Goal: Task Accomplishment & Management: Manage account settings

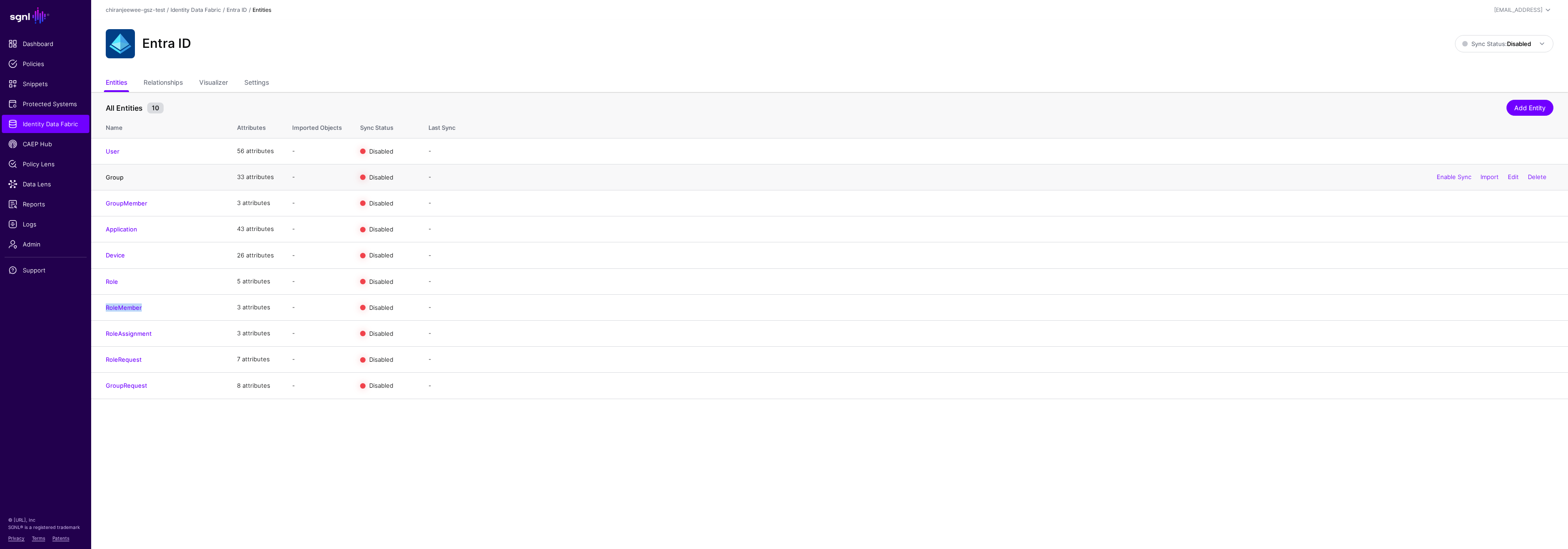
click at [114, 177] on link "Group" at bounding box center [114, 177] width 17 height 7
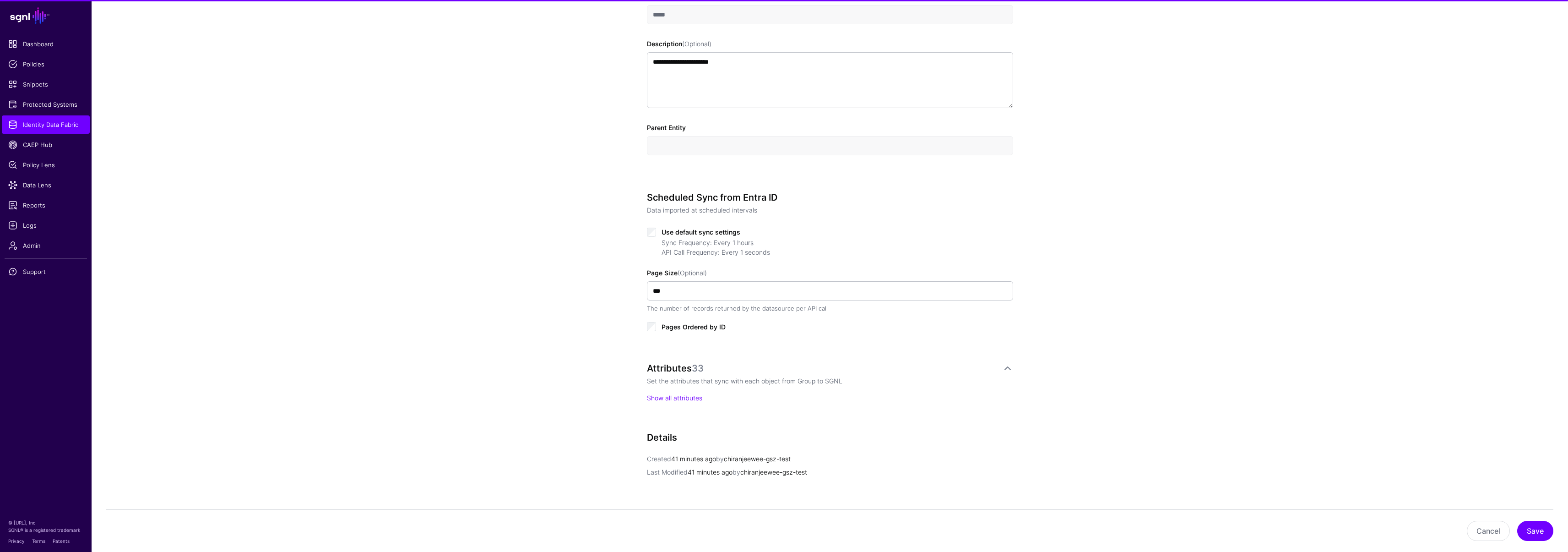
scroll to position [398, 0]
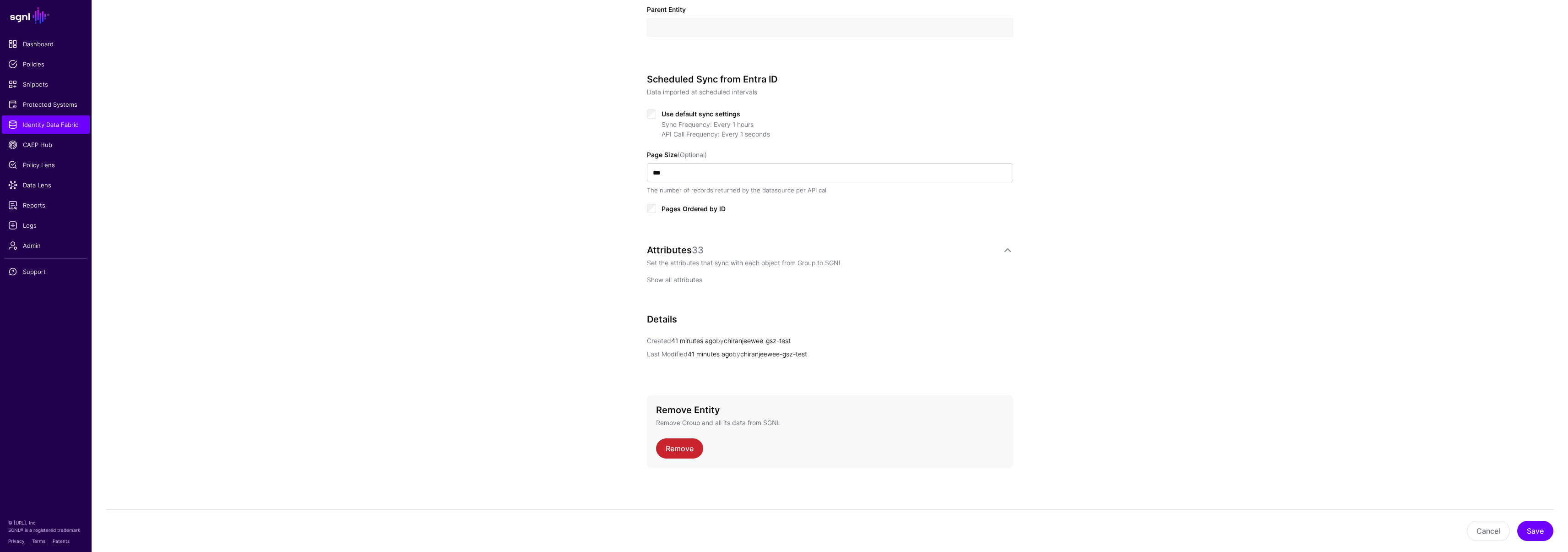
click at [683, 280] on link "Show all attributes" at bounding box center [674, 279] width 55 height 8
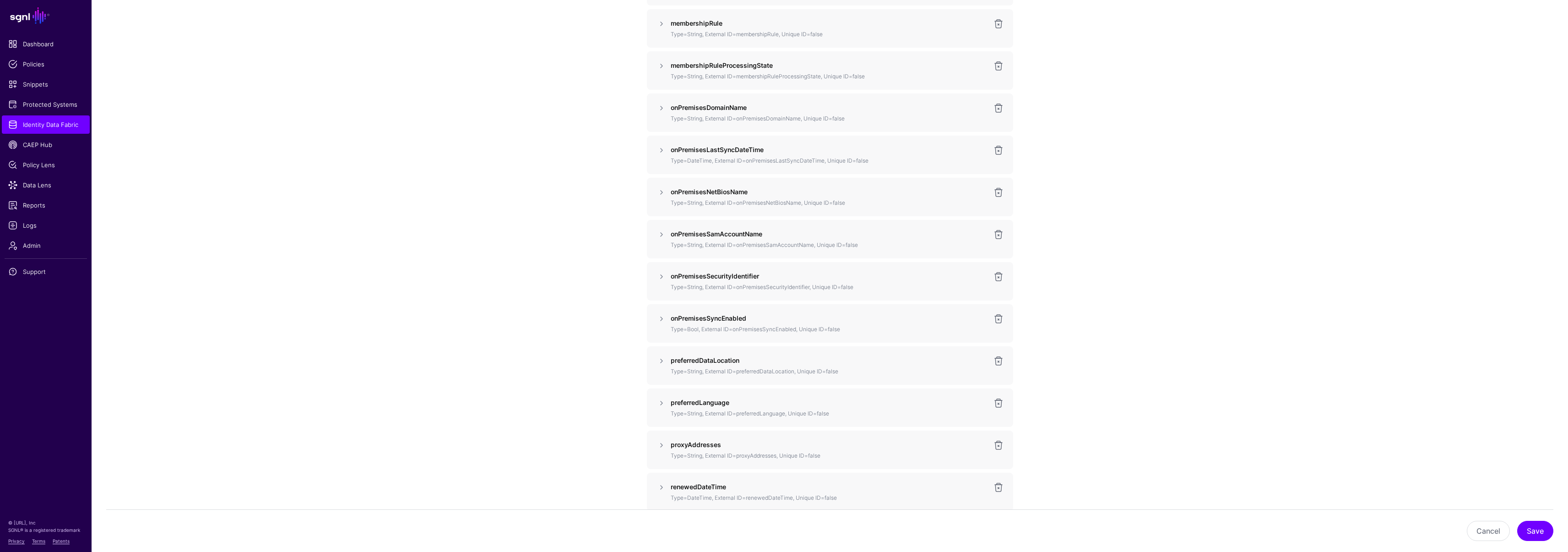
scroll to position [1660, 0]
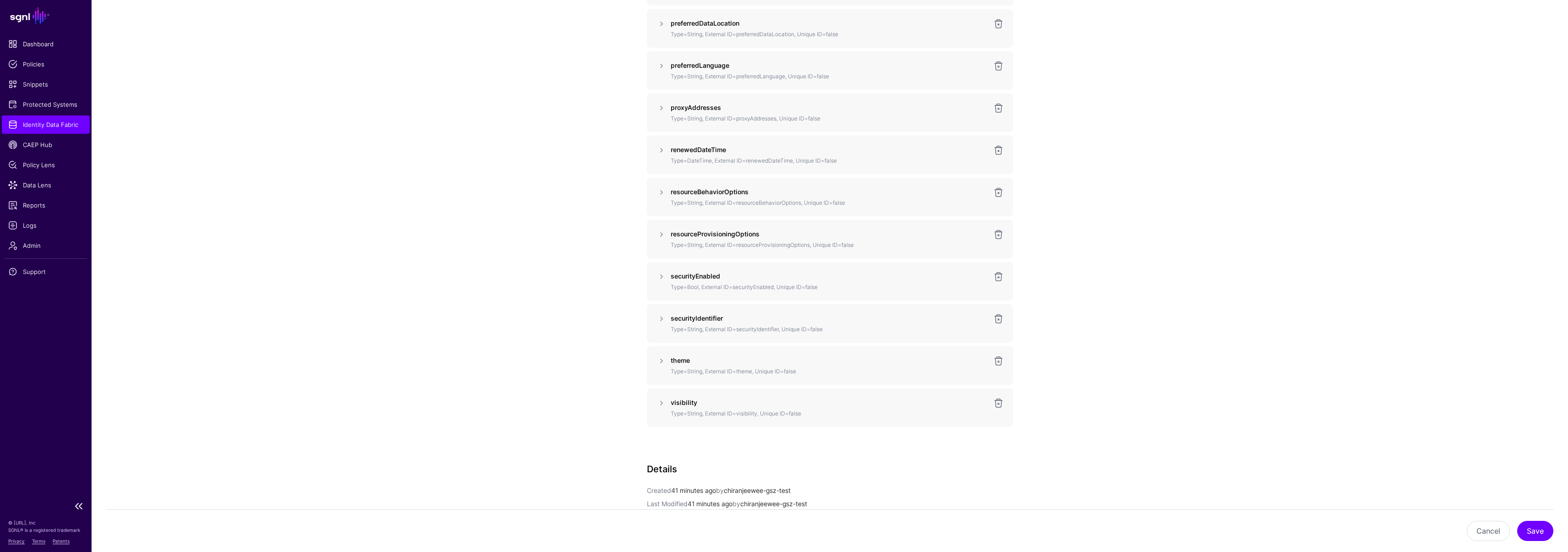
click at [54, 125] on span "Identity Data Fabric" at bounding box center [46, 124] width 75 height 9
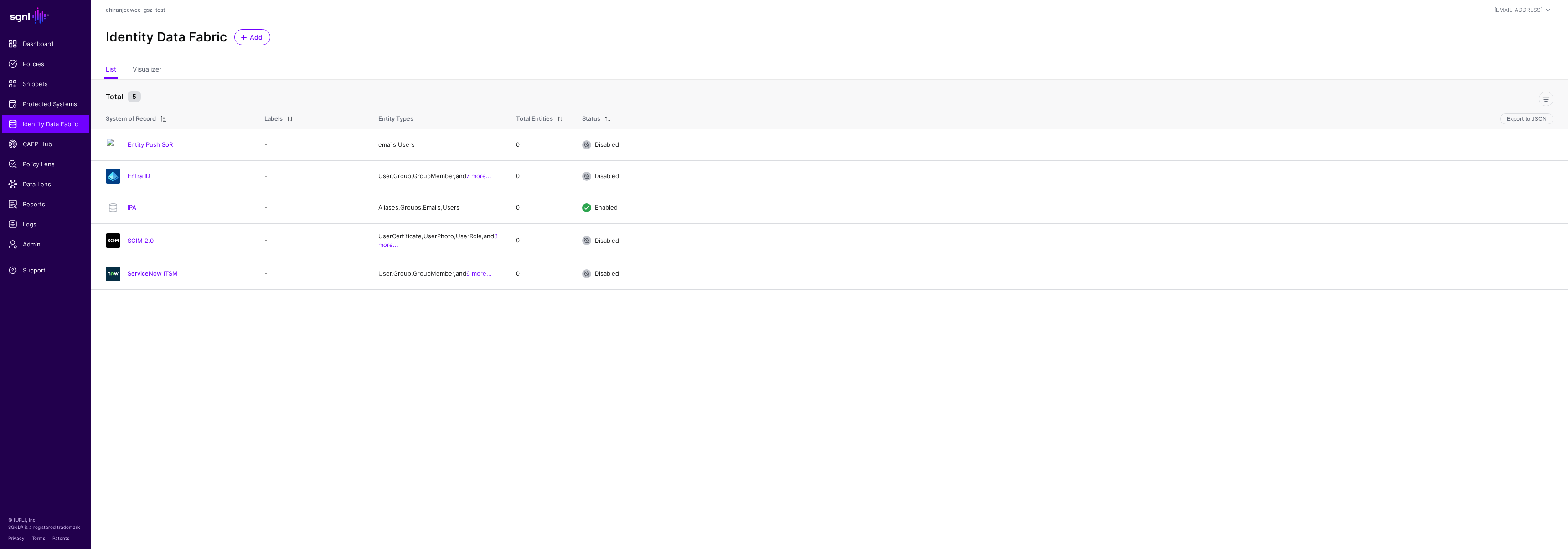
click at [135, 176] on link "Entra ID" at bounding box center [139, 175] width 22 height 7
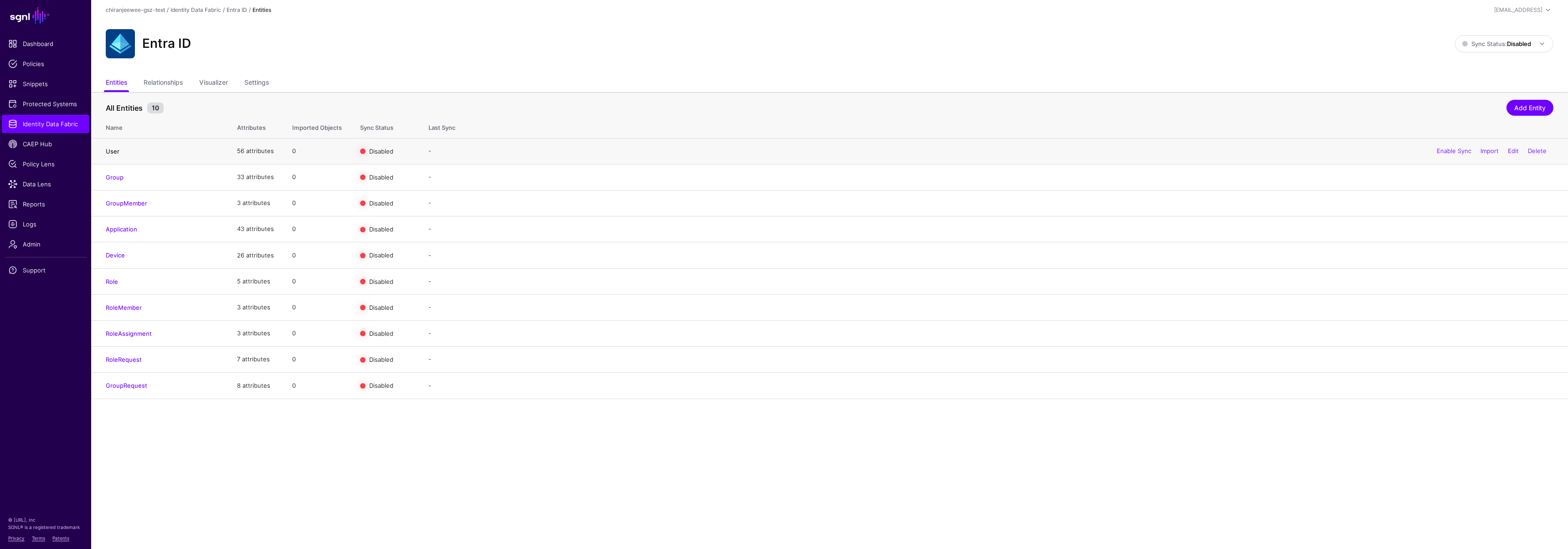
click at [109, 153] on link "User" at bounding box center [112, 151] width 13 height 7
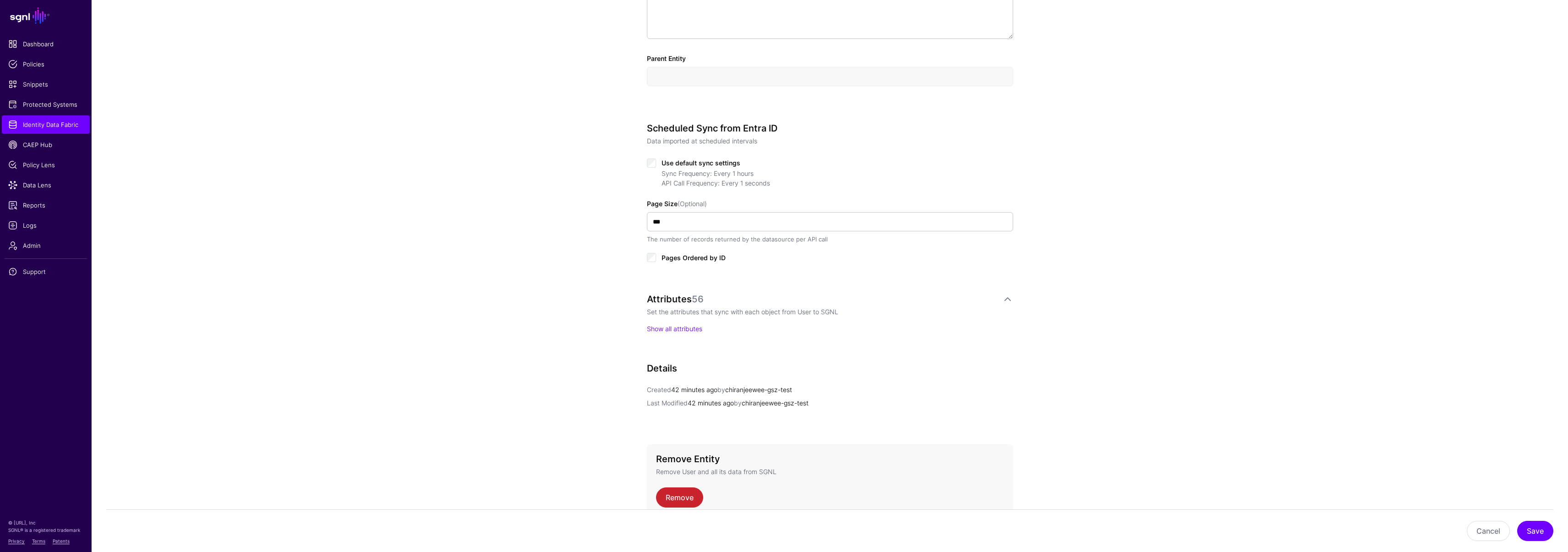
scroll to position [398, 0]
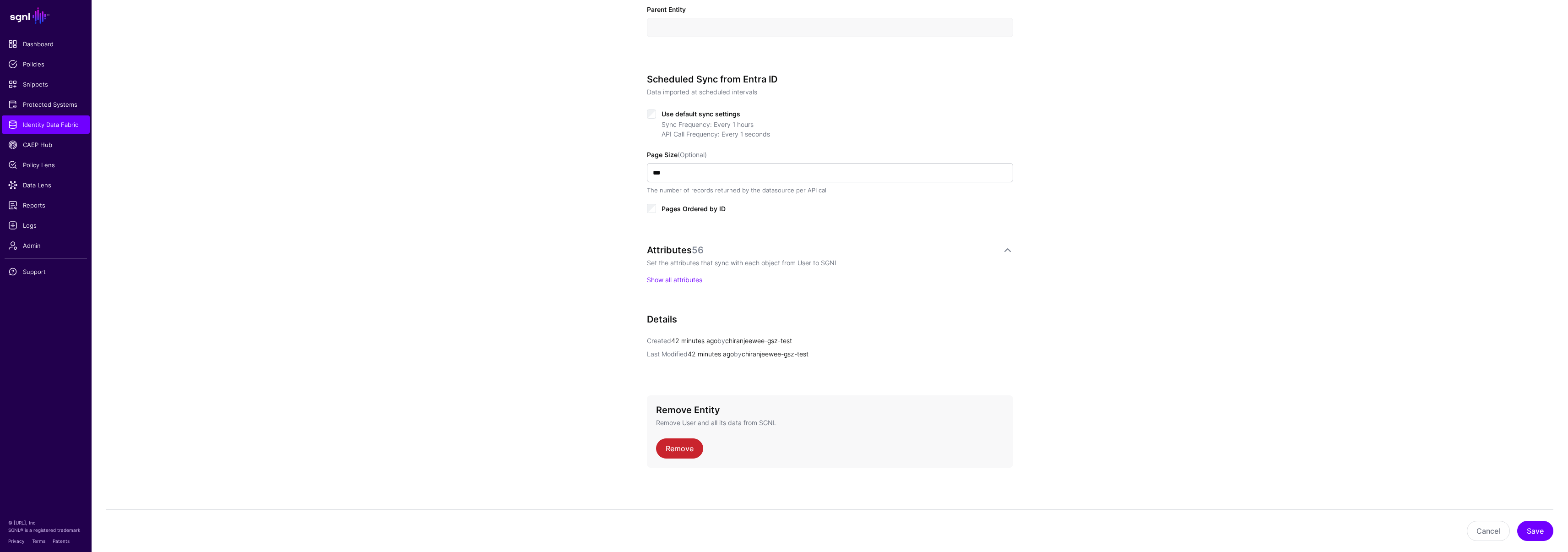
click at [672, 284] on p "Show all attributes" at bounding box center [829, 280] width 366 height 10
click at [671, 281] on link "Show all attributes" at bounding box center [674, 279] width 55 height 8
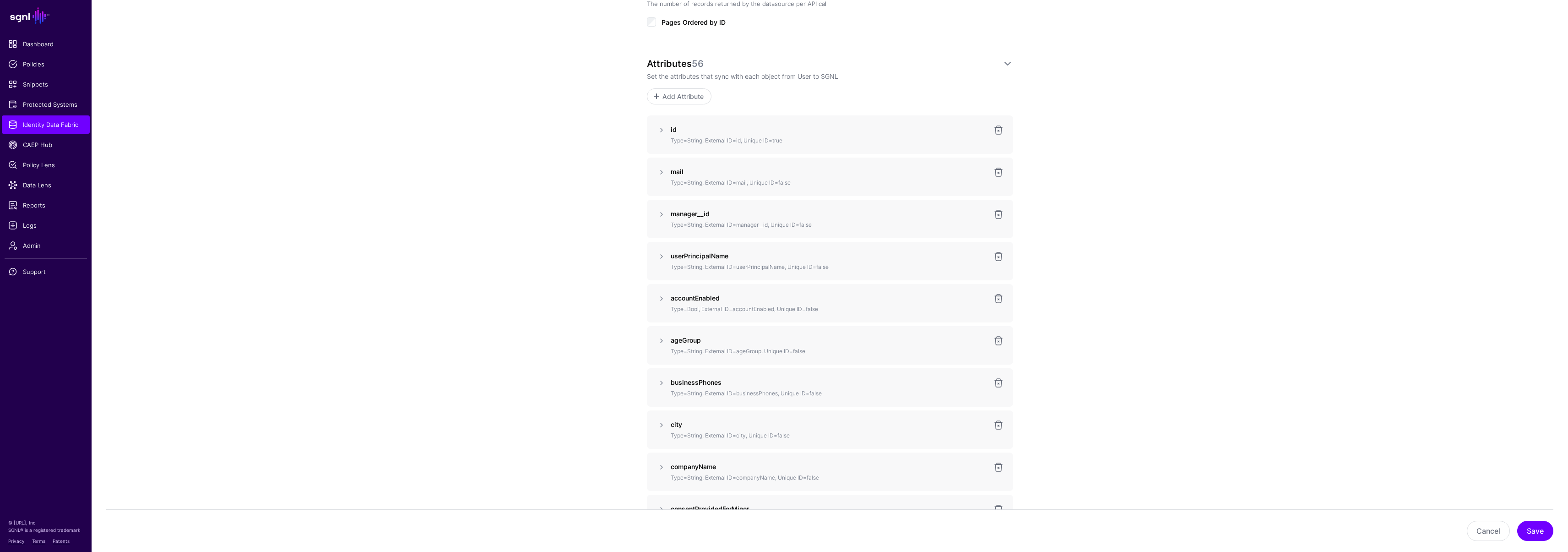
scroll to position [588, 0]
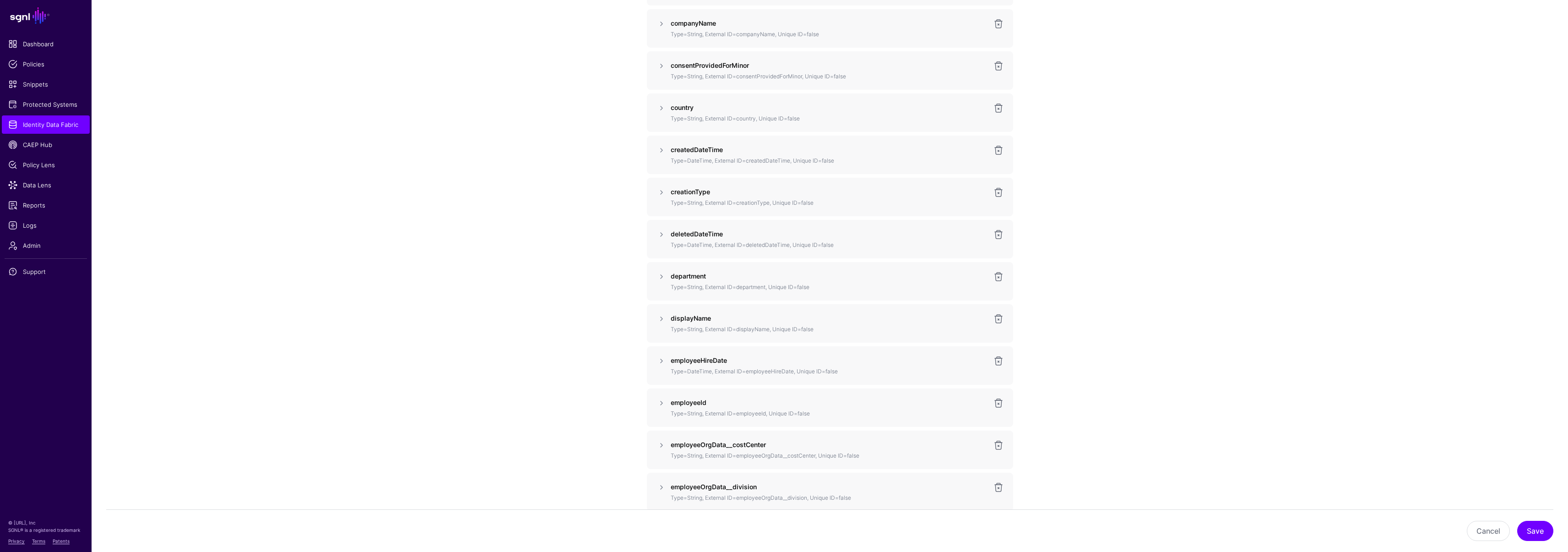
scroll to position [1786, 0]
click at [54, 121] on span "Identity Data Fabric" at bounding box center [46, 124] width 75 height 9
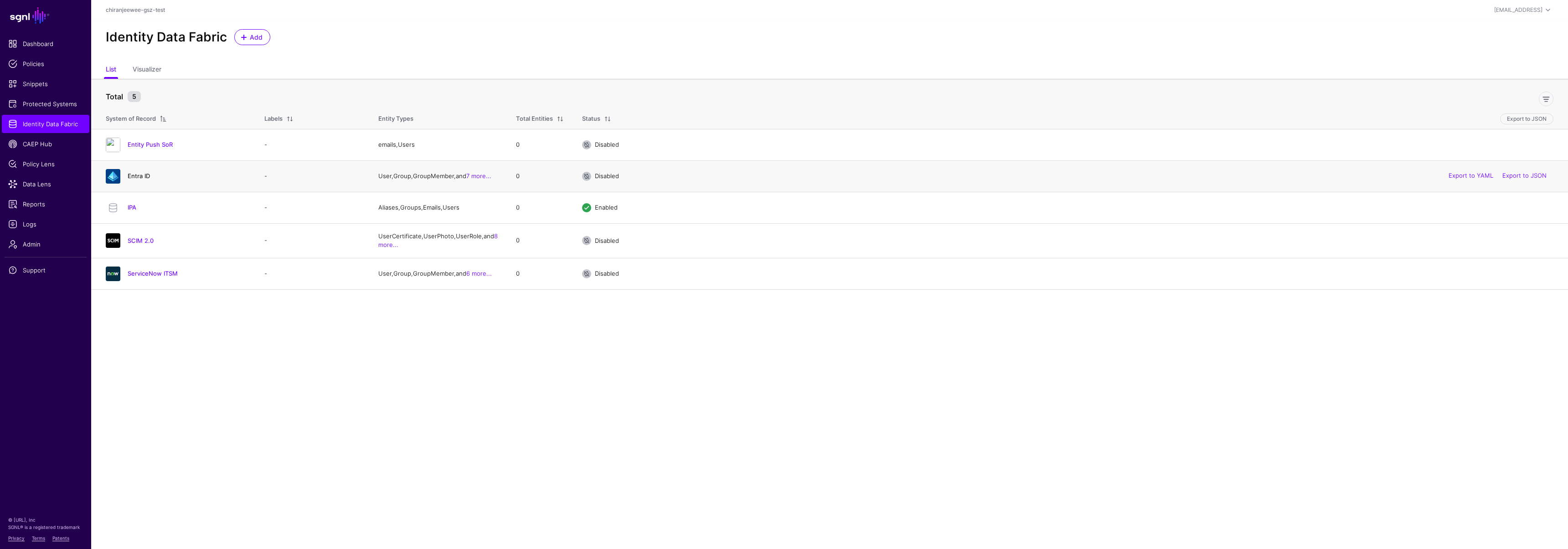
click at [132, 174] on link "Entra ID" at bounding box center [139, 175] width 22 height 7
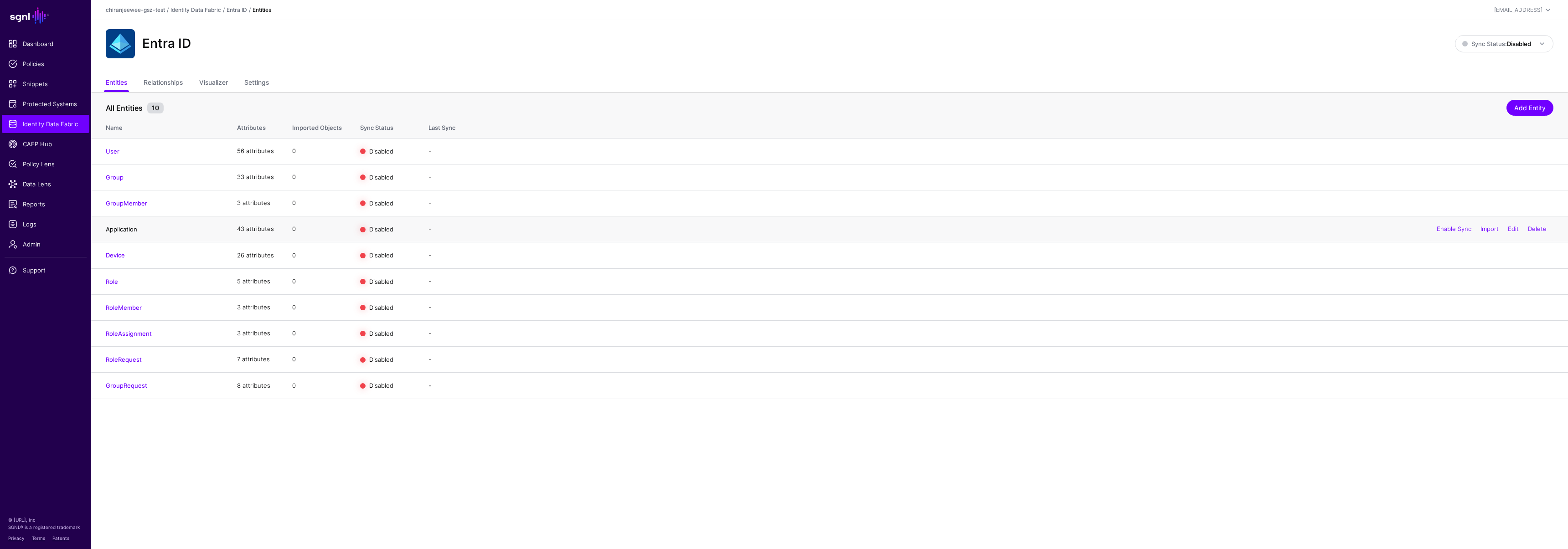
click at [125, 232] on link "Application" at bounding box center [121, 229] width 32 height 7
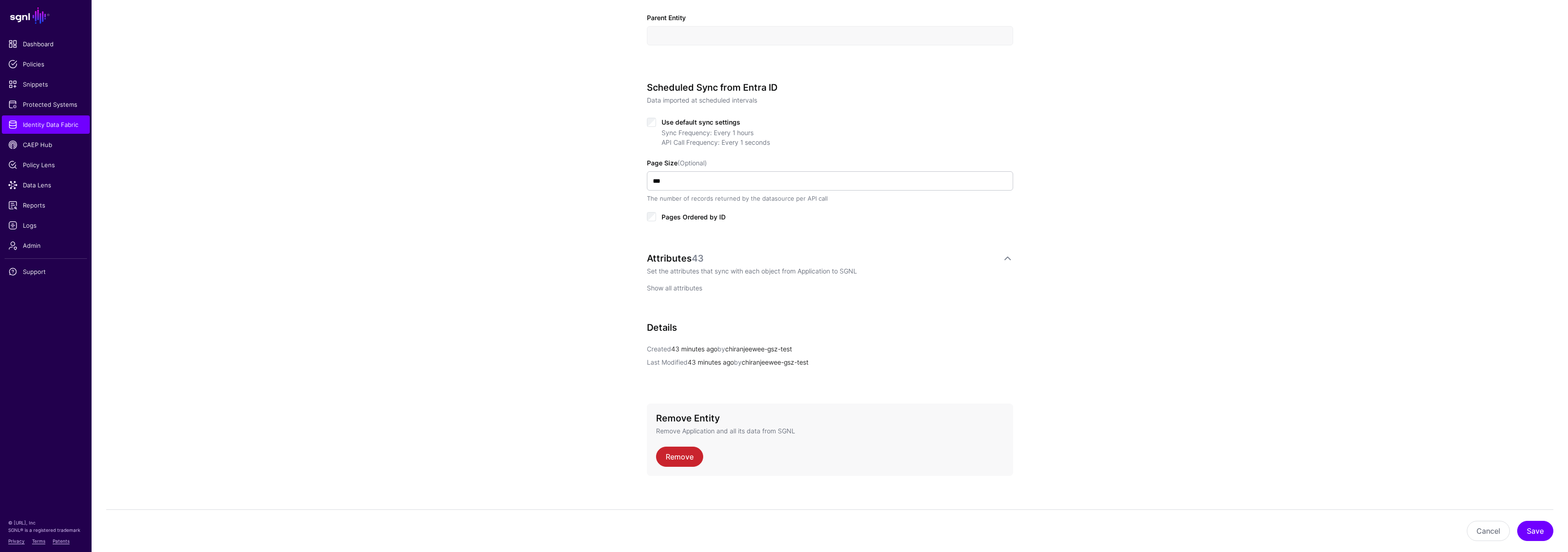
click at [673, 286] on link "Show all attributes" at bounding box center [674, 287] width 55 height 8
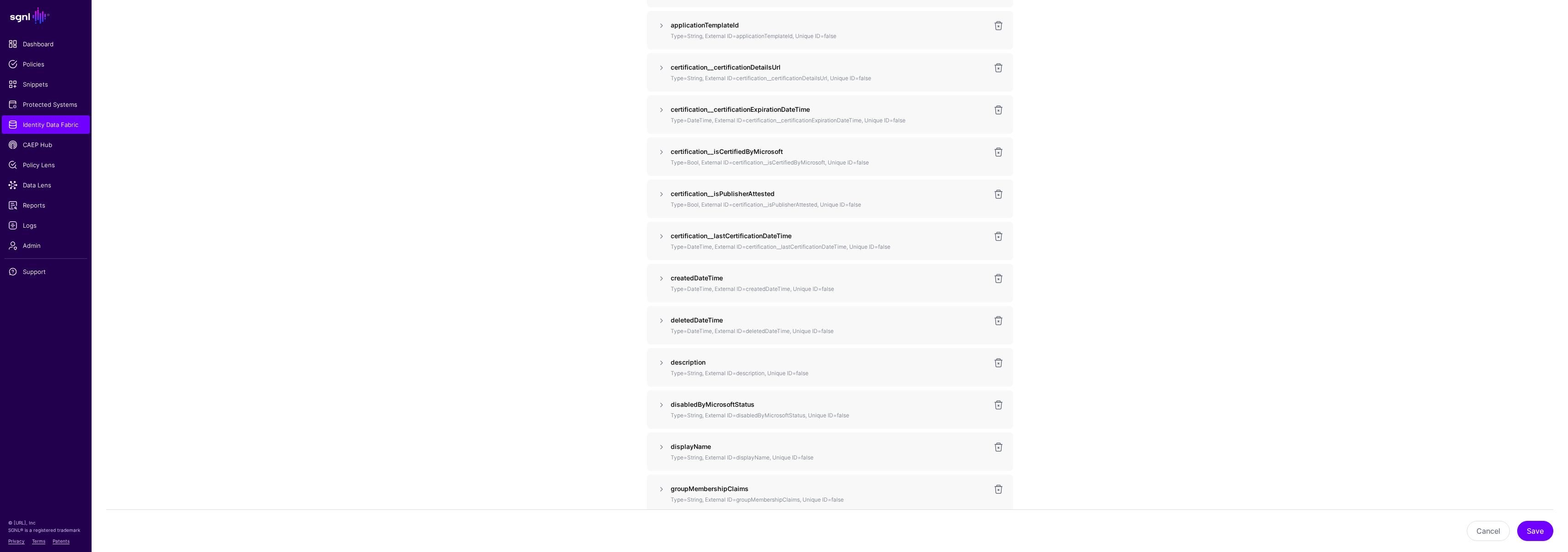
scroll to position [782, 0]
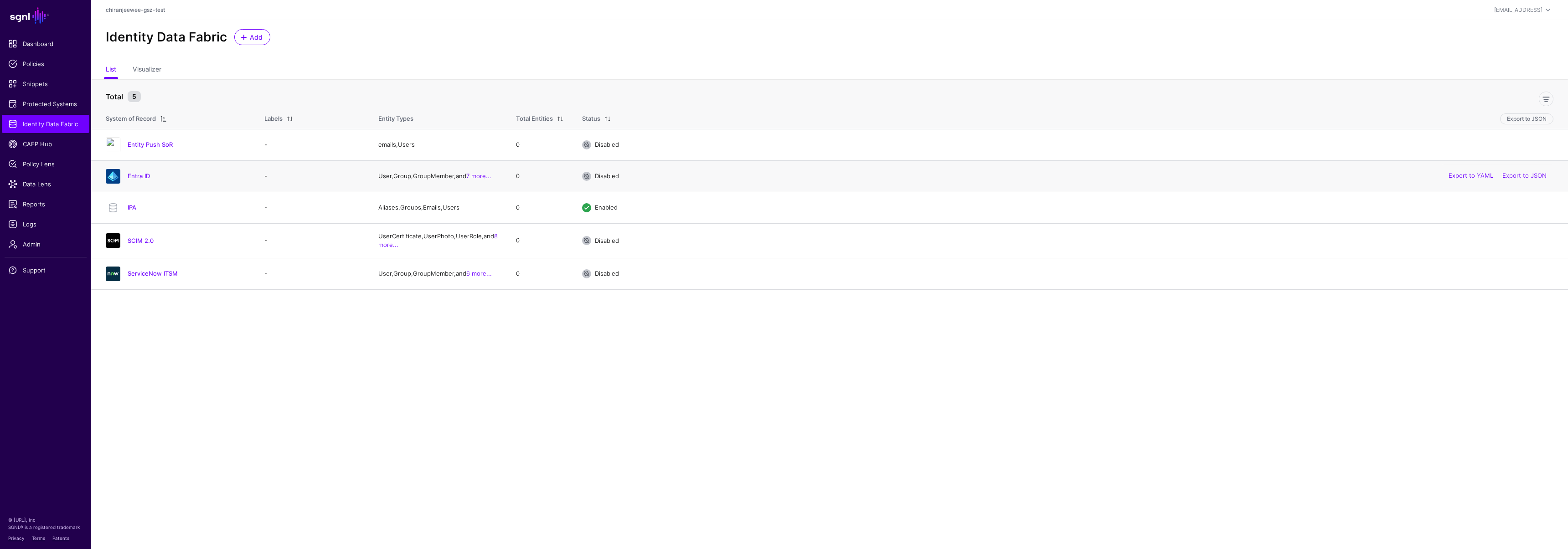
click at [135, 181] on div "Entra ID" at bounding box center [176, 177] width 148 height 15
click at [135, 175] on link "Entra ID" at bounding box center [139, 175] width 22 height 7
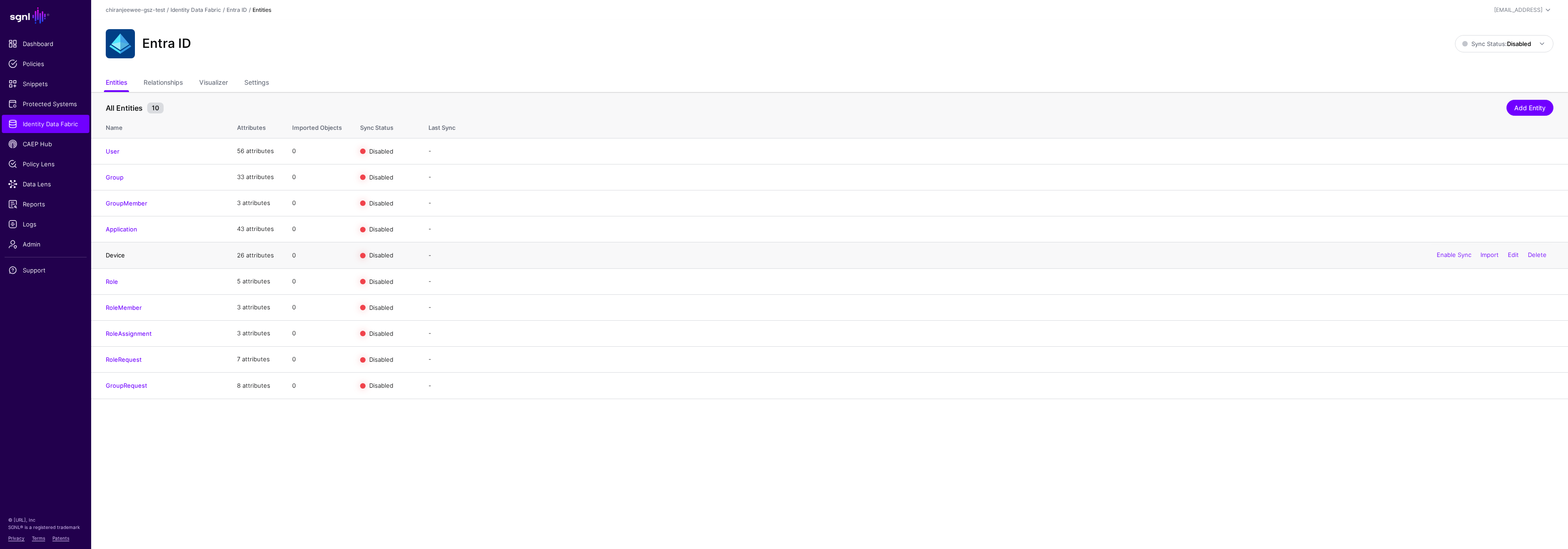
click at [116, 257] on link "Device" at bounding box center [115, 255] width 19 height 7
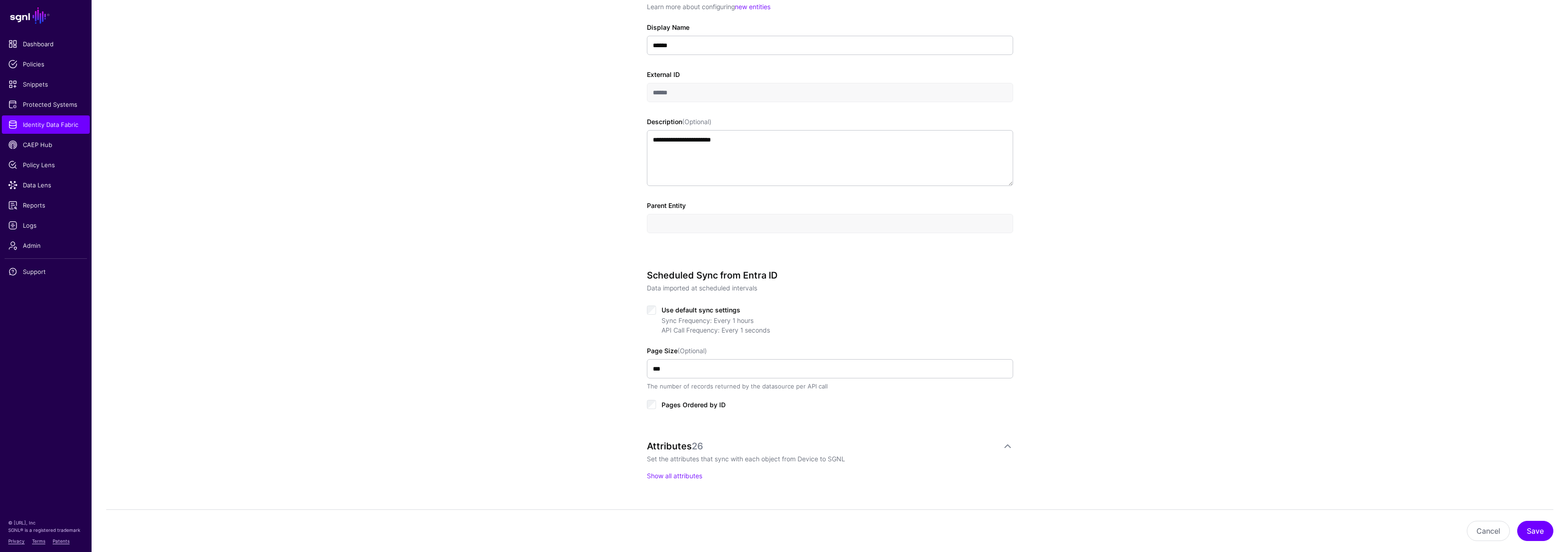
scroll to position [398, 0]
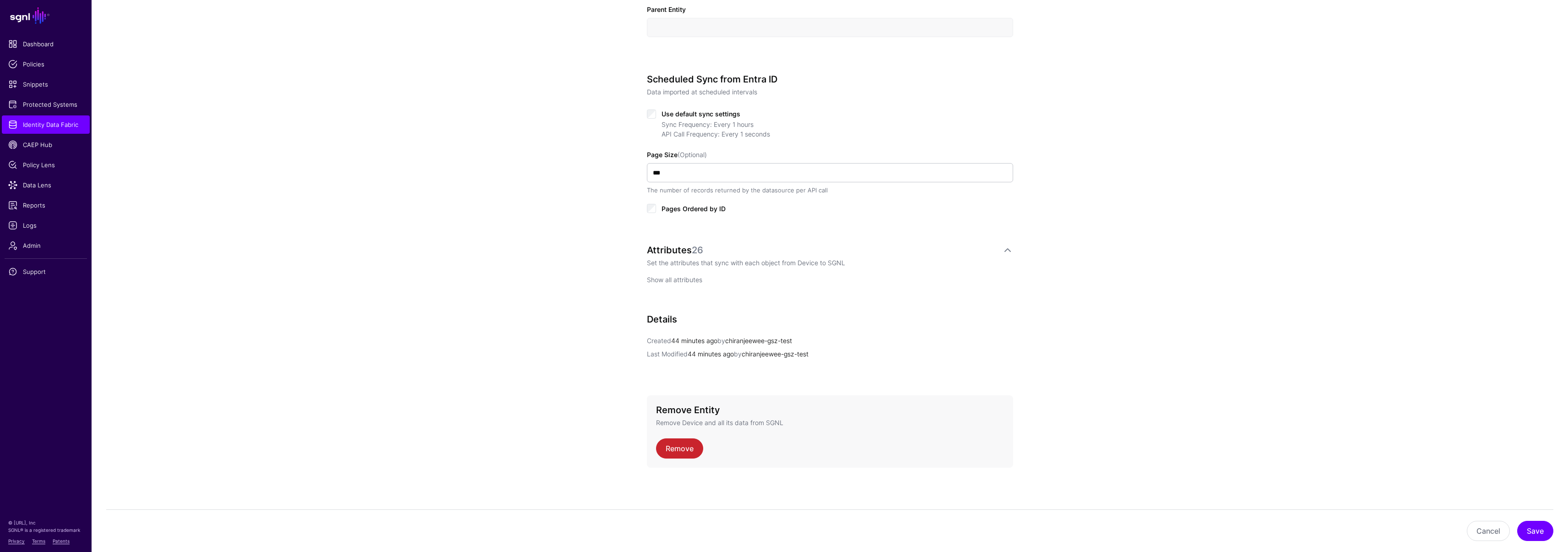
click at [672, 279] on link "Show all attributes" at bounding box center [674, 279] width 55 height 8
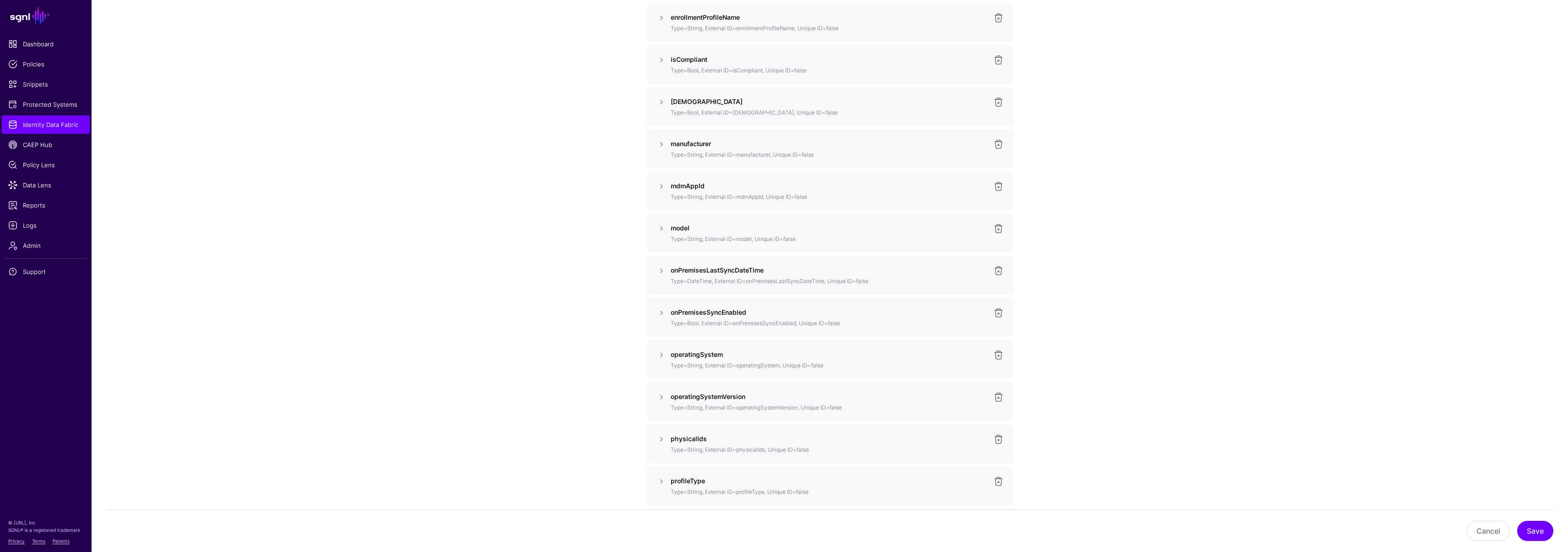
scroll to position [1167, 0]
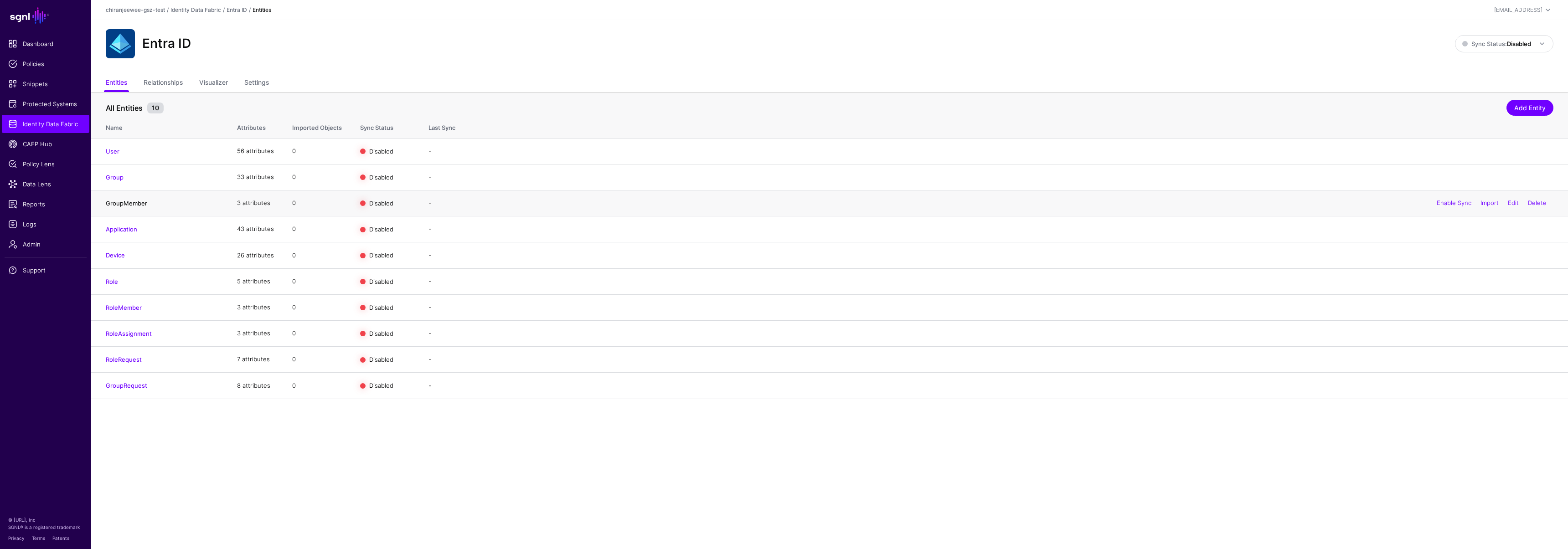
click at [130, 205] on link "GroupMember" at bounding box center [126, 203] width 42 height 7
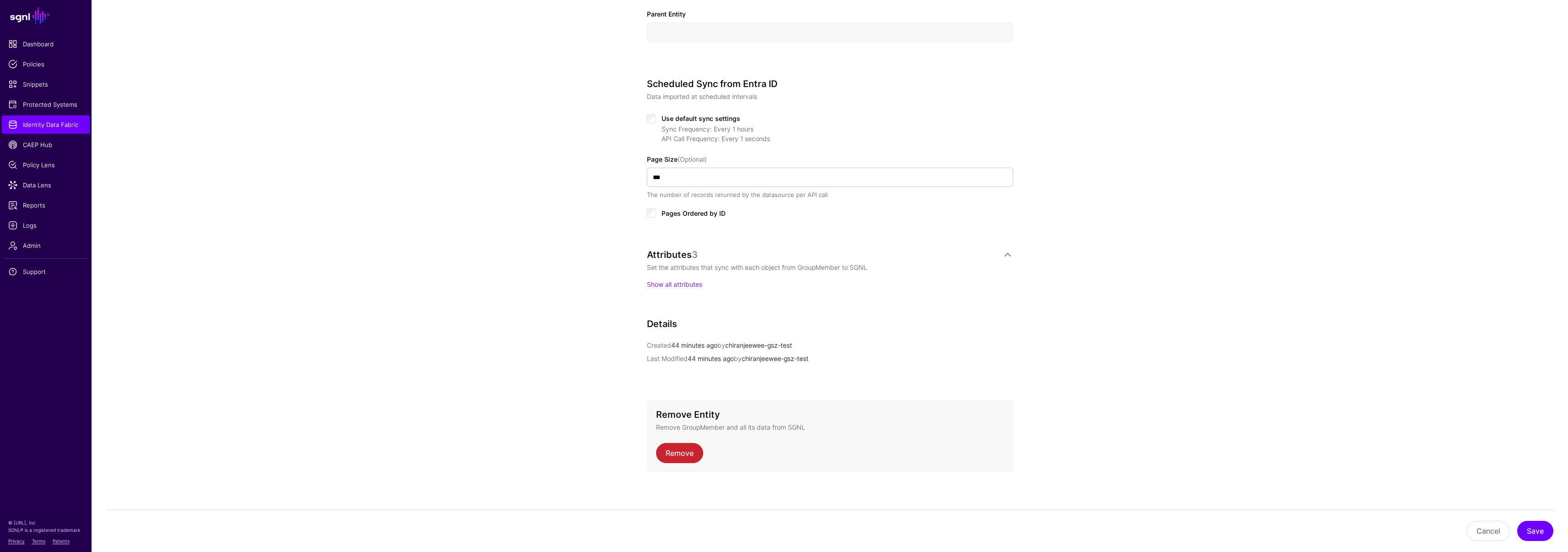
scroll to position [398, 0]
click at [682, 281] on link "Show all attributes" at bounding box center [674, 279] width 55 height 8
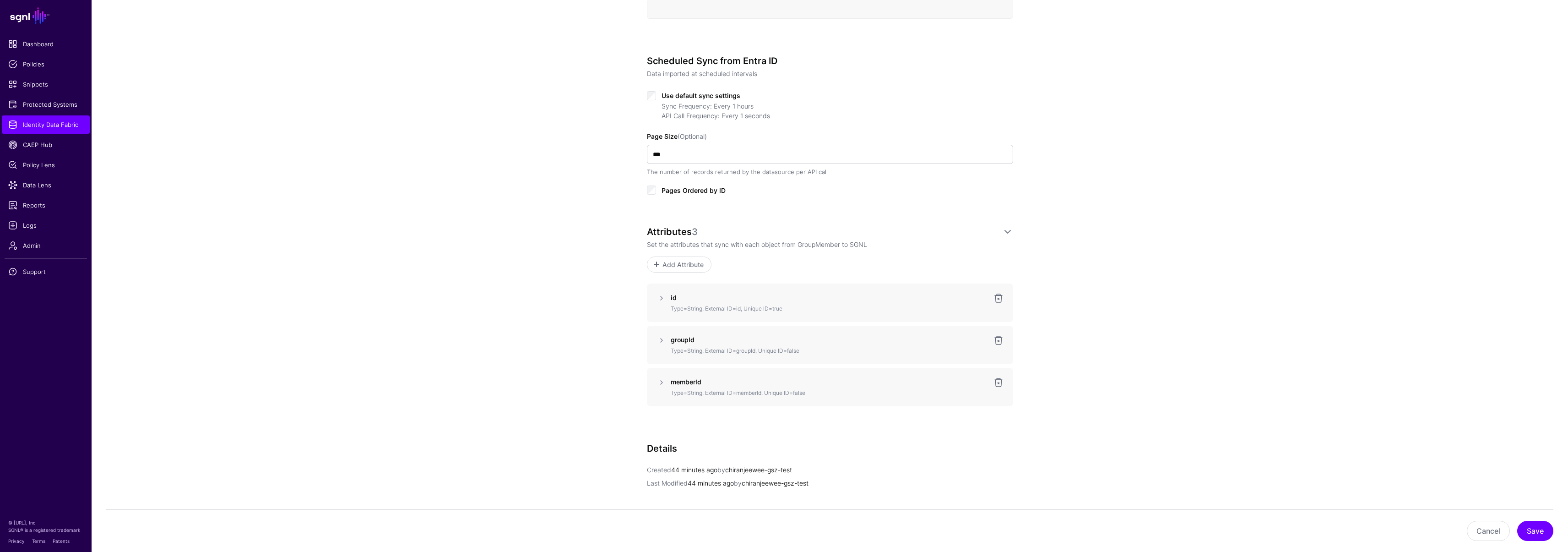
scroll to position [418, 0]
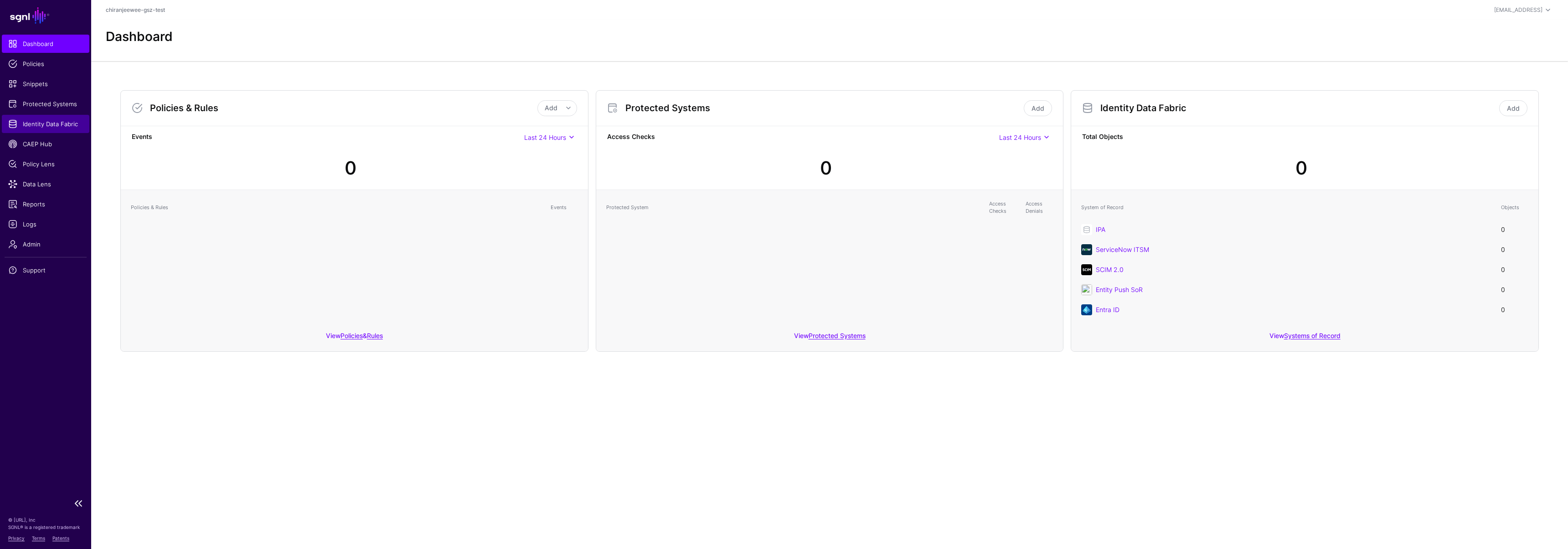
click at [52, 129] on link "Identity Data Fabric" at bounding box center [45, 124] width 87 height 18
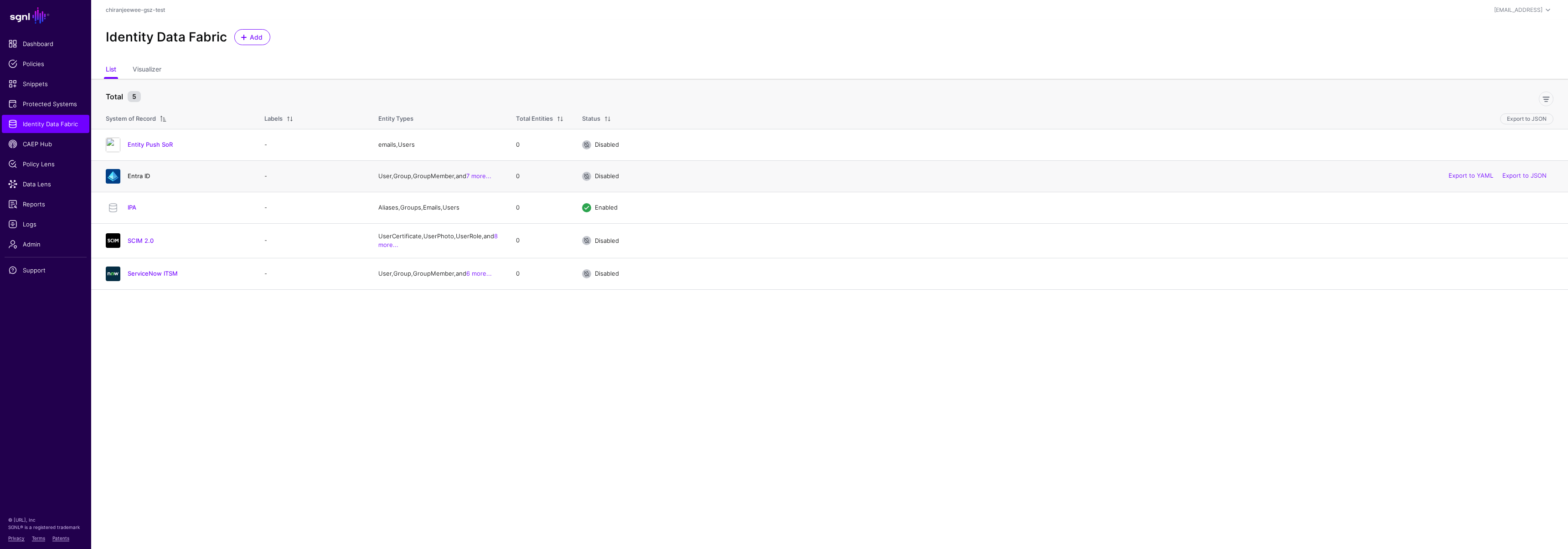
click at [134, 174] on link "Entra ID" at bounding box center [139, 175] width 22 height 7
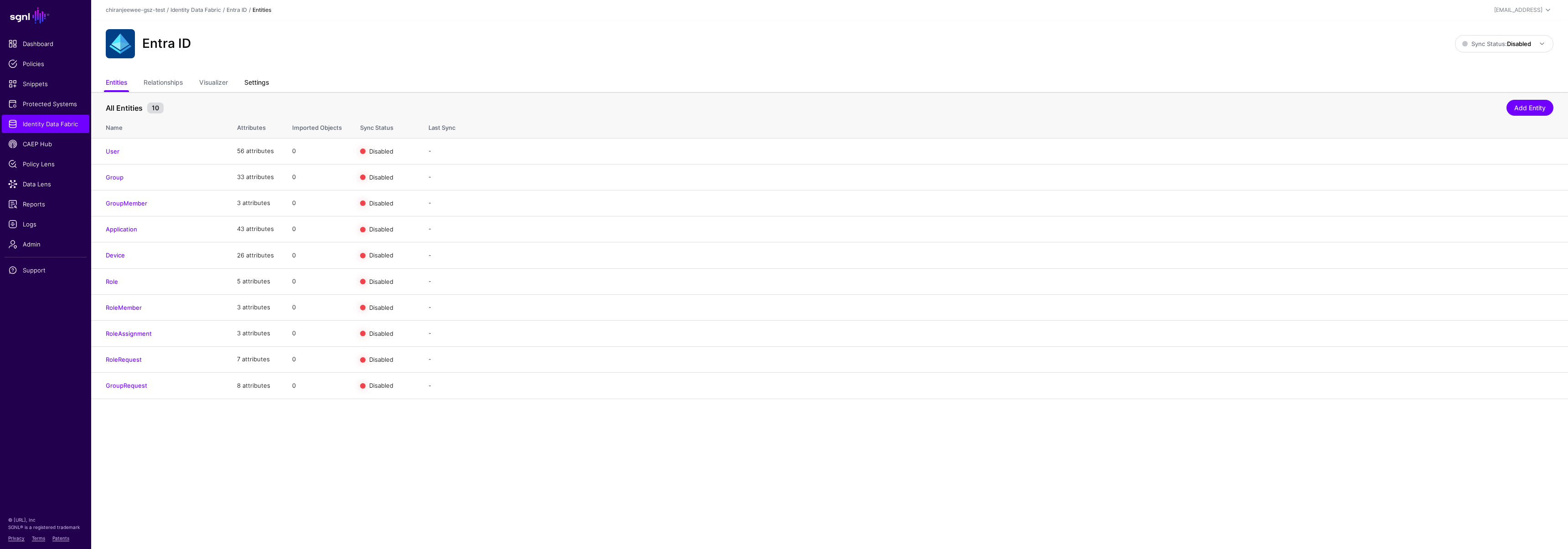
click at [262, 86] on link "Settings" at bounding box center [257, 83] width 25 height 17
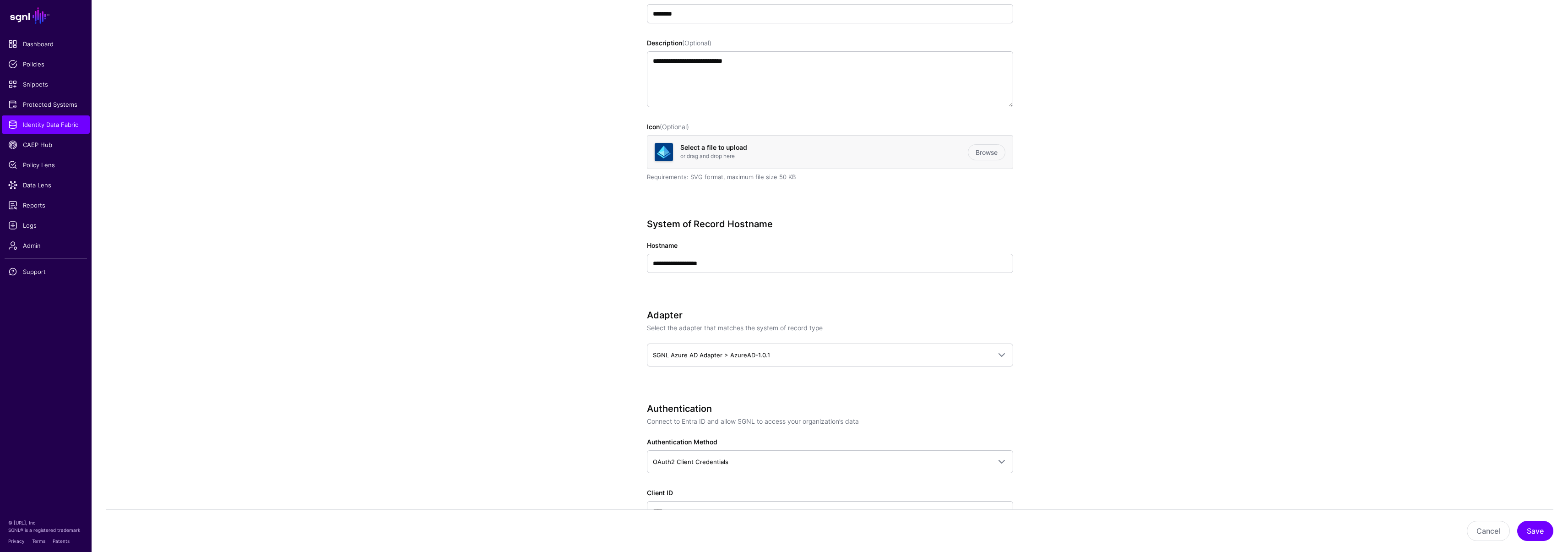
scroll to position [199, 0]
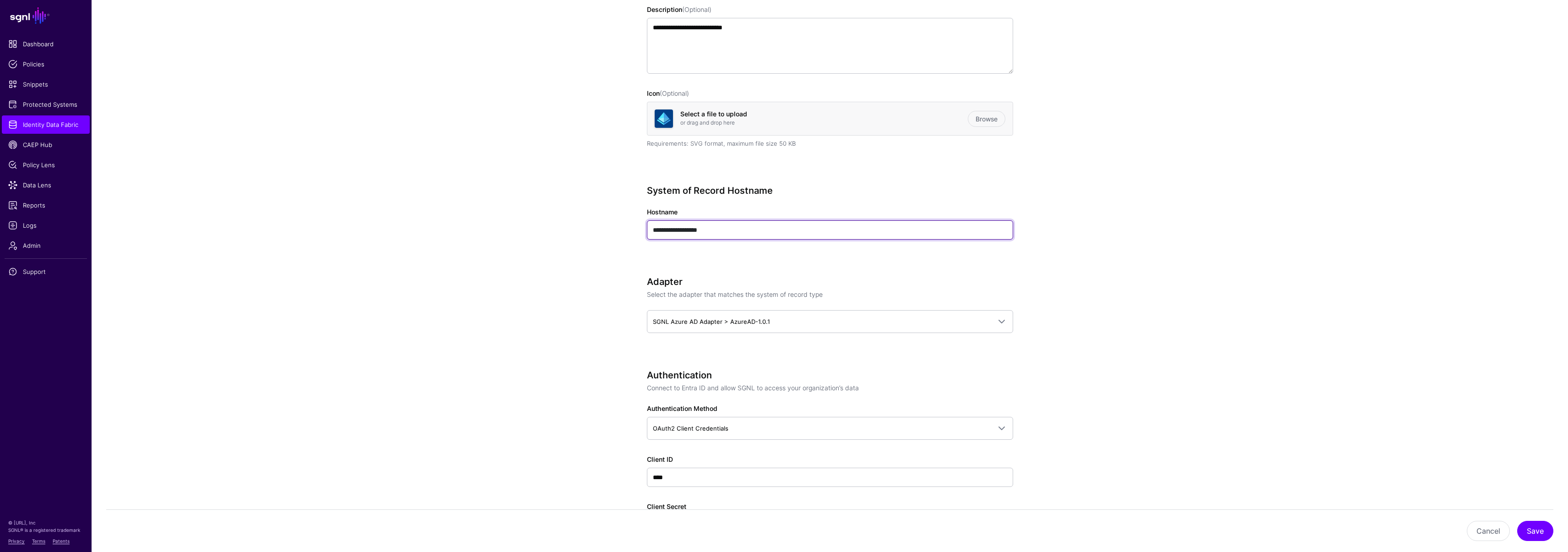
drag, startPoint x: 646, startPoint y: 232, endPoint x: 618, endPoint y: 231, distance: 28.0
paste input "**********"
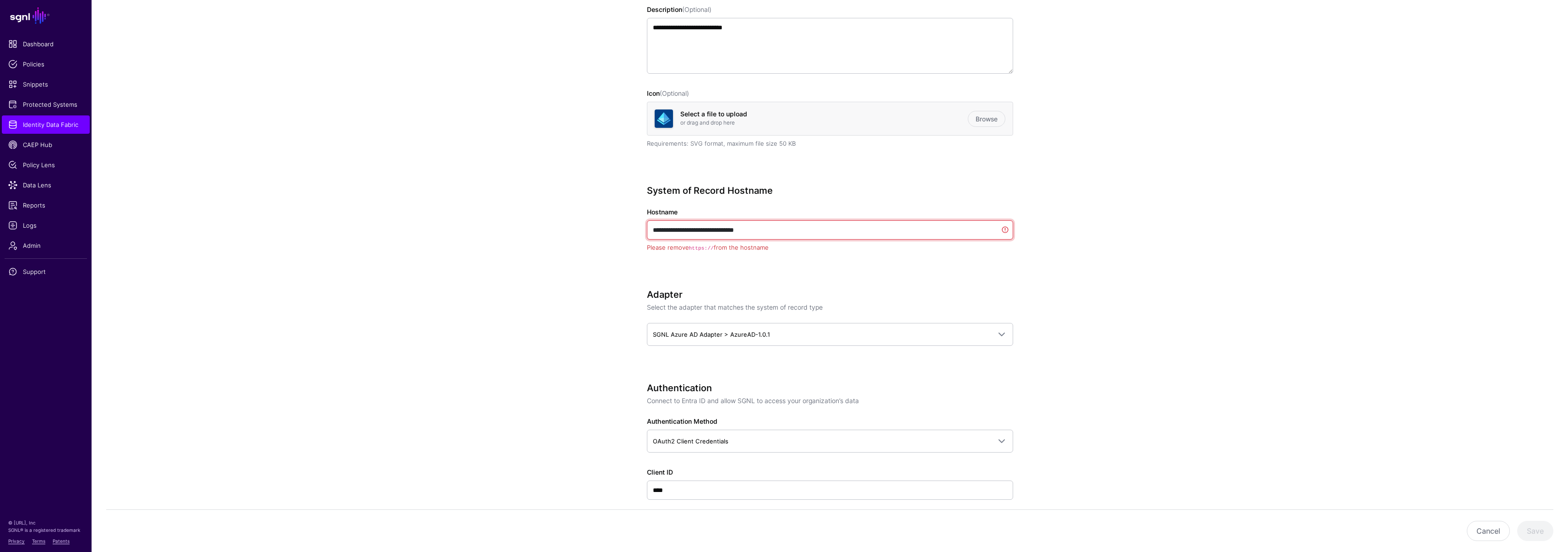
drag, startPoint x: 673, startPoint y: 229, endPoint x: 602, endPoint y: 229, distance: 71.0
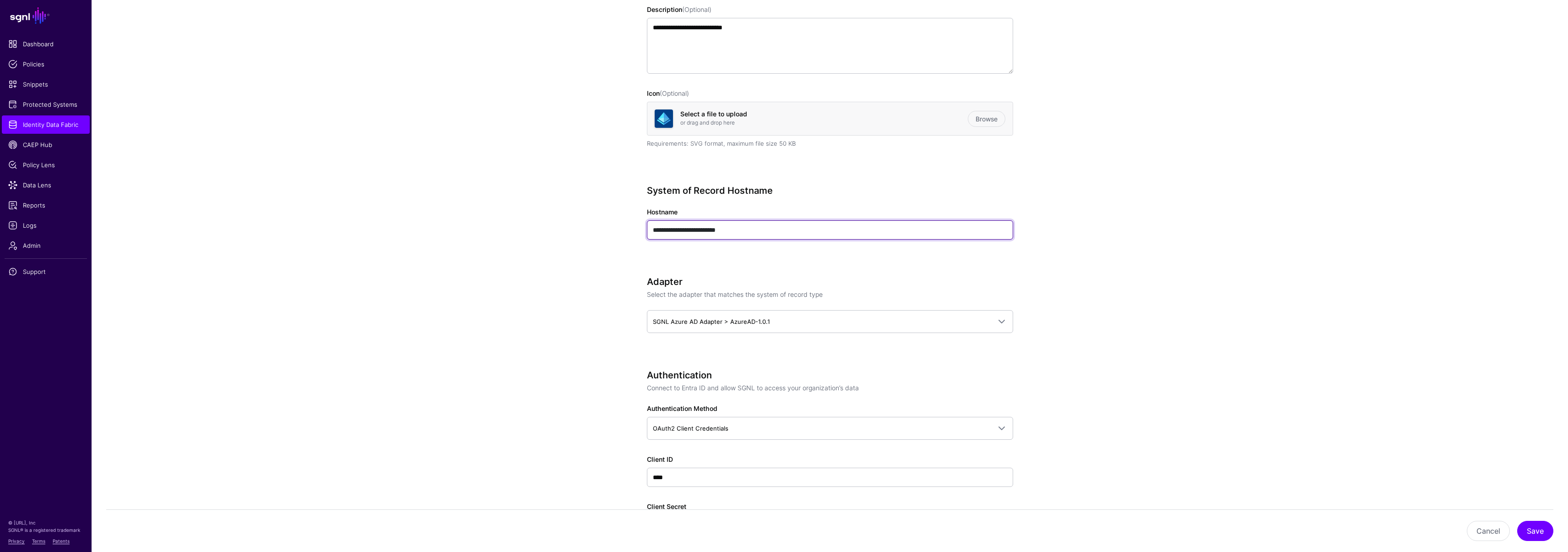
type input "**********"
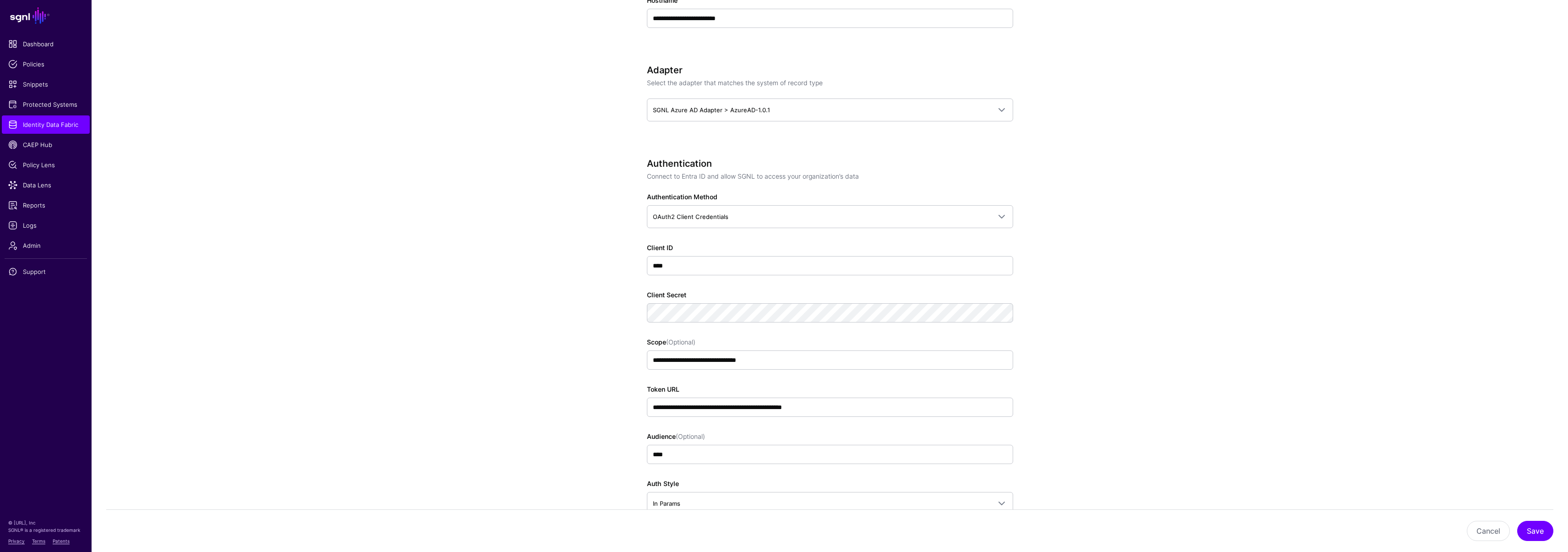
scroll to position [433, 0]
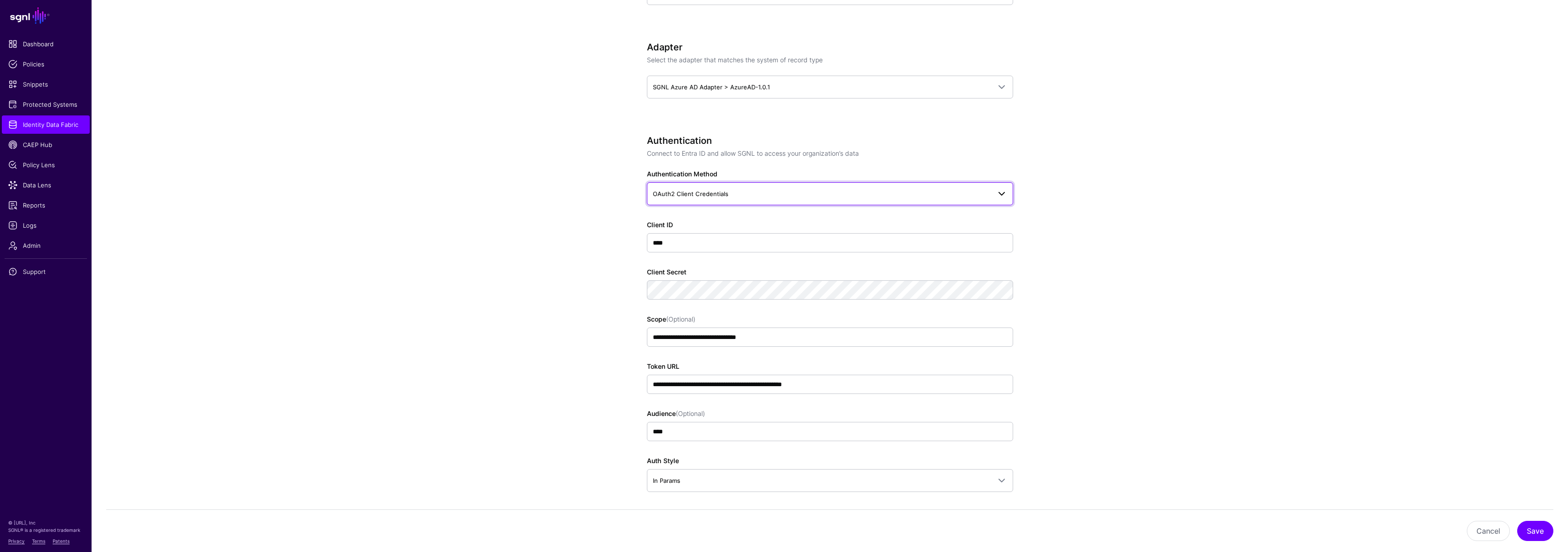
click at [697, 197] on span "OAuth2 Client Credentials" at bounding box center [690, 194] width 76 height 8
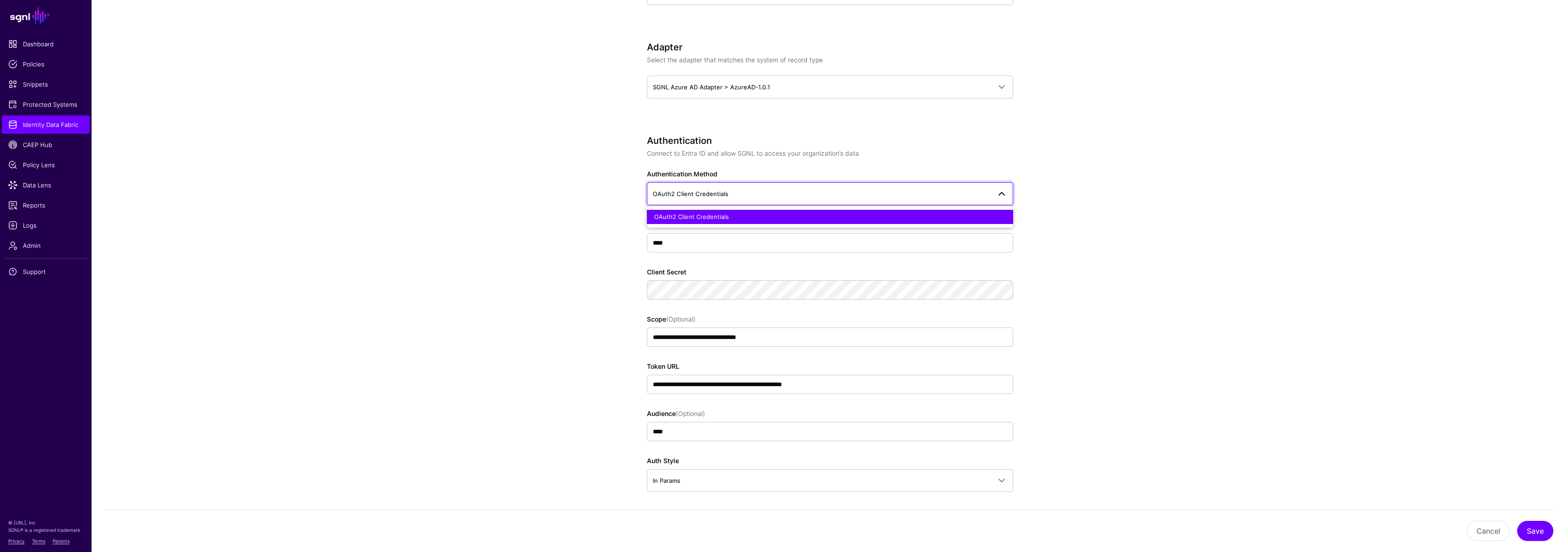
click at [693, 217] on span "OAuth2 Client Credentials" at bounding box center [691, 216] width 74 height 8
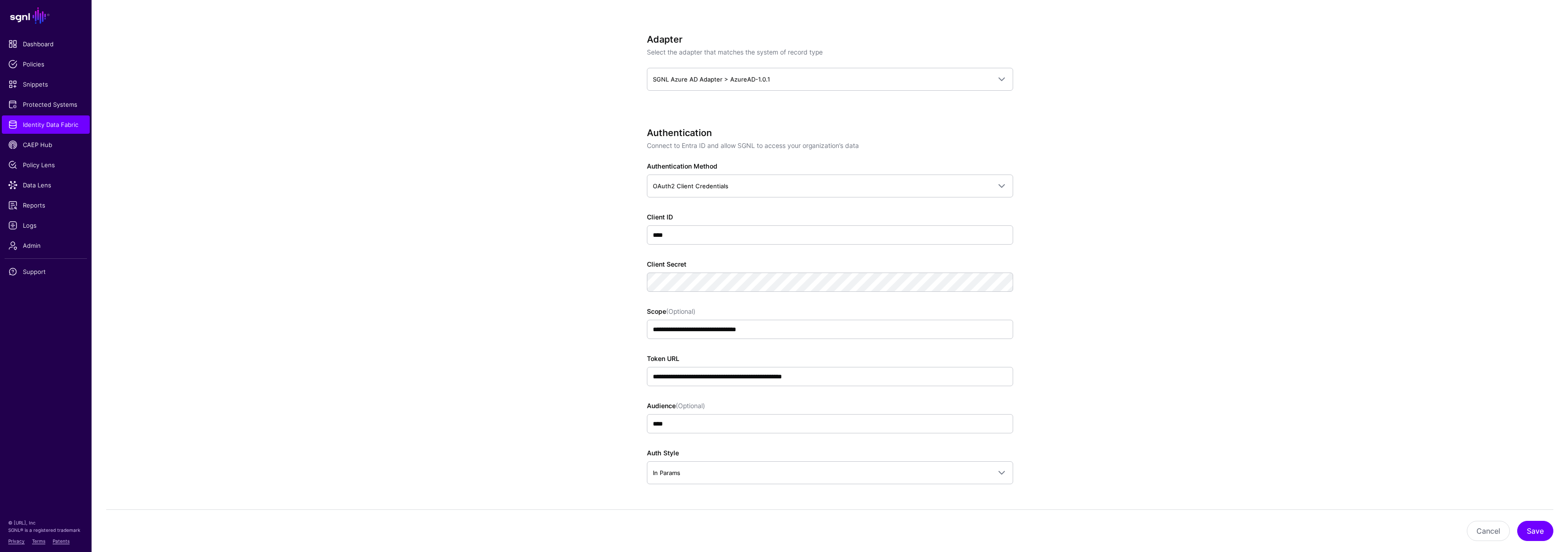
scroll to position [449, 0]
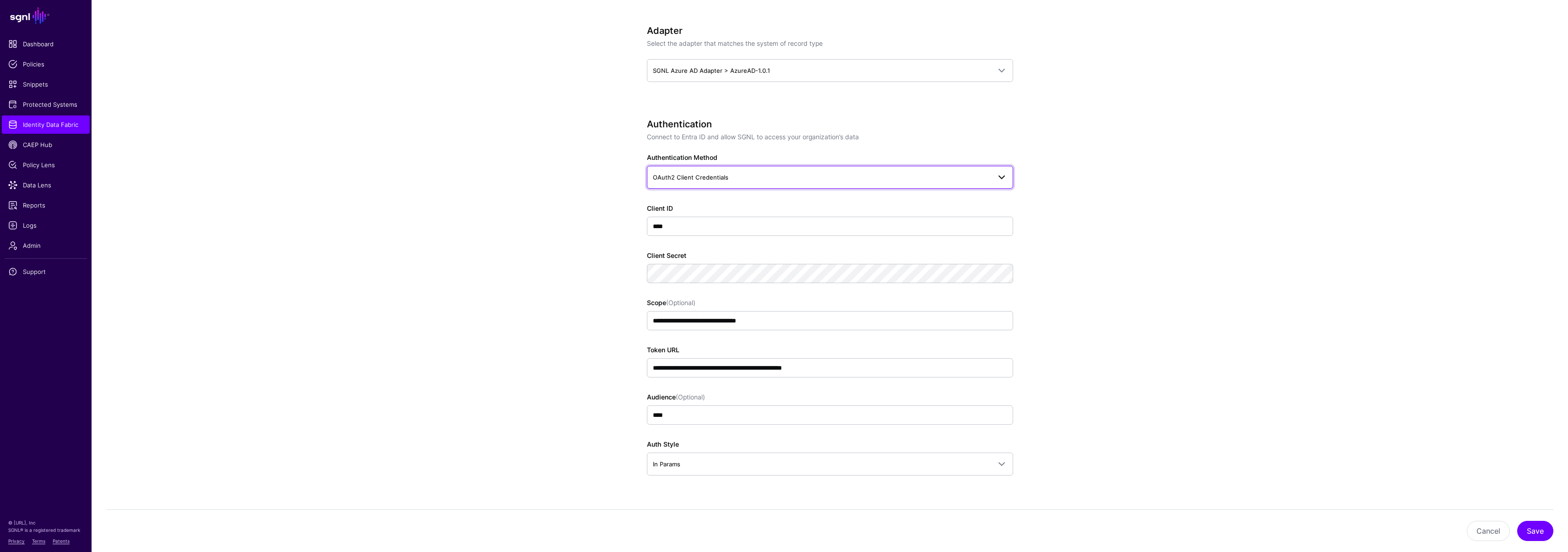
click at [716, 175] on span "OAuth2 Client Credentials" at bounding box center [690, 177] width 76 height 8
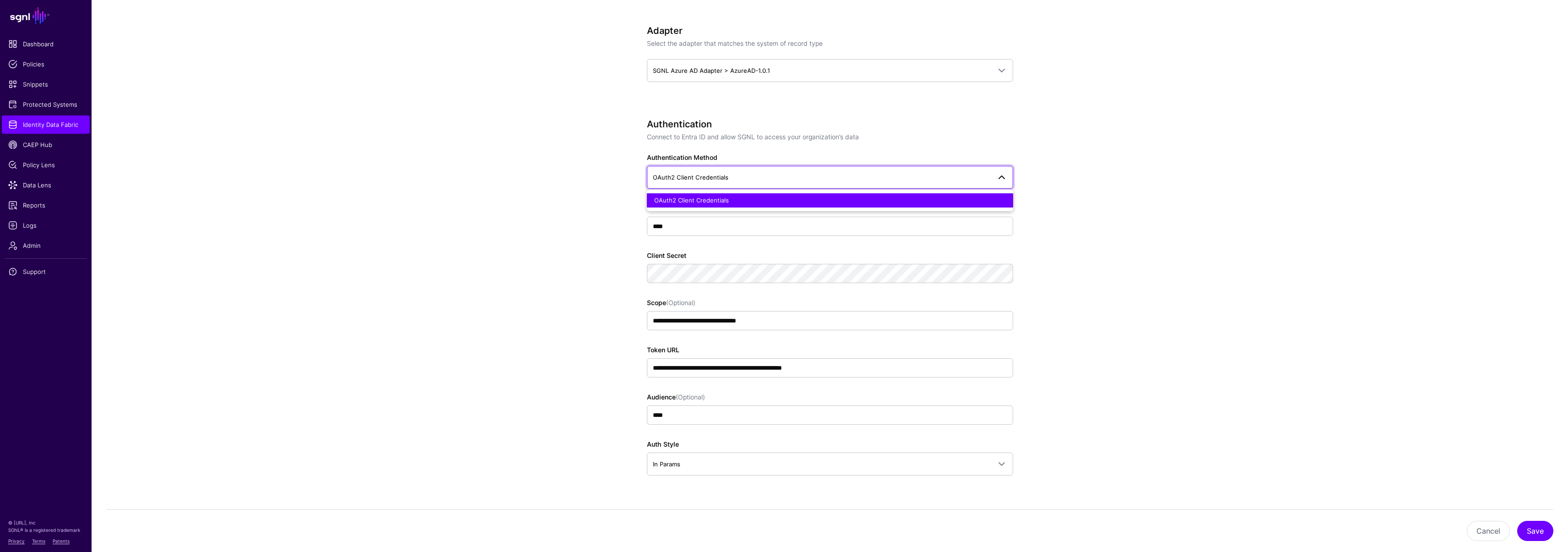
click at [694, 199] on span "OAuth2 Client Credentials" at bounding box center [691, 200] width 74 height 8
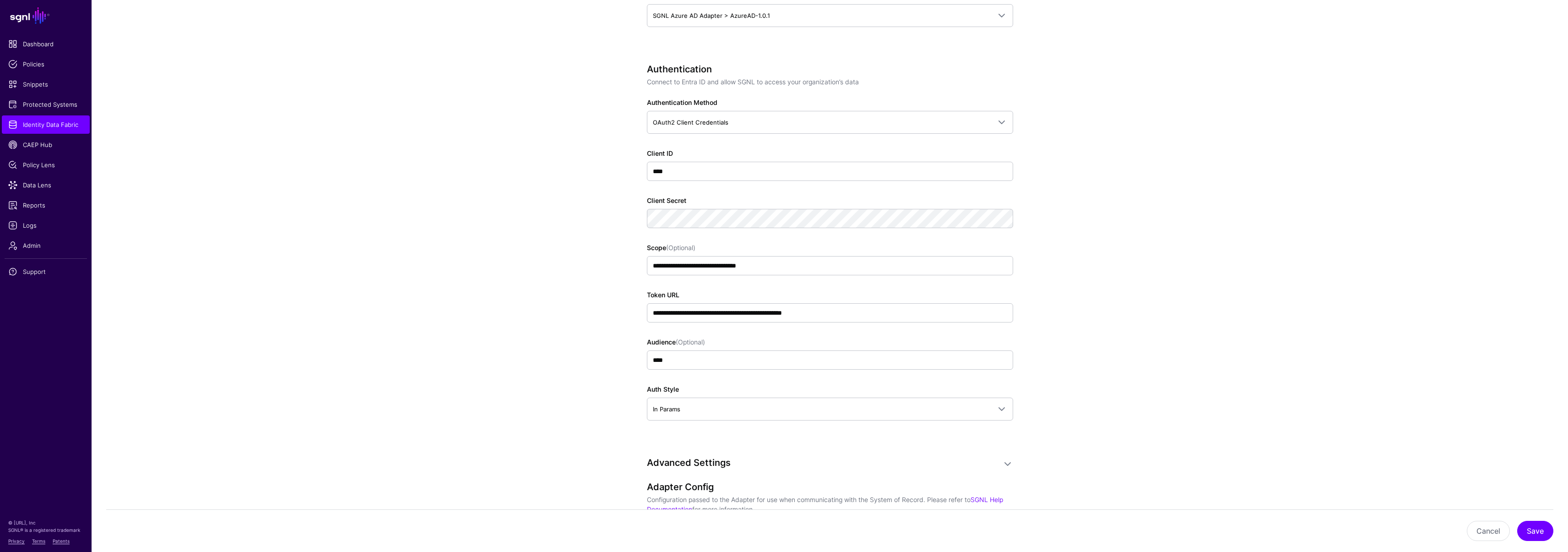
scroll to position [459, 0]
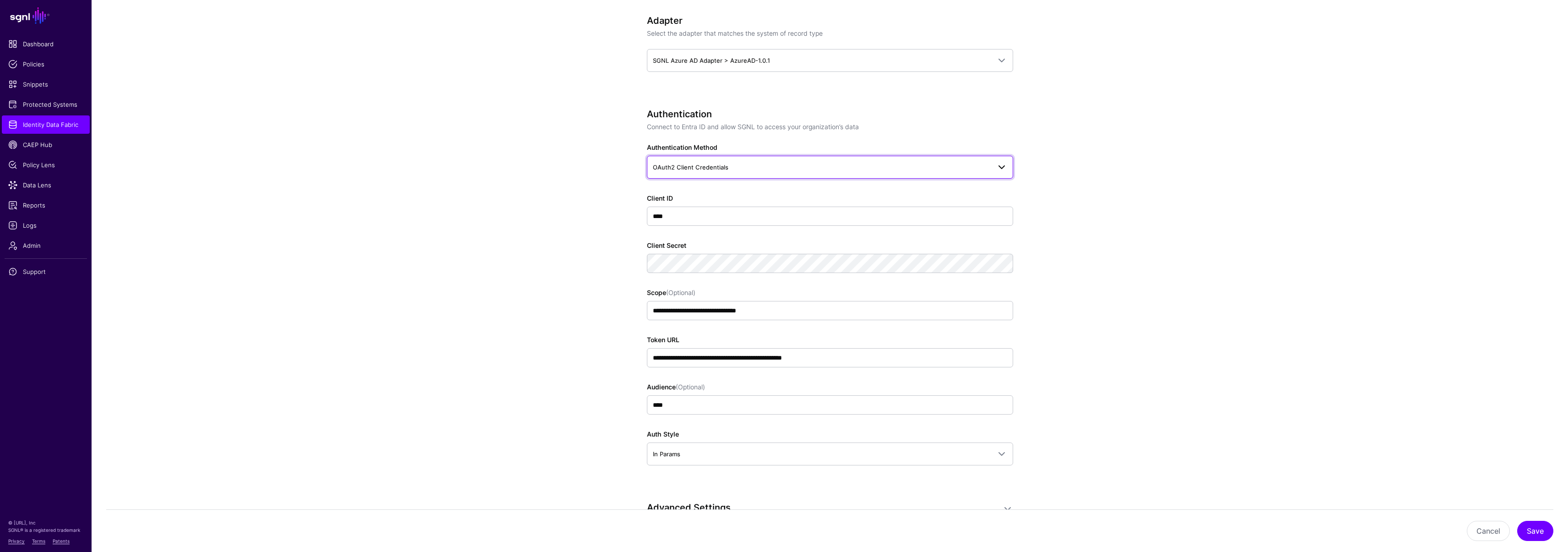
click at [736, 167] on span "OAuth2 Client Credentials" at bounding box center [821, 167] width 338 height 10
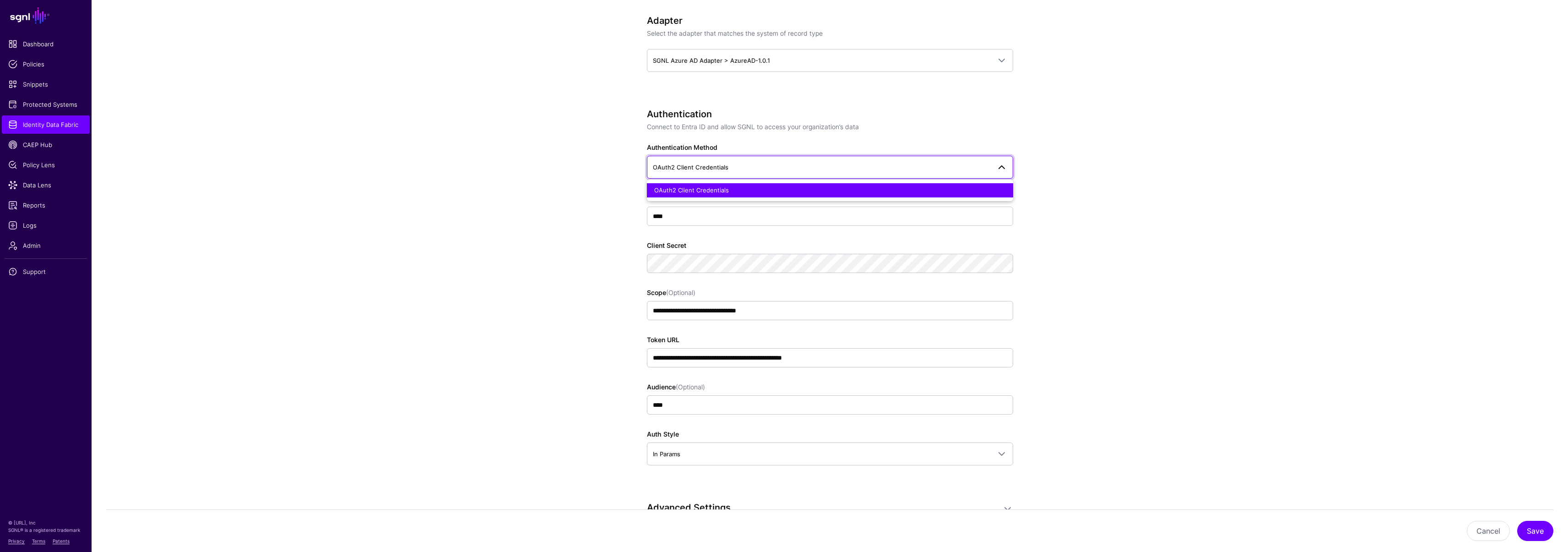
click at [708, 190] on span "OAuth2 Client Credentials" at bounding box center [691, 190] width 74 height 8
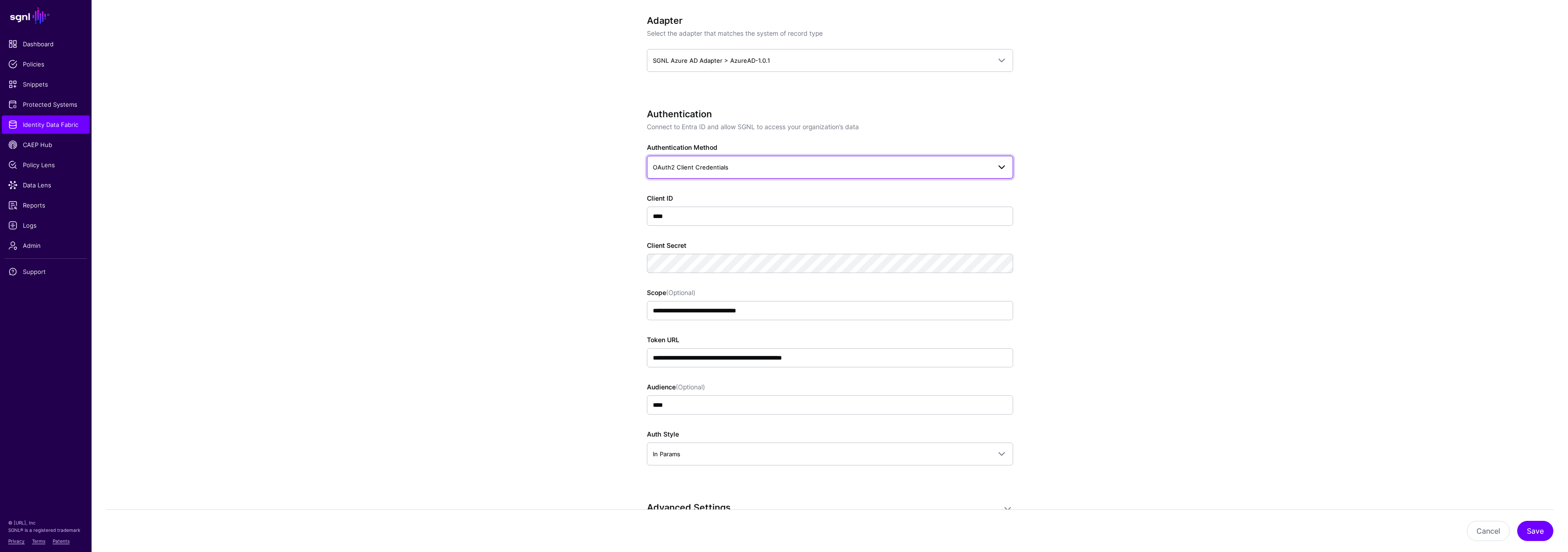
click at [707, 169] on span "OAuth2 Client Credentials" at bounding box center [690, 167] width 76 height 8
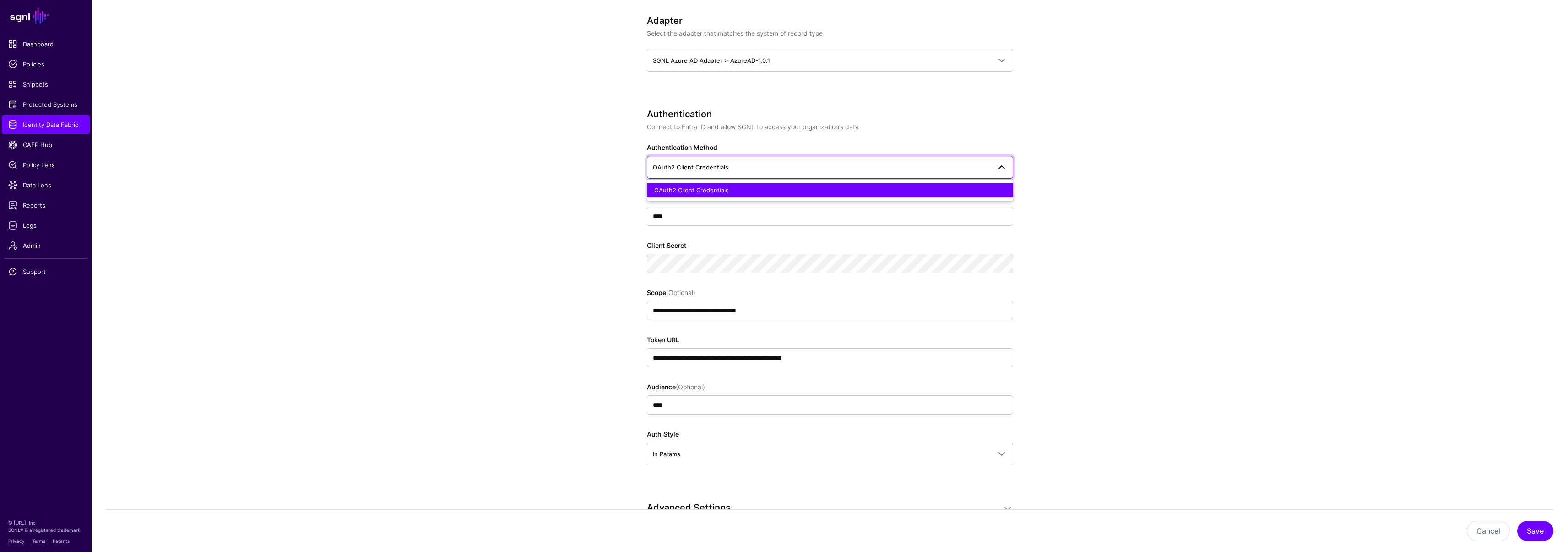
click at [703, 188] on span "OAuth2 Client Credentials" at bounding box center [691, 190] width 74 height 8
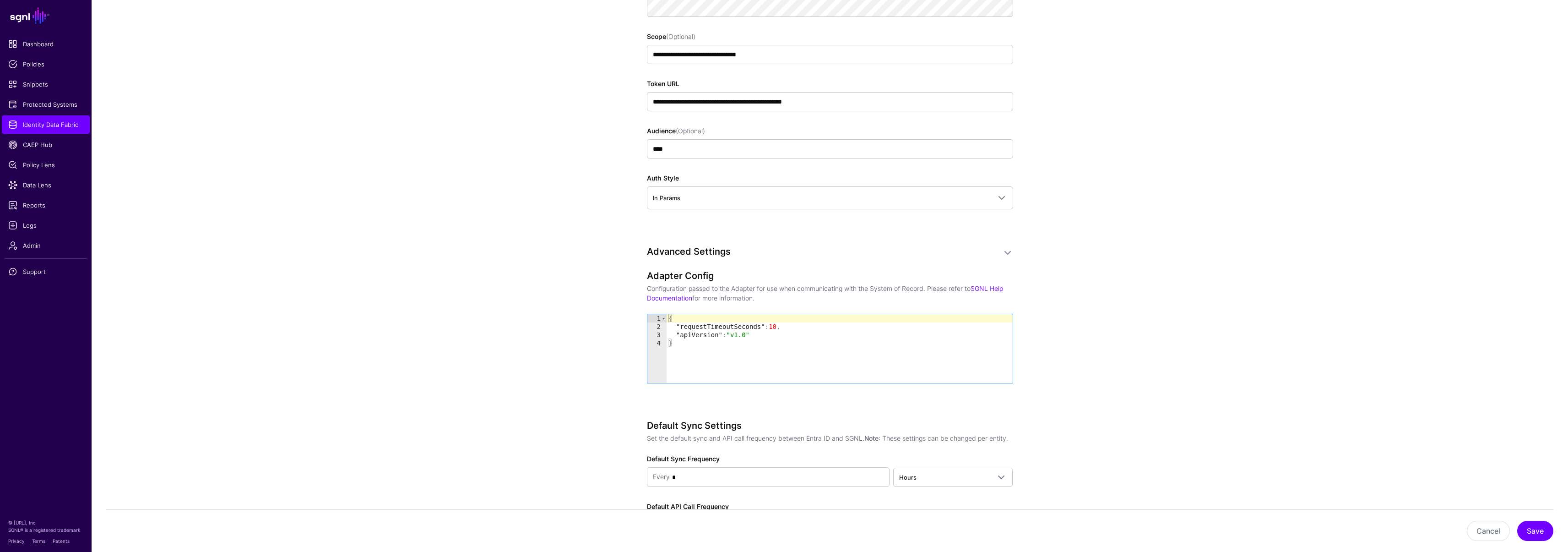
scroll to position [403, 0]
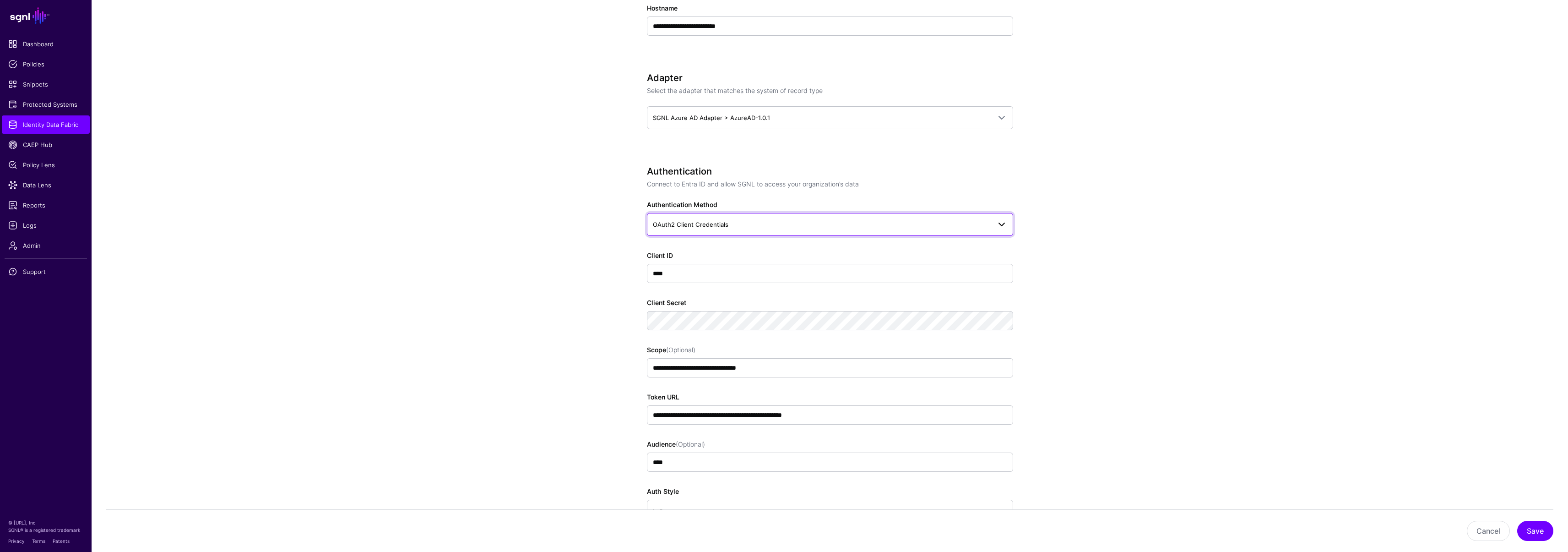
click at [759, 221] on span "OAuth2 Client Credentials" at bounding box center [821, 225] width 338 height 10
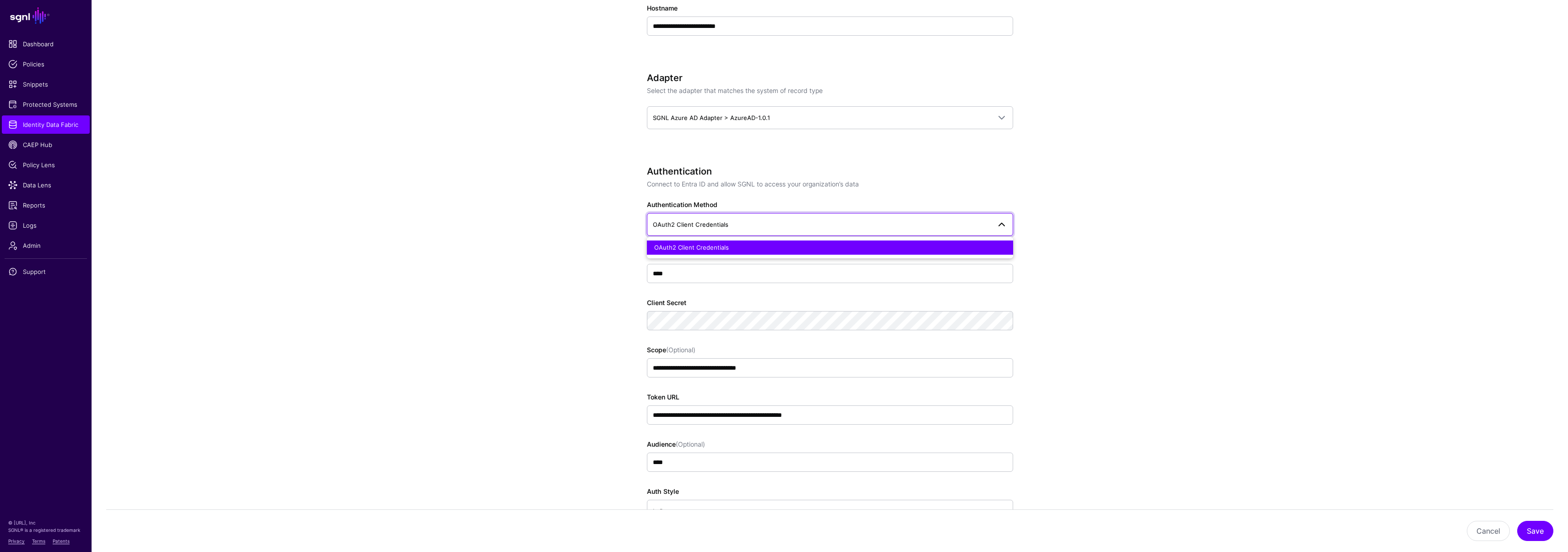
click at [719, 243] on div "OAuth2 Client Credentials" at bounding box center [829, 247] width 351 height 9
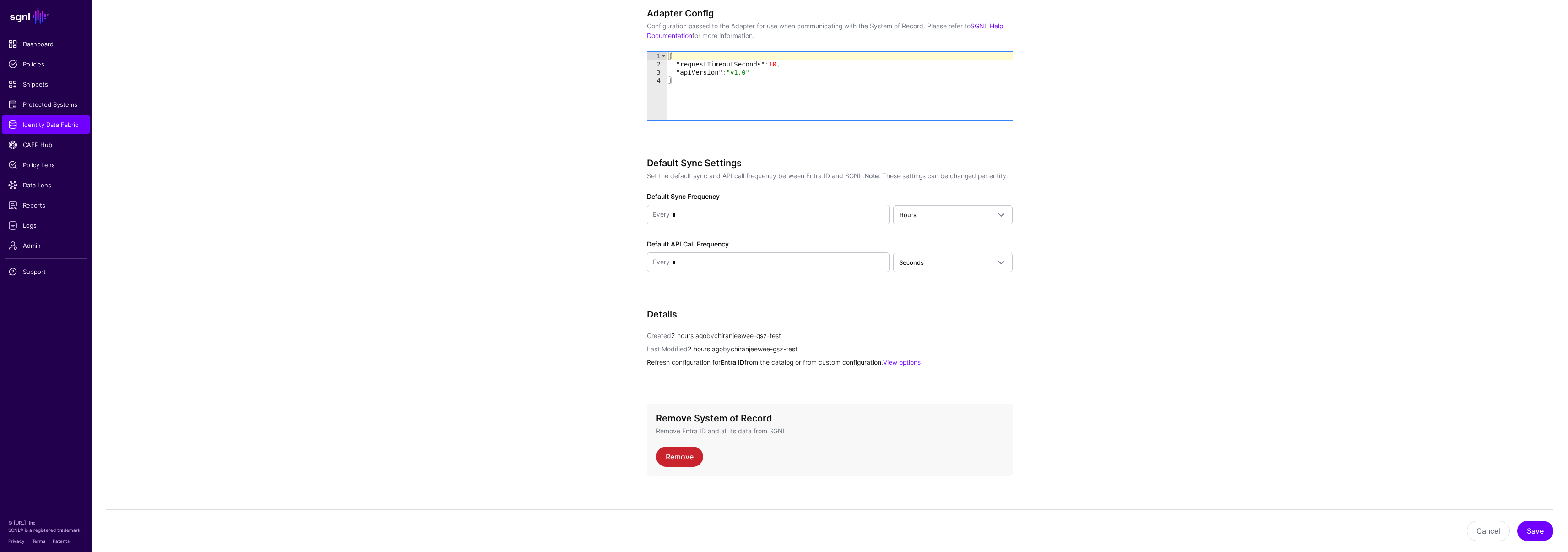
scroll to position [985, 0]
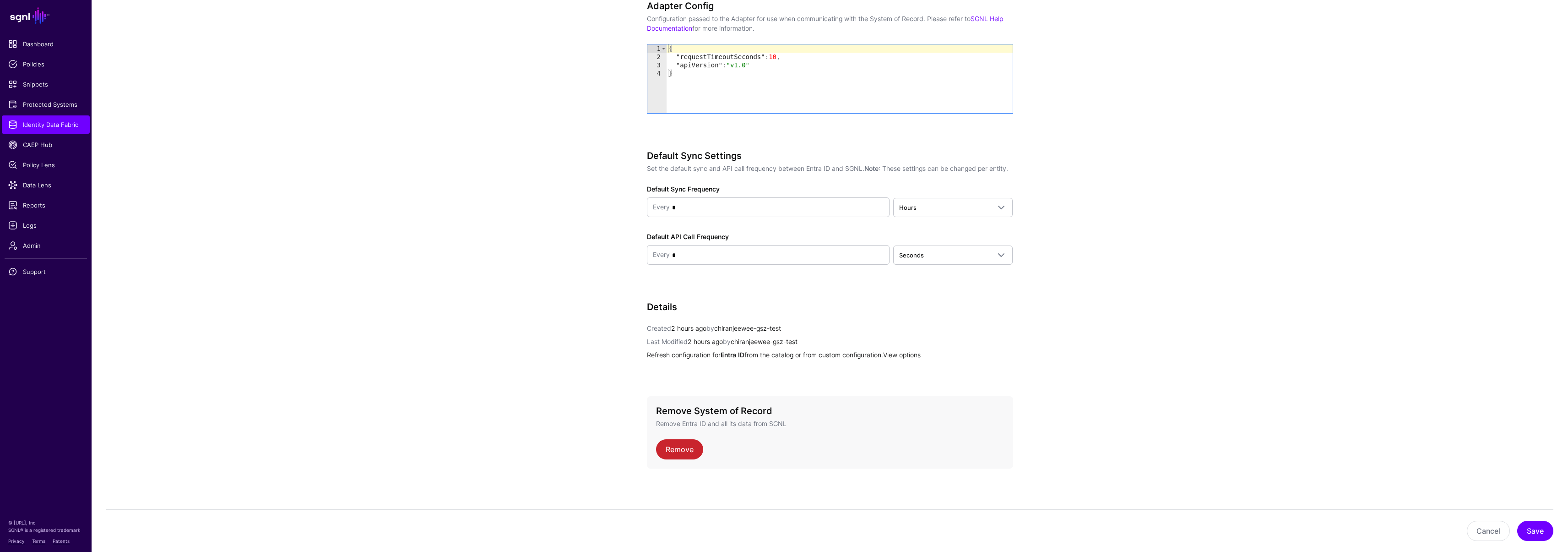
click at [911, 354] on link "View options" at bounding box center [901, 354] width 38 height 8
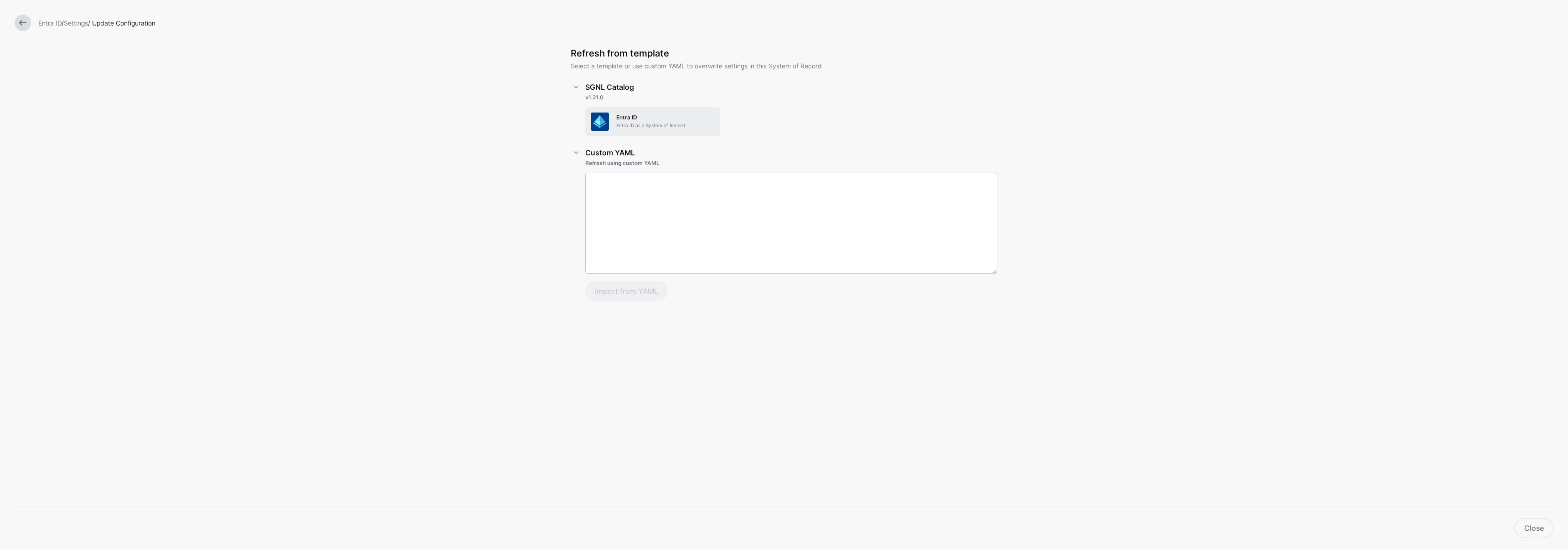
click at [636, 118] on h5 "Entra ID" at bounding box center [666, 118] width 99 height 7
click at [18, 21] on link at bounding box center [23, 23] width 17 height 17
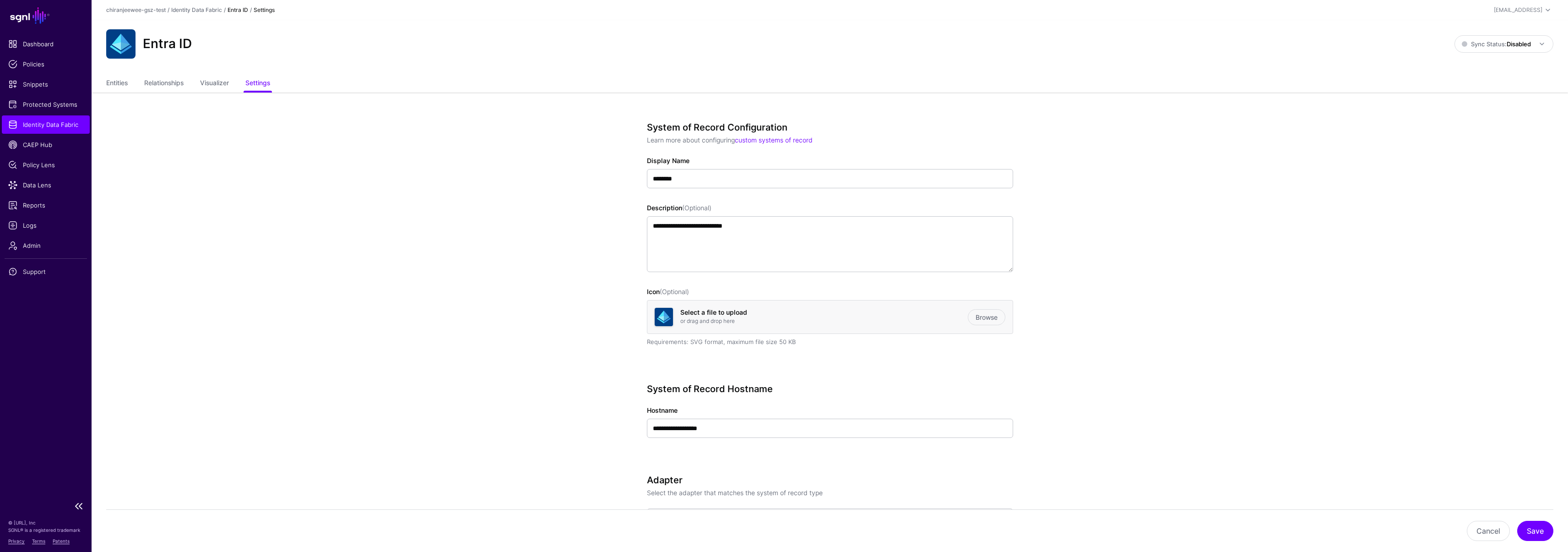
click at [61, 124] on span "Identity Data Fabric" at bounding box center [46, 124] width 75 height 9
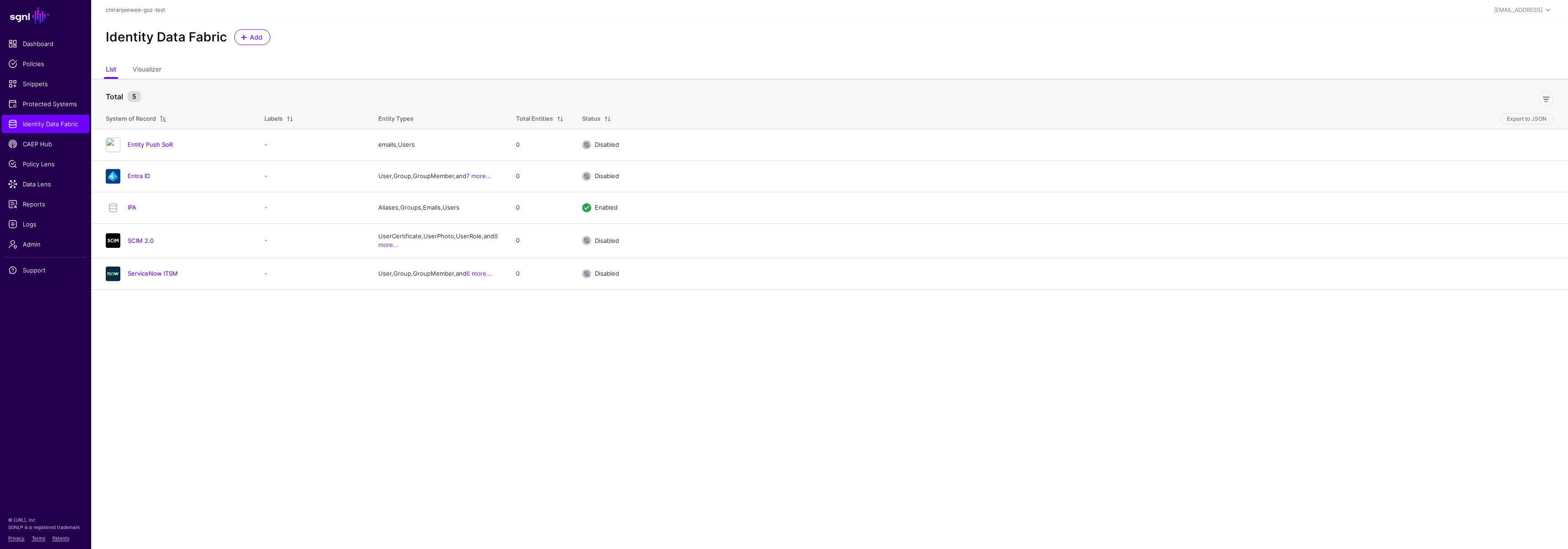
click at [140, 174] on link "Entra ID" at bounding box center [139, 175] width 22 height 7
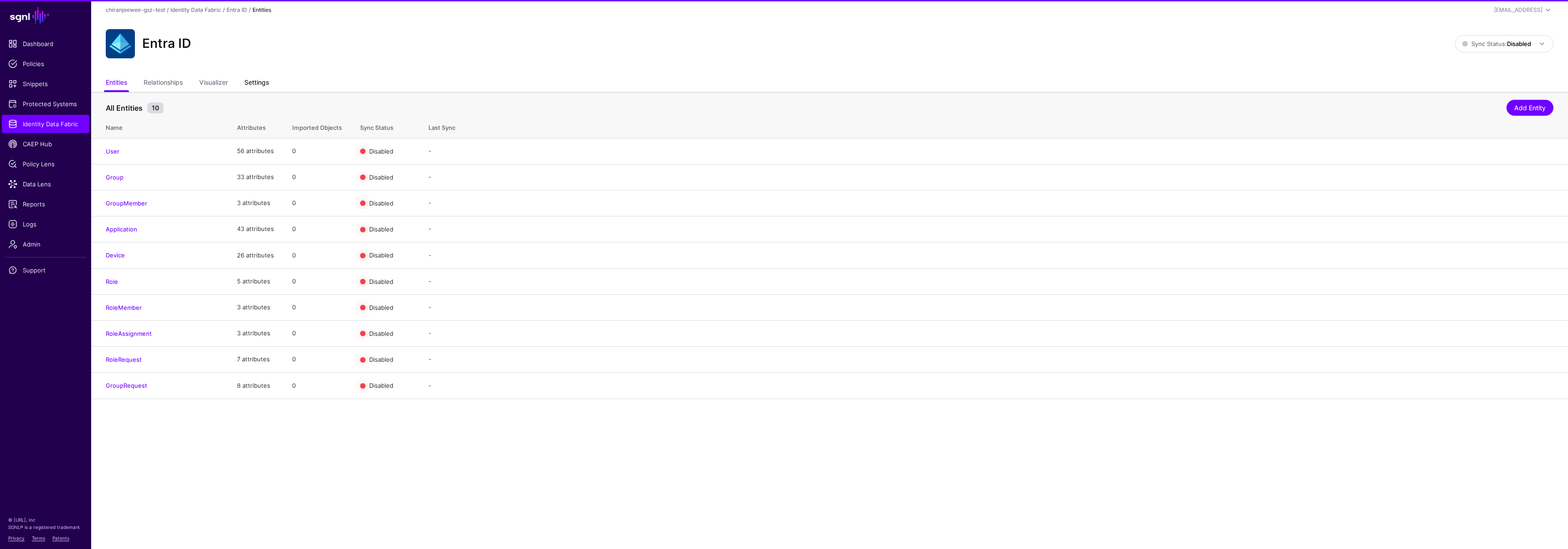
click at [248, 85] on link "Settings" at bounding box center [257, 83] width 25 height 17
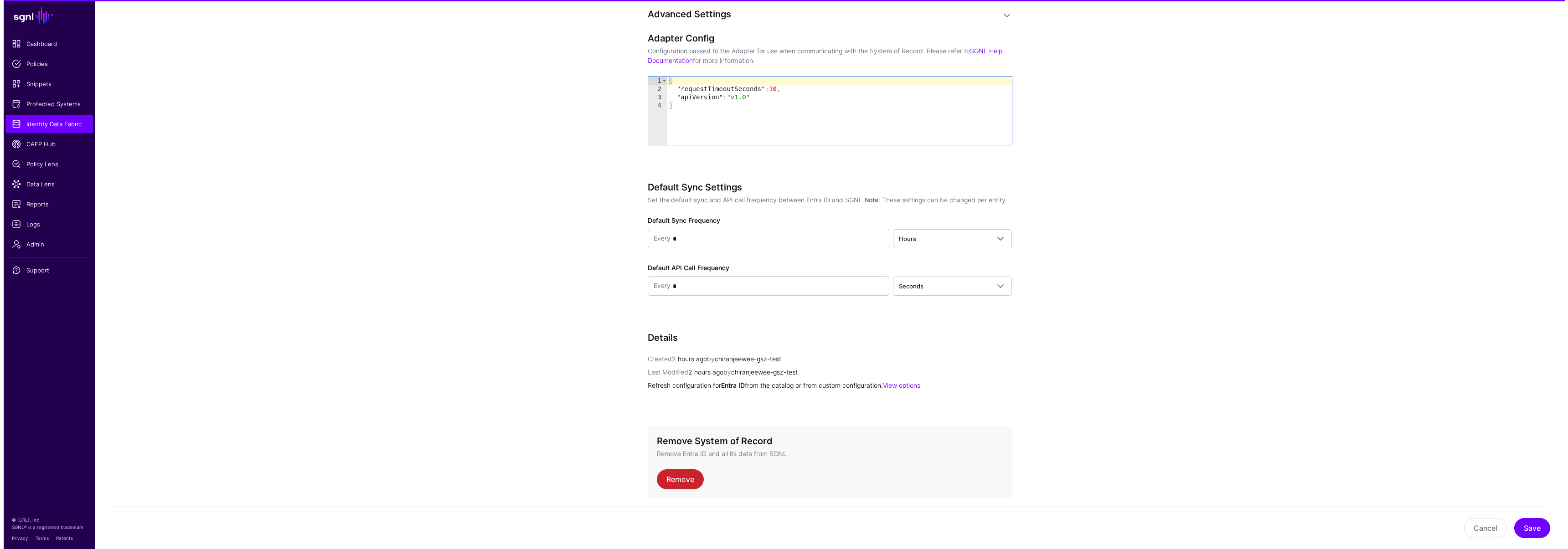
scroll to position [980, 0]
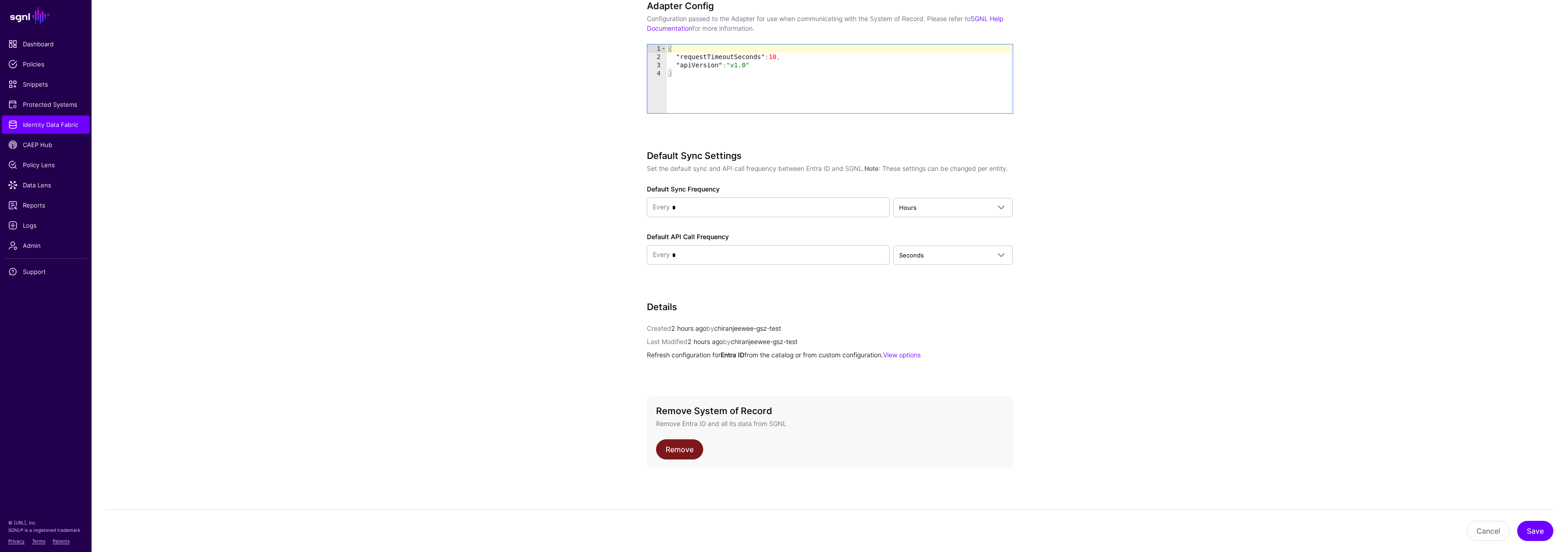
click at [681, 454] on link "Remove" at bounding box center [679, 449] width 48 height 20
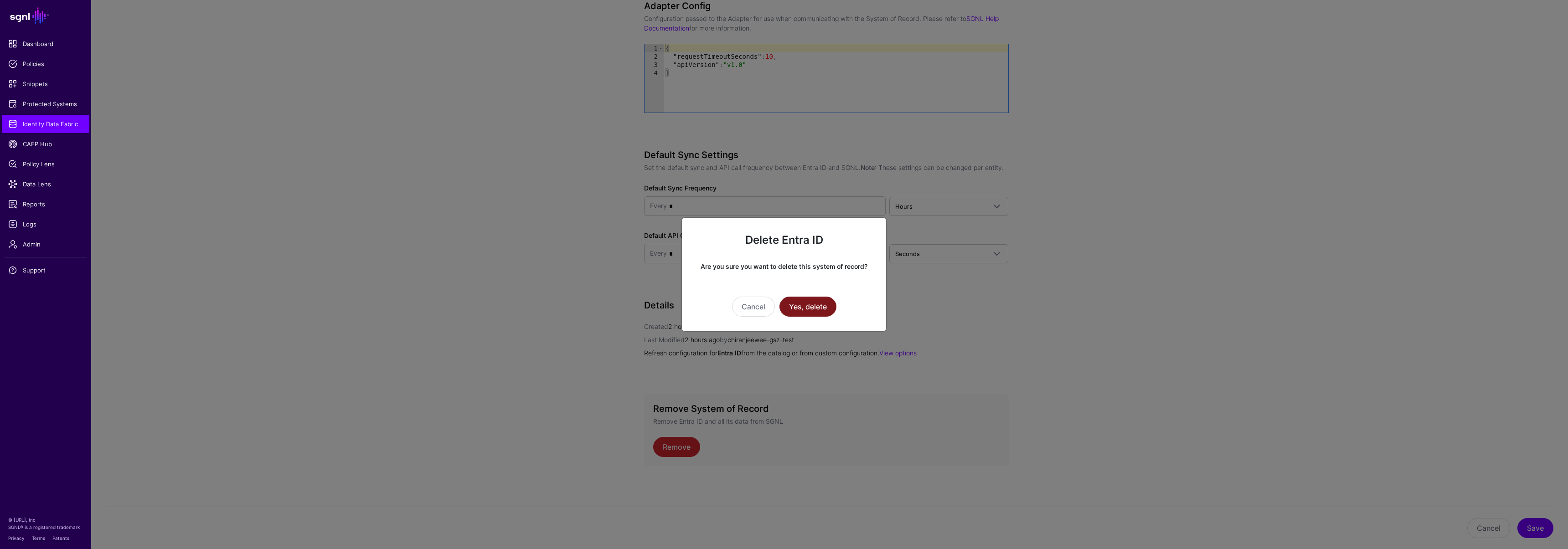
click at [797, 304] on button "Yes, delete" at bounding box center [808, 306] width 57 height 20
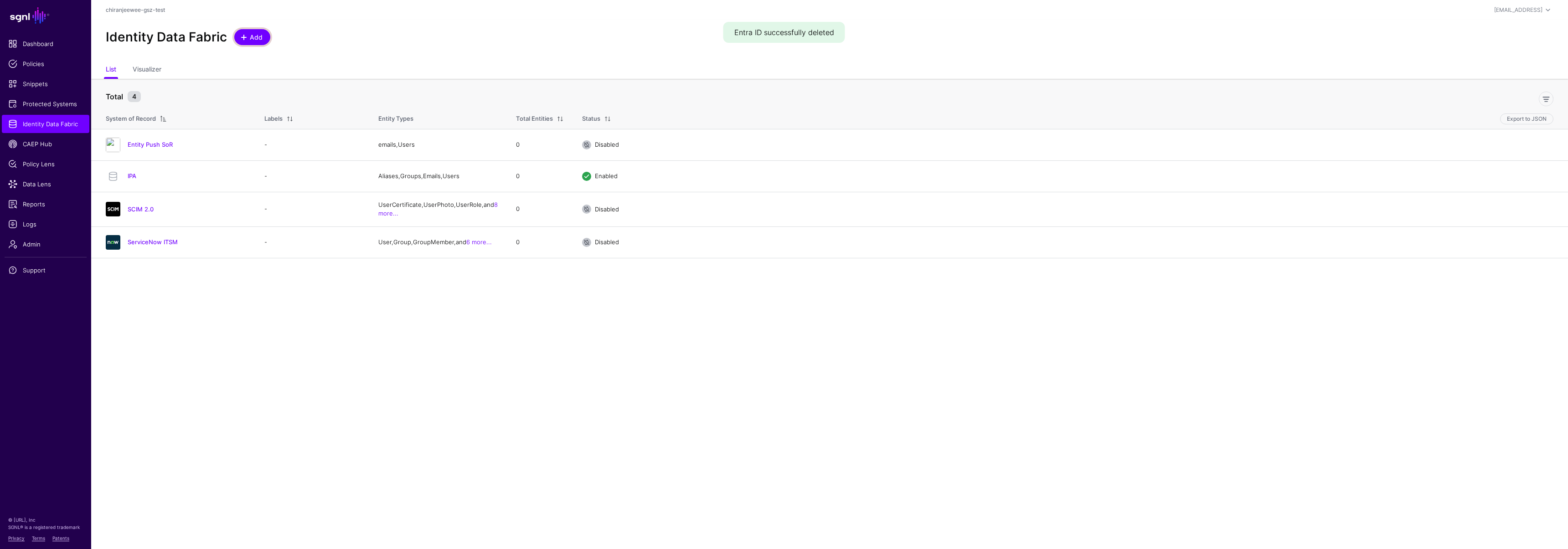
click at [244, 37] on span at bounding box center [243, 37] width 7 height 7
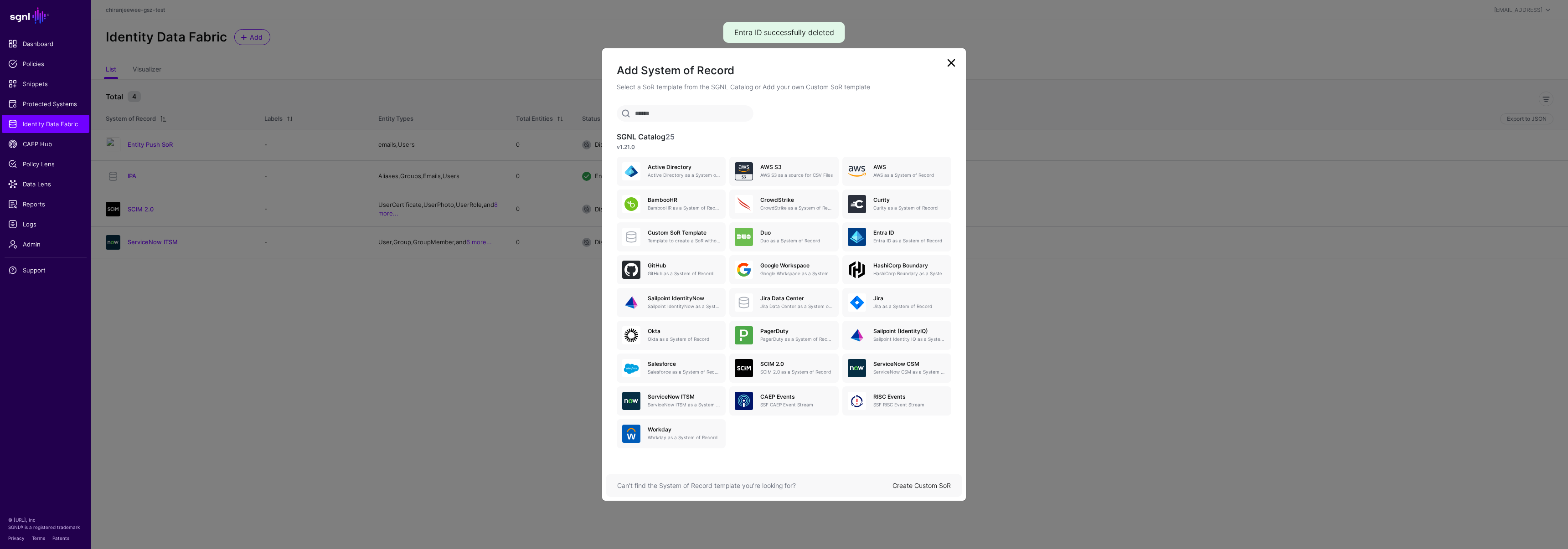
click at [922, 488] on link "Create Custom SoR" at bounding box center [922, 485] width 58 height 7
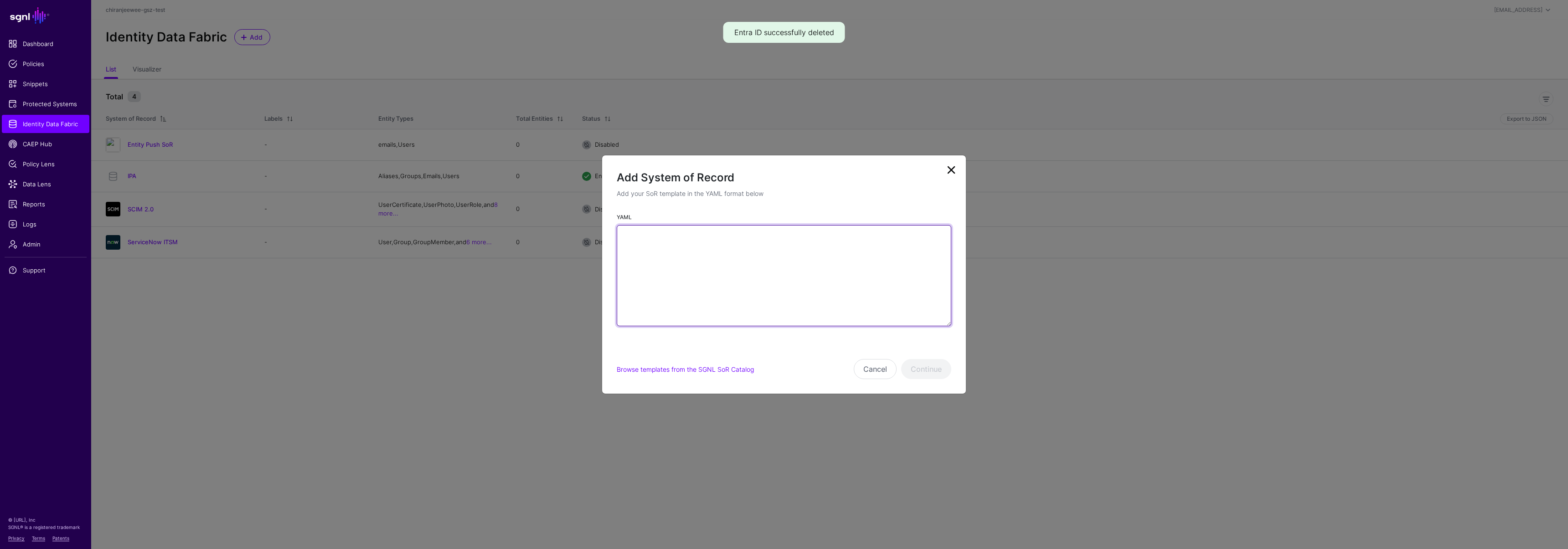
click at [666, 292] on textarea "YAML" at bounding box center [784, 276] width 335 height 101
paste textarea "**********"
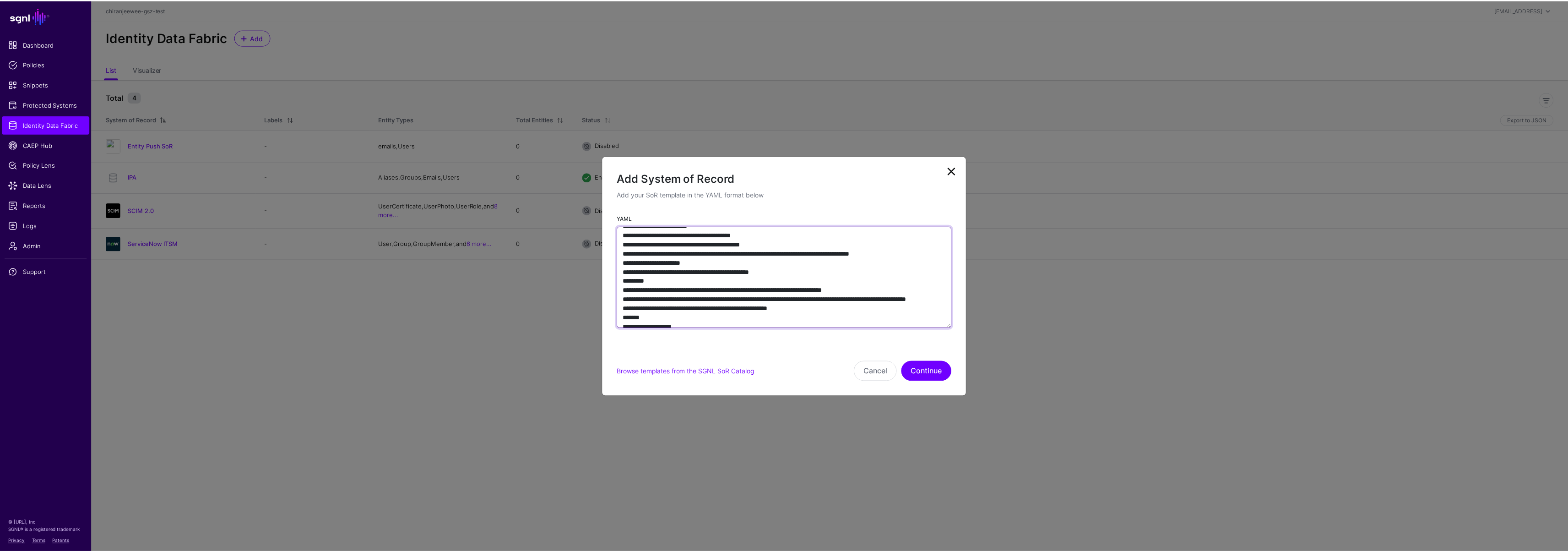
scroll to position [214, 0]
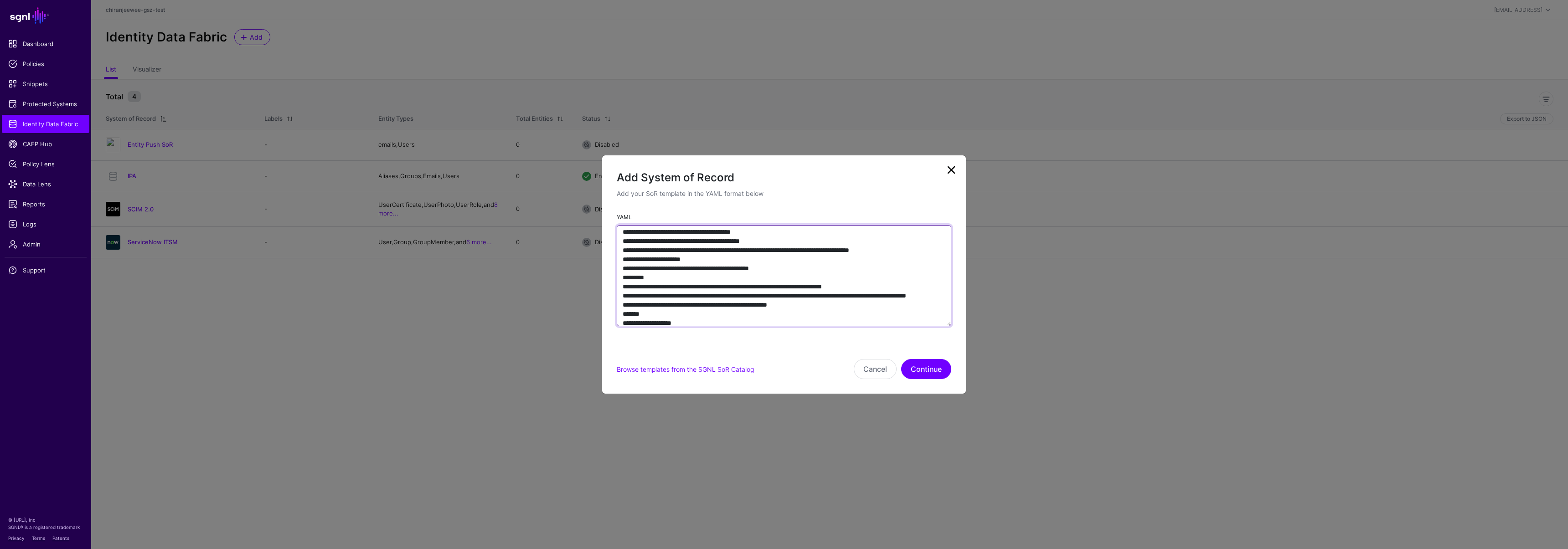
drag, startPoint x: 721, startPoint y: 311, endPoint x: 587, endPoint y: 262, distance: 142.7
click at [587, 262] on ngb-modal-window "Add System of Record Add your SoR template in the YAML format below YAML Browse…" at bounding box center [784, 274] width 1568 height 549
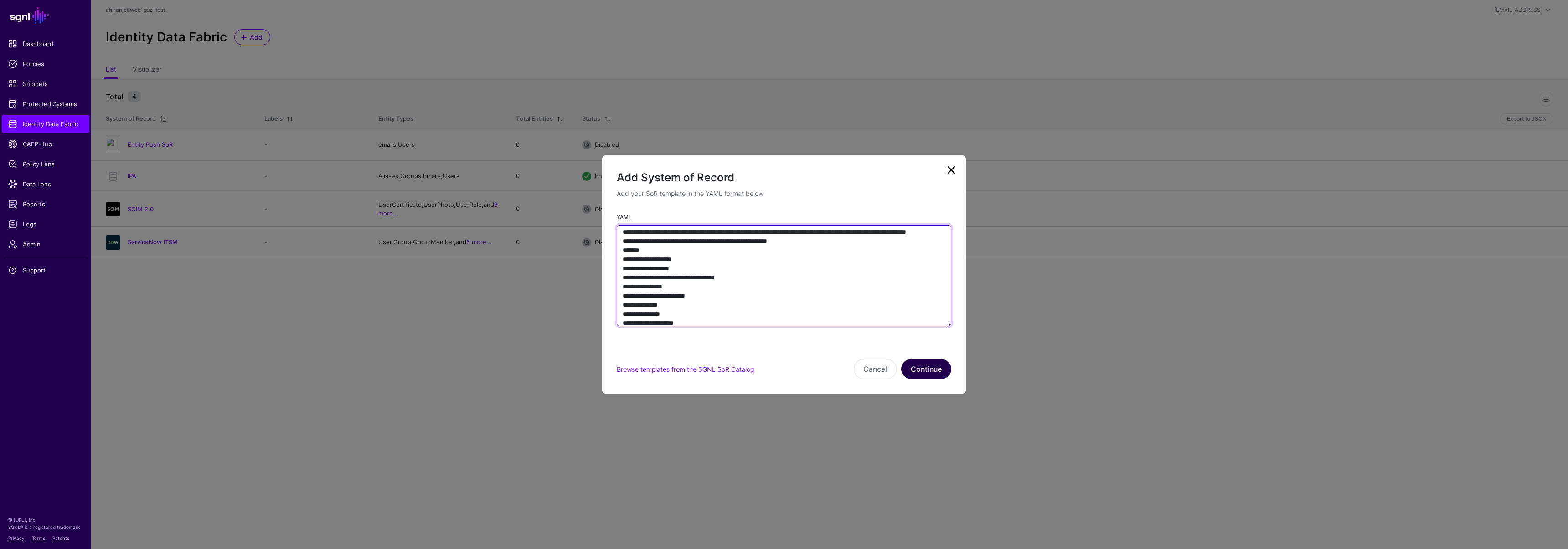
type textarea "**********"
click at [931, 367] on button "Continue" at bounding box center [927, 369] width 50 height 20
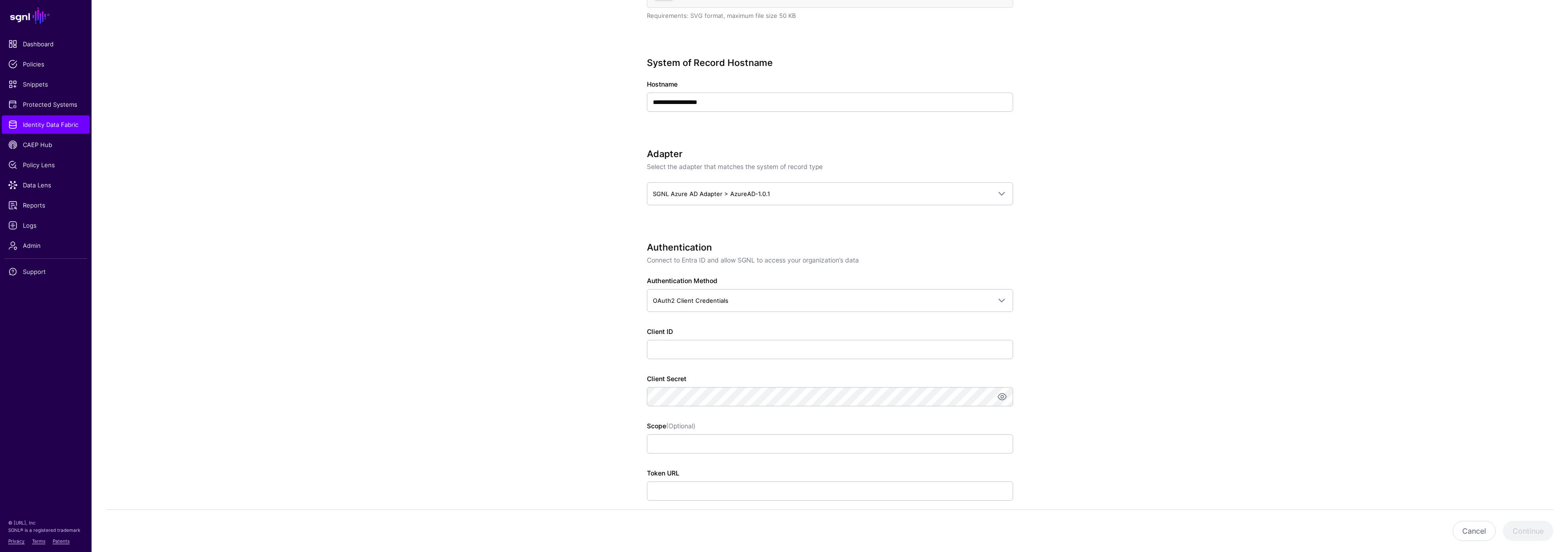
scroll to position [486, 0]
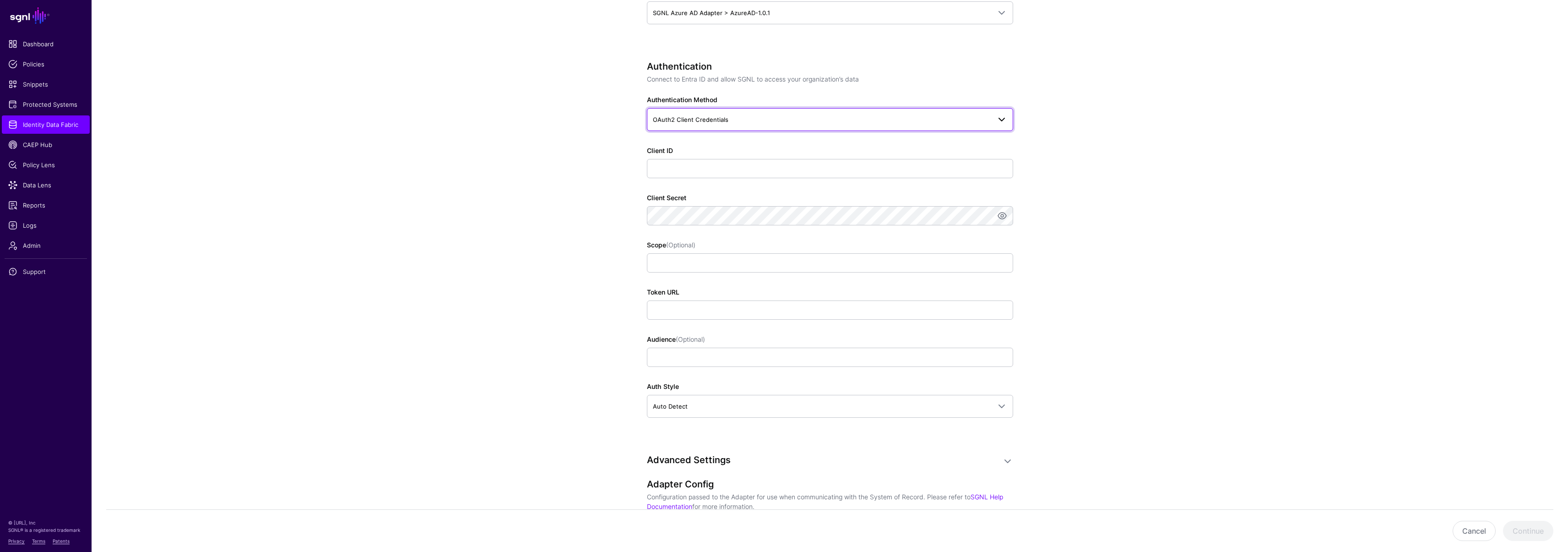
click at [683, 116] on span "OAuth2 Client Credentials" at bounding box center [690, 119] width 76 height 8
click at [683, 144] on span "OAuth2 Client Credentials" at bounding box center [691, 142] width 74 height 8
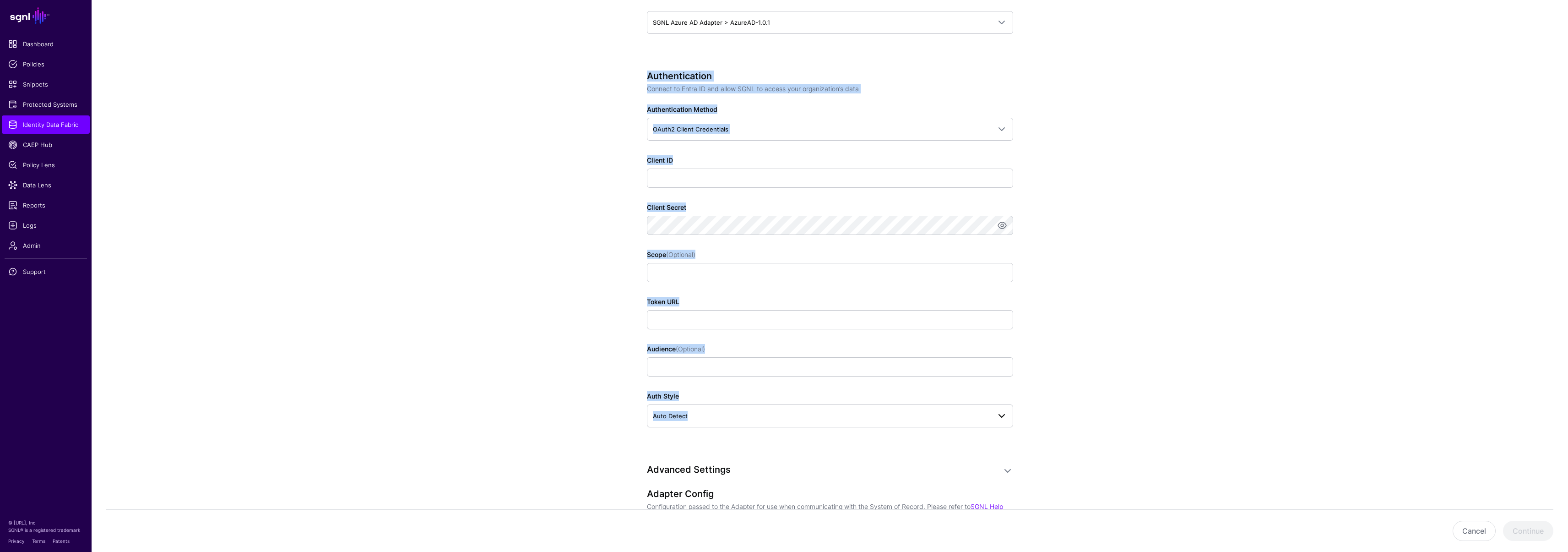
drag, startPoint x: 689, startPoint y: 116, endPoint x: 940, endPoint y: 427, distance: 399.7
click at [940, 427] on div "**********" at bounding box center [829, 221] width 425 height 1253
copy div "Authentication Connect to Entra ID and allow SGNL to access your organization’s…"
click at [38, 124] on span "Identity Data Fabric" at bounding box center [46, 124] width 75 height 9
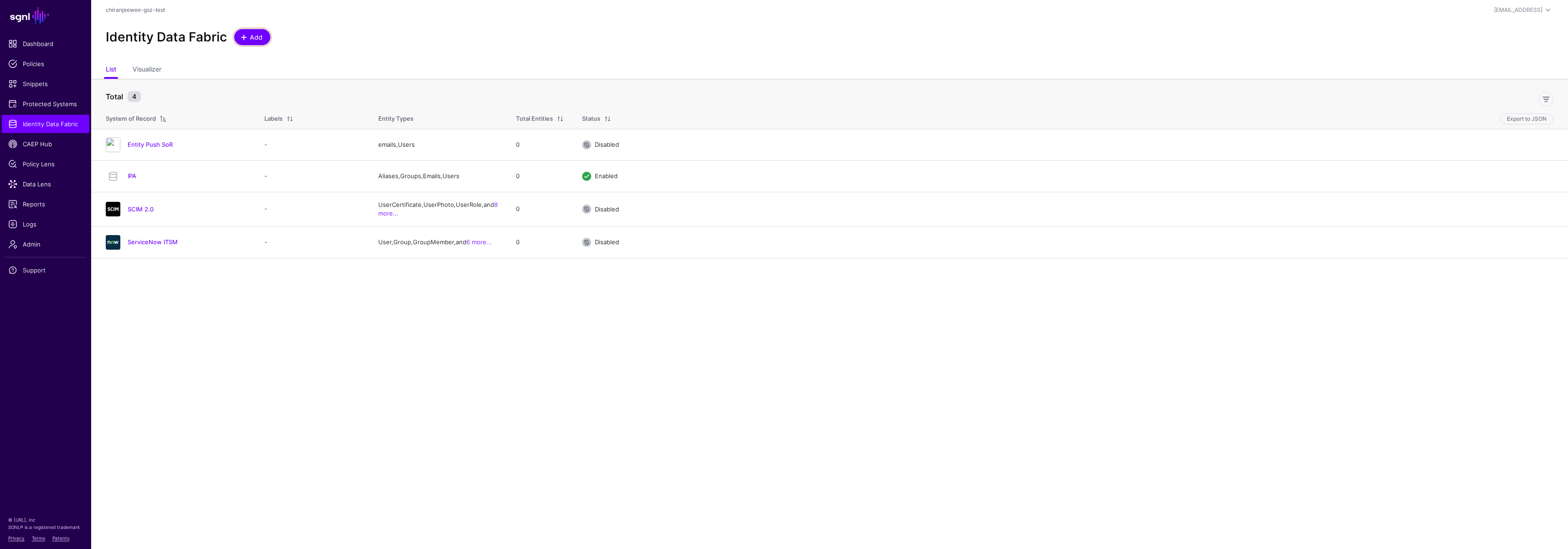
click at [242, 34] on span at bounding box center [243, 37] width 7 height 7
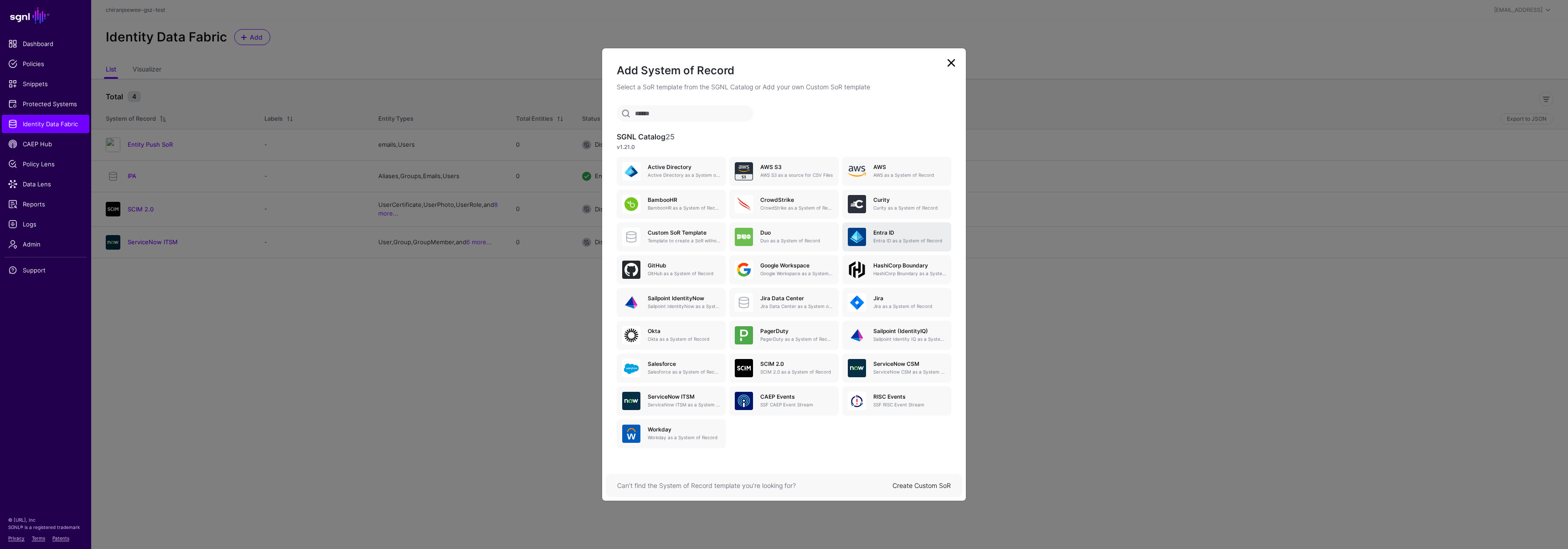
click at [892, 240] on p "Entra ID as a System of Record" at bounding box center [909, 241] width 72 height 7
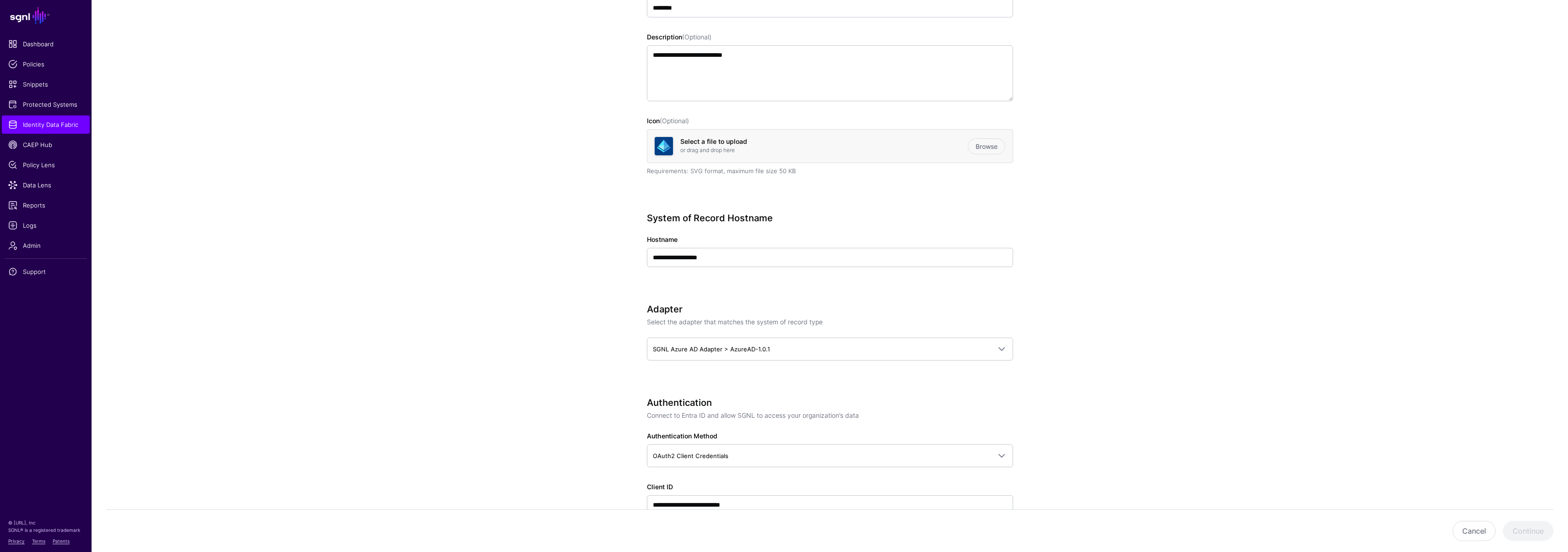
scroll to position [154, 0]
drag, startPoint x: 707, startPoint y: 248, endPoint x: 642, endPoint y: 249, distance: 65.0
click at [642, 249] on div "**********" at bounding box center [829, 543] width 425 height 1253
paste input "**********"
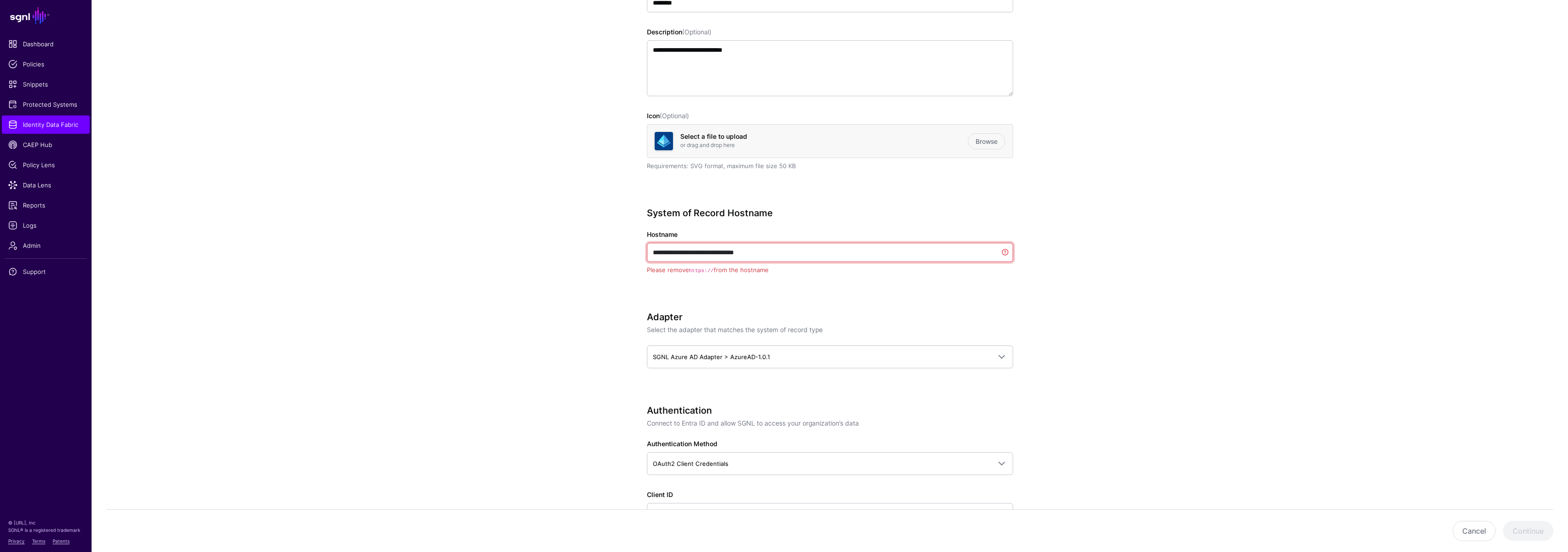
drag, startPoint x: 674, startPoint y: 251, endPoint x: 607, endPoint y: 251, distance: 67.0
click at [607, 251] on app-datasources-details-form "**********" at bounding box center [829, 549] width 1476 height 1266
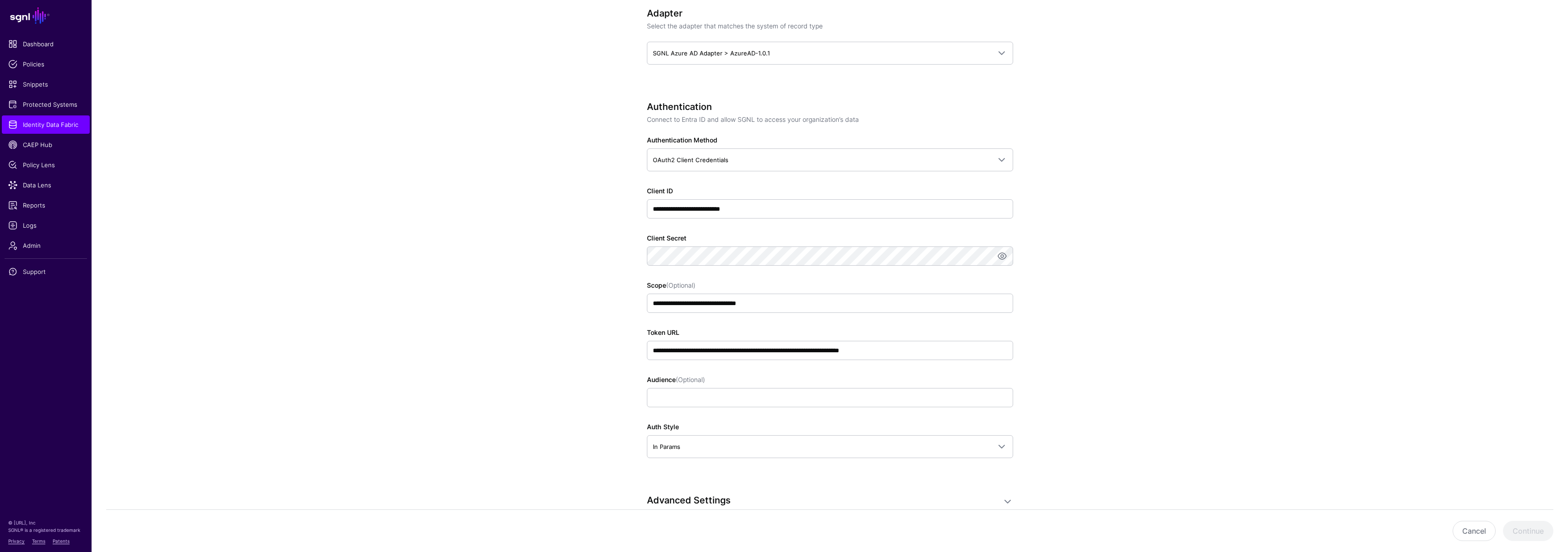
scroll to position [455, 0]
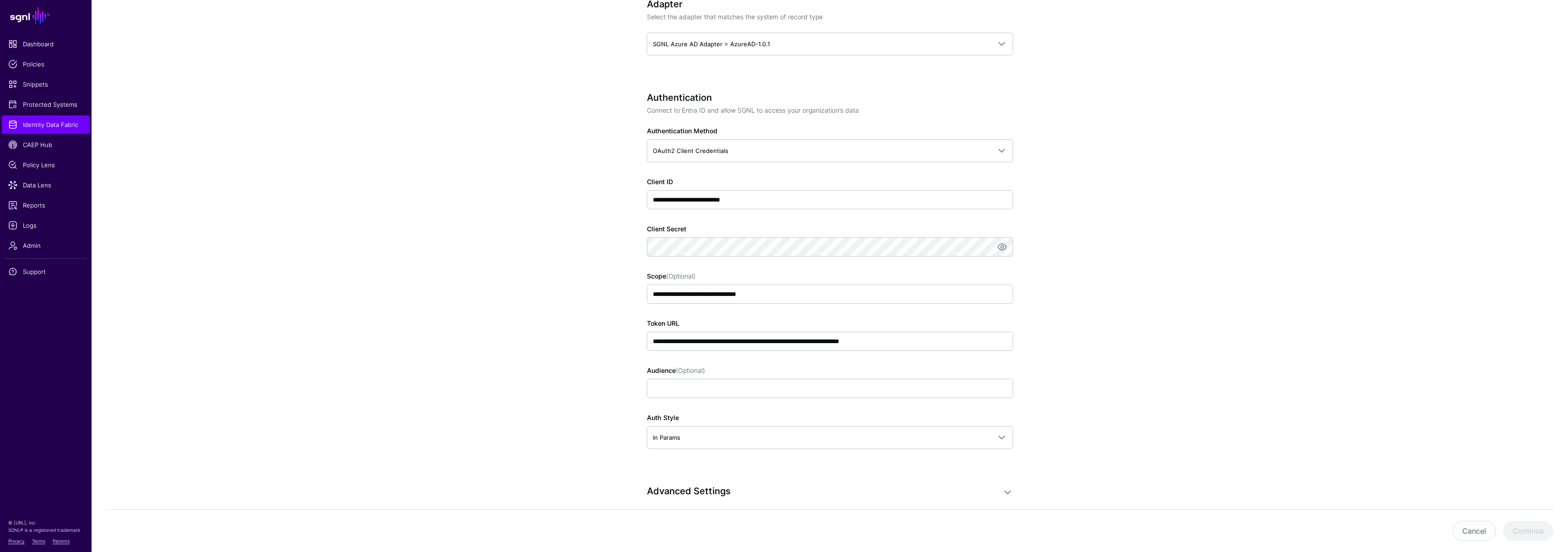
type input "**********"
click at [744, 202] on input "**********" at bounding box center [829, 200] width 366 height 19
type input "****"
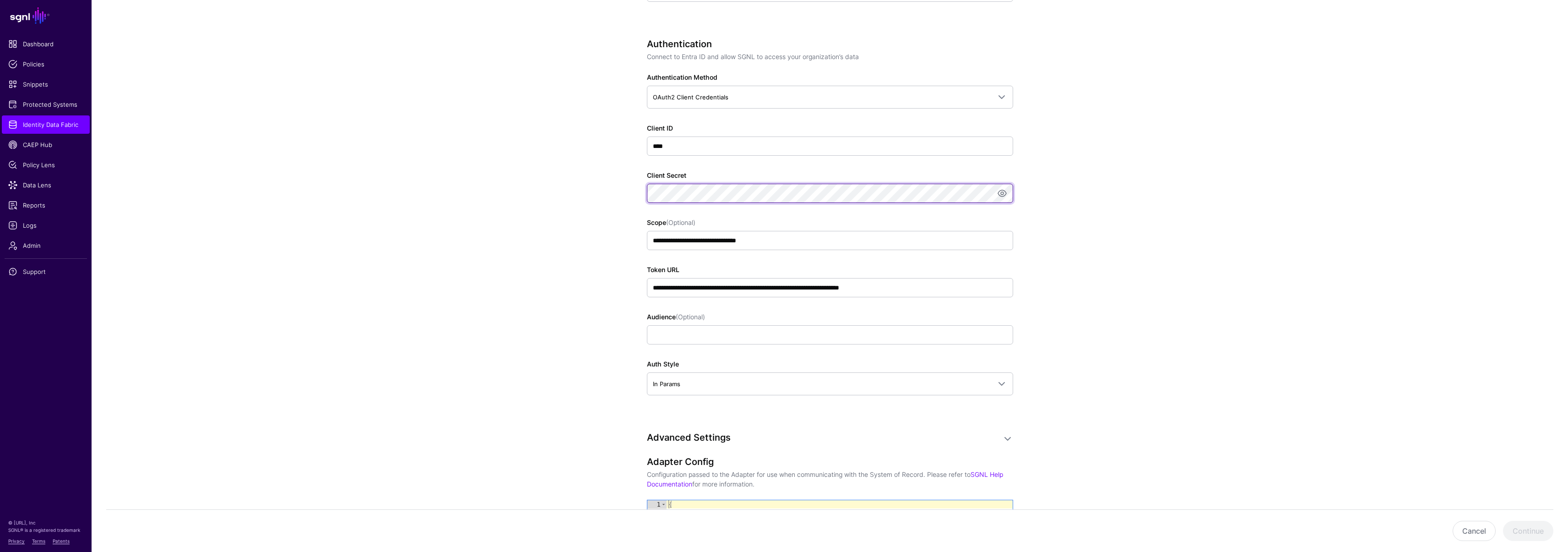
scroll to position [515, 0]
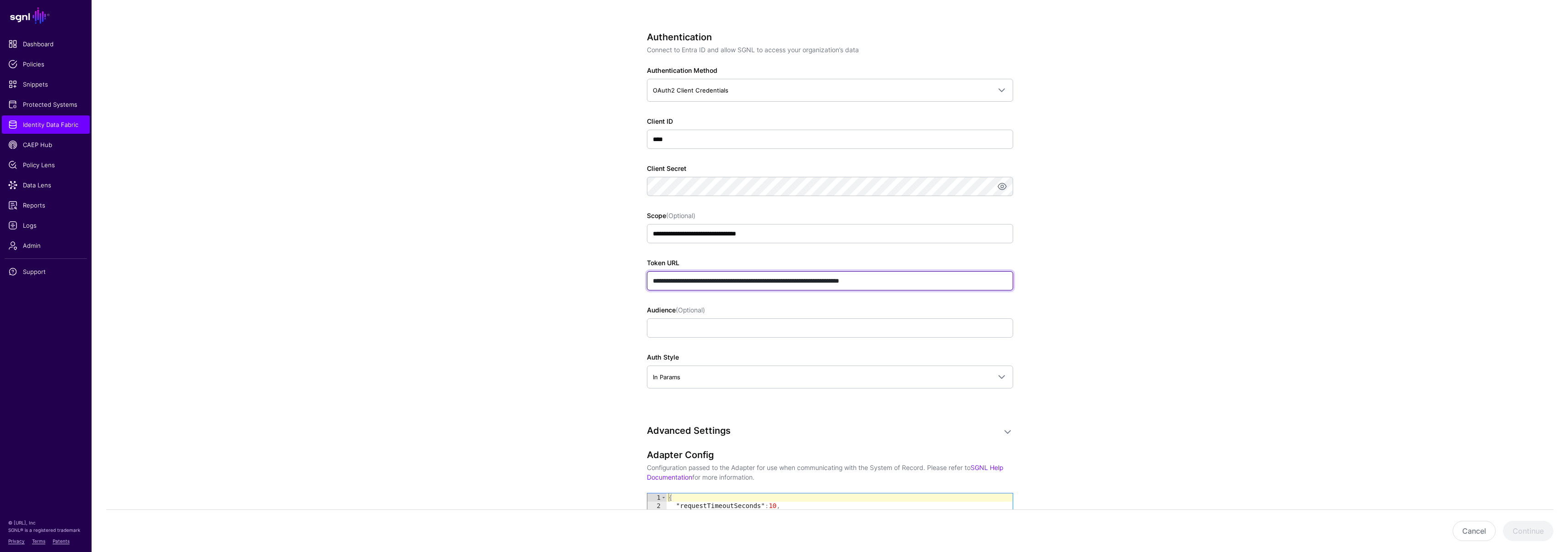
click at [917, 281] on input "**********" at bounding box center [829, 281] width 366 height 19
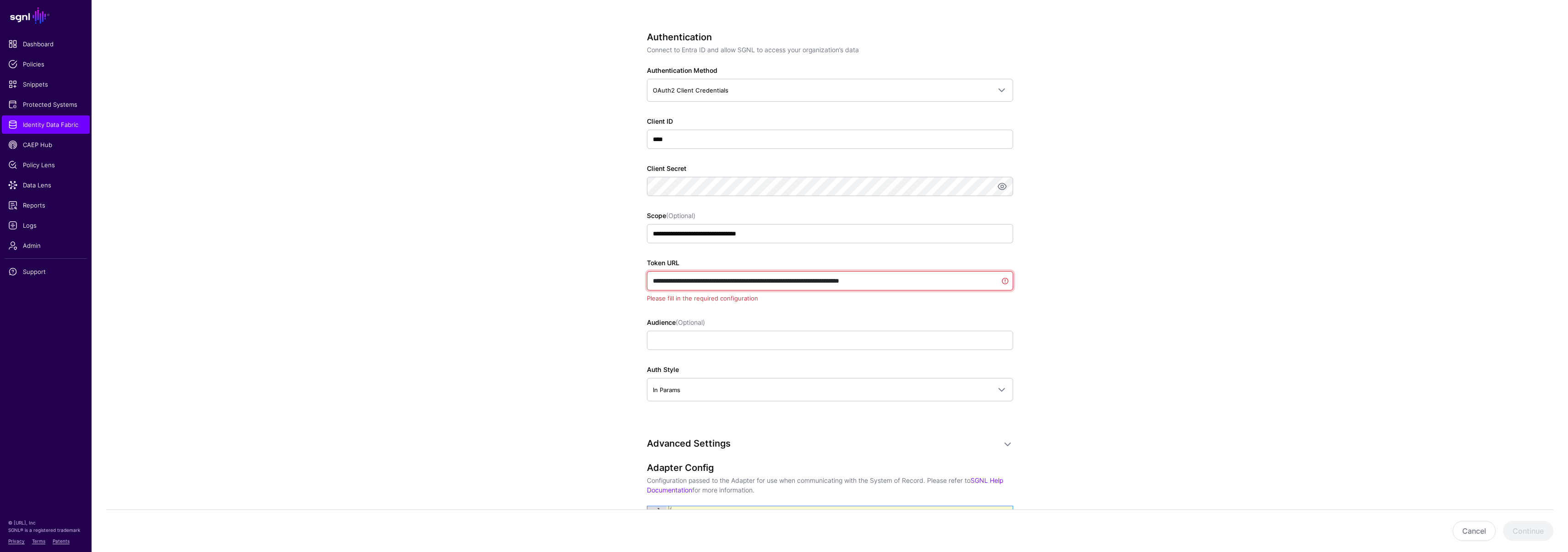
paste input "text"
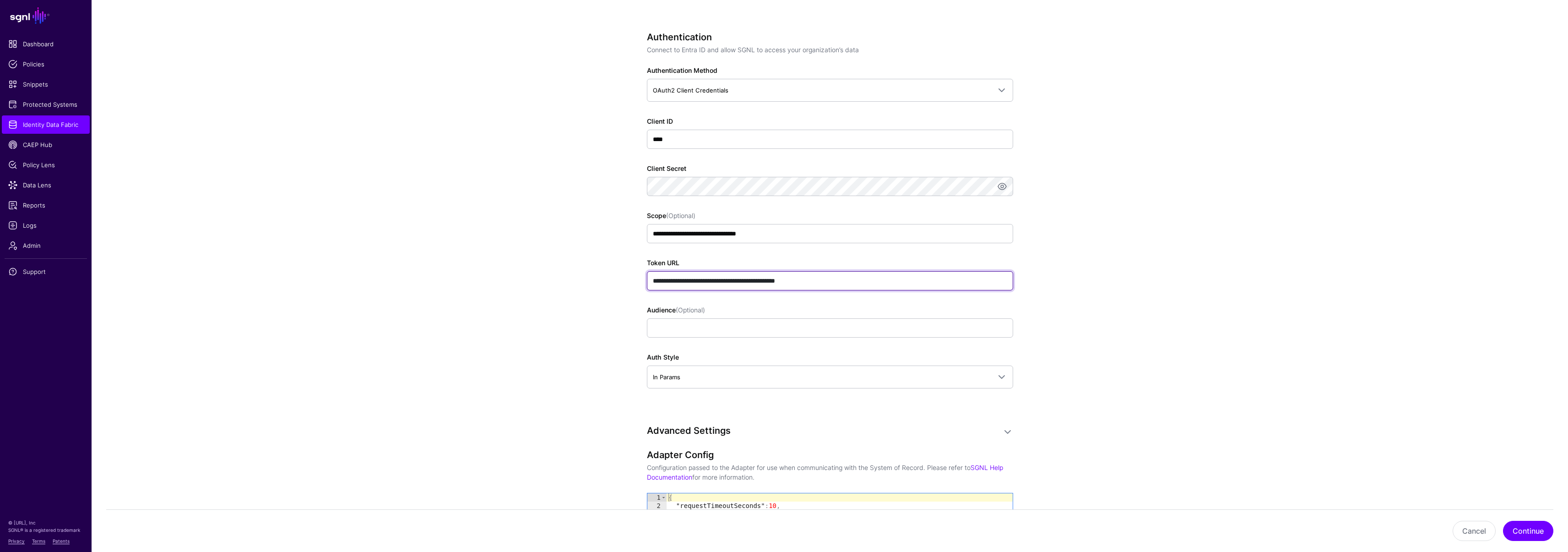
type input "**********"
click at [589, 295] on app-datasources-details-form "**********" at bounding box center [829, 182] width 1476 height 1253
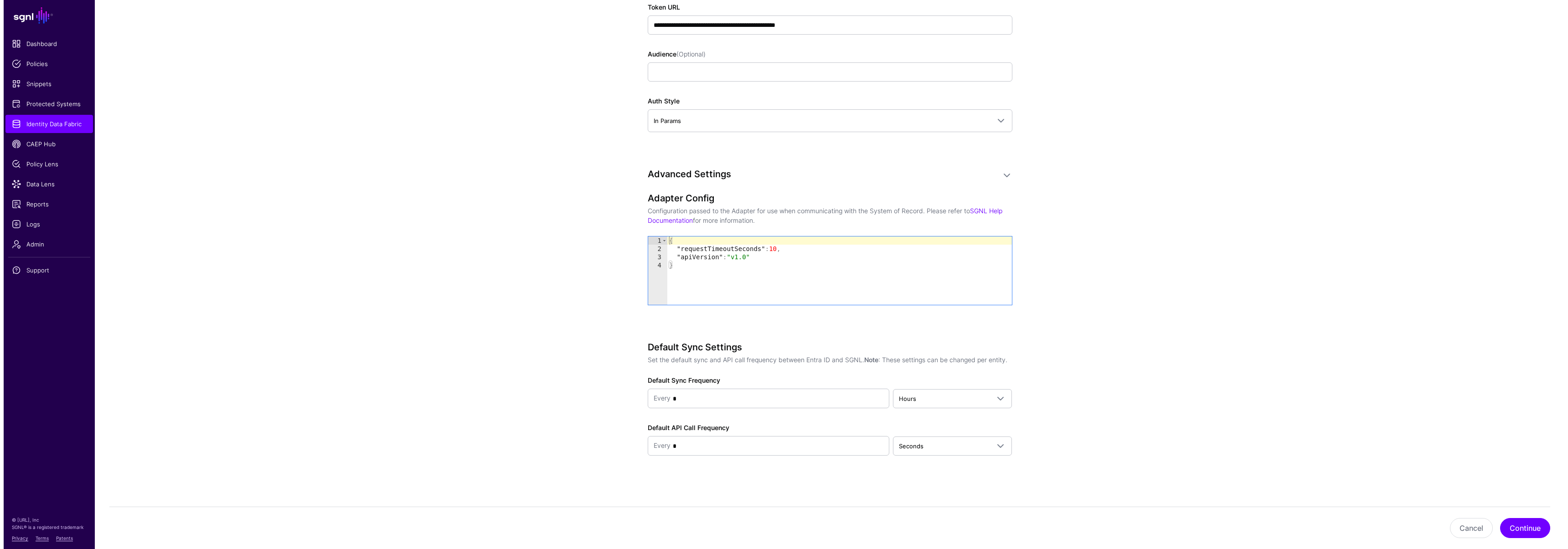
scroll to position [767, 0]
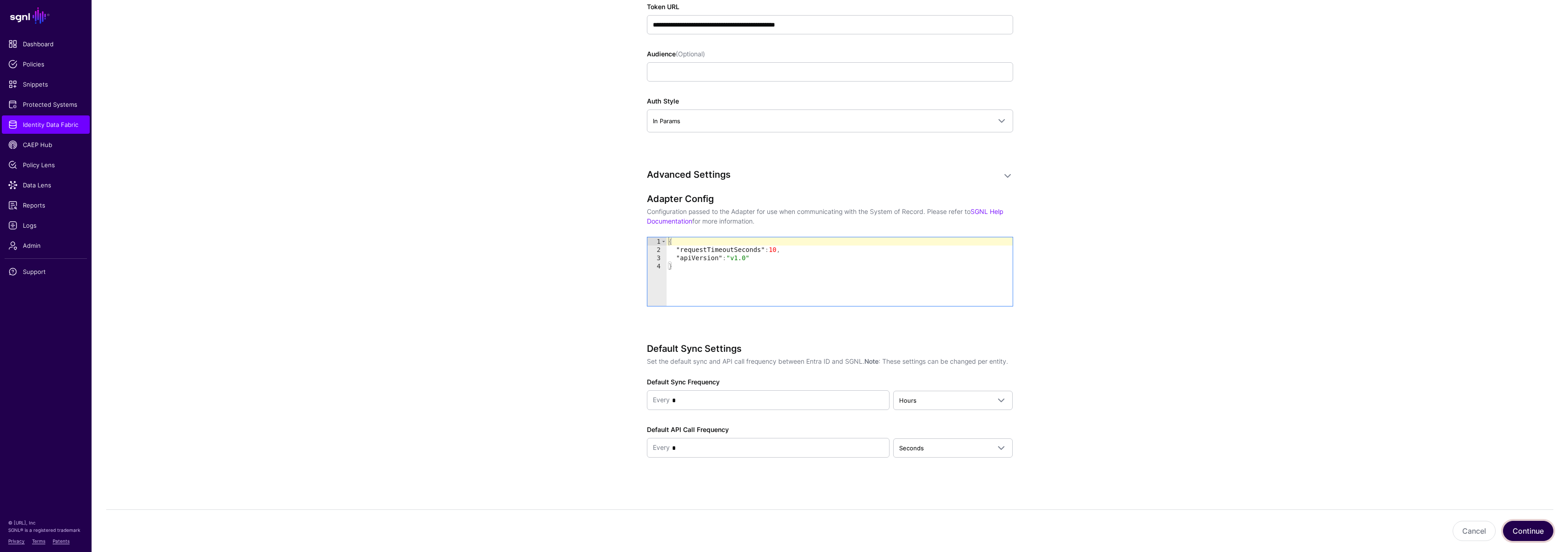
click at [1527, 529] on button "Continue" at bounding box center [1528, 531] width 50 height 20
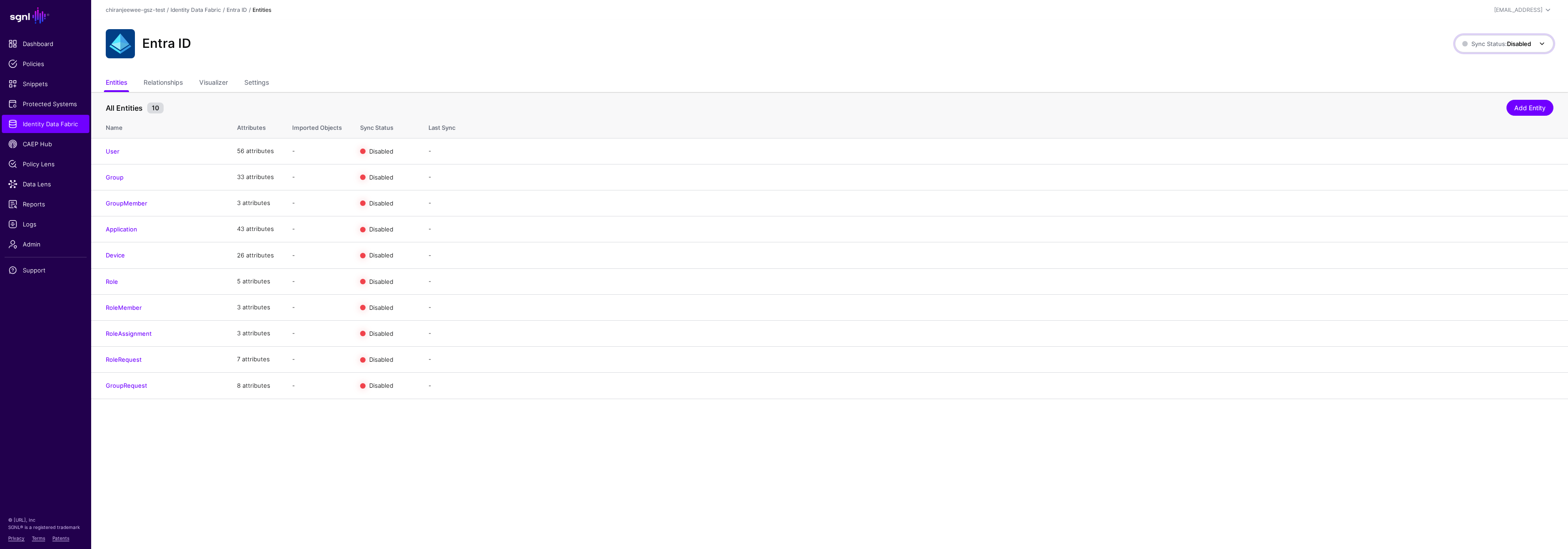
click at [1484, 45] on span "Sync Status: Disabled" at bounding box center [1497, 43] width 69 height 7
click at [1474, 74] on span "Syncing active for all configured entities that are enabled" at bounding box center [1499, 79] width 95 height 15
click at [1451, 150] on link "Enable Sync" at bounding box center [1454, 150] width 35 height 7
click at [1442, 176] on link "Enable Sync" at bounding box center [1454, 176] width 35 height 7
click at [1445, 199] on link "Enable Sync" at bounding box center [1454, 203] width 35 height 7
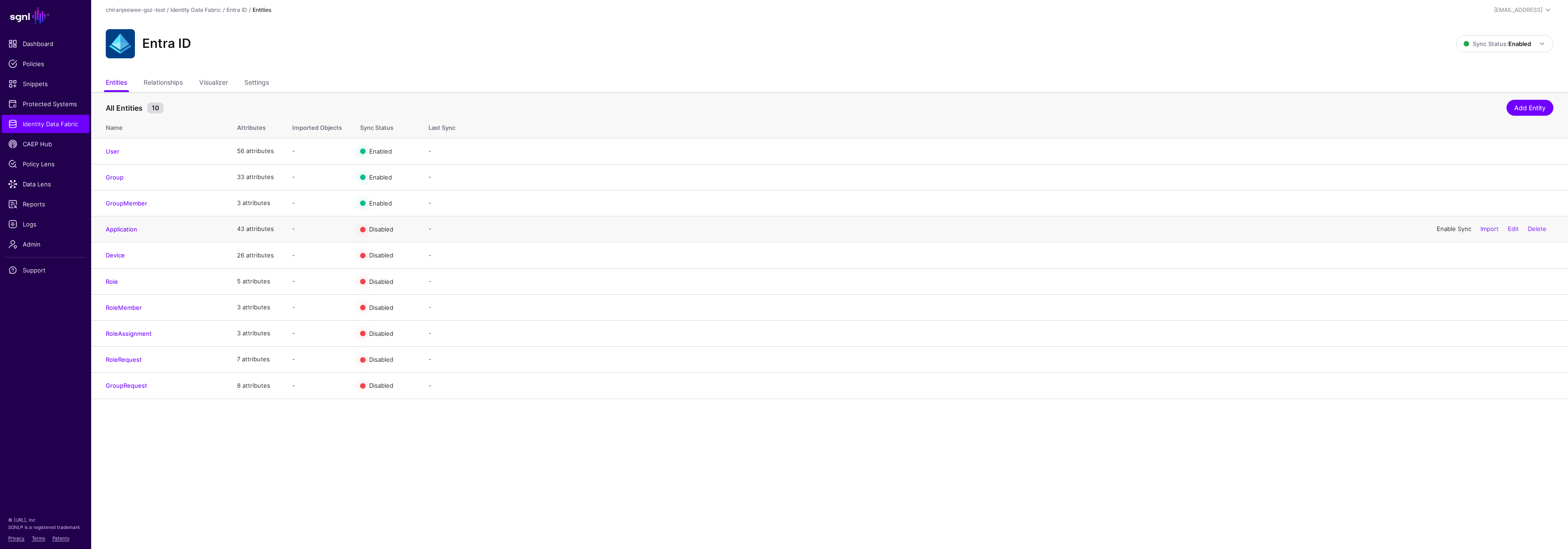
click at [1446, 230] on link "Enable Sync" at bounding box center [1454, 228] width 35 height 7
click at [1444, 252] on link "Enable Sync" at bounding box center [1454, 255] width 35 height 7
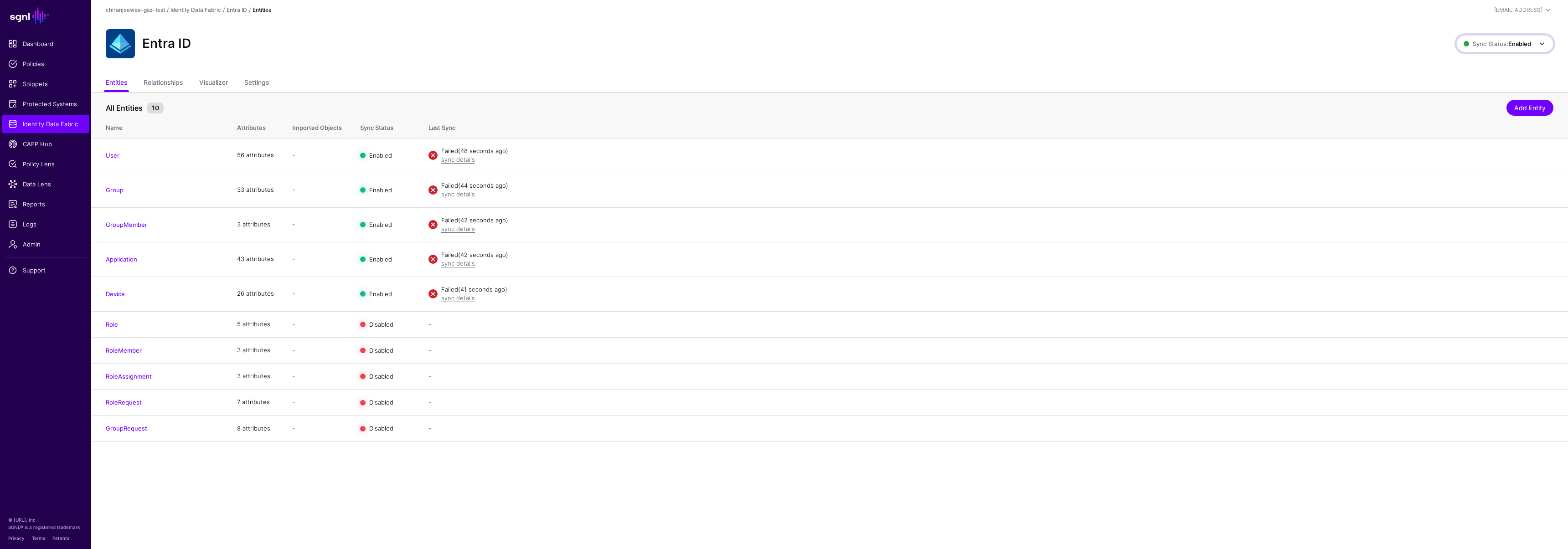
click at [1492, 46] on span "Sync Status: Enabled" at bounding box center [1497, 43] width 67 height 7
click at [1467, 119] on span "Syncing inactive for all configured entities" at bounding box center [1500, 114] width 93 height 15
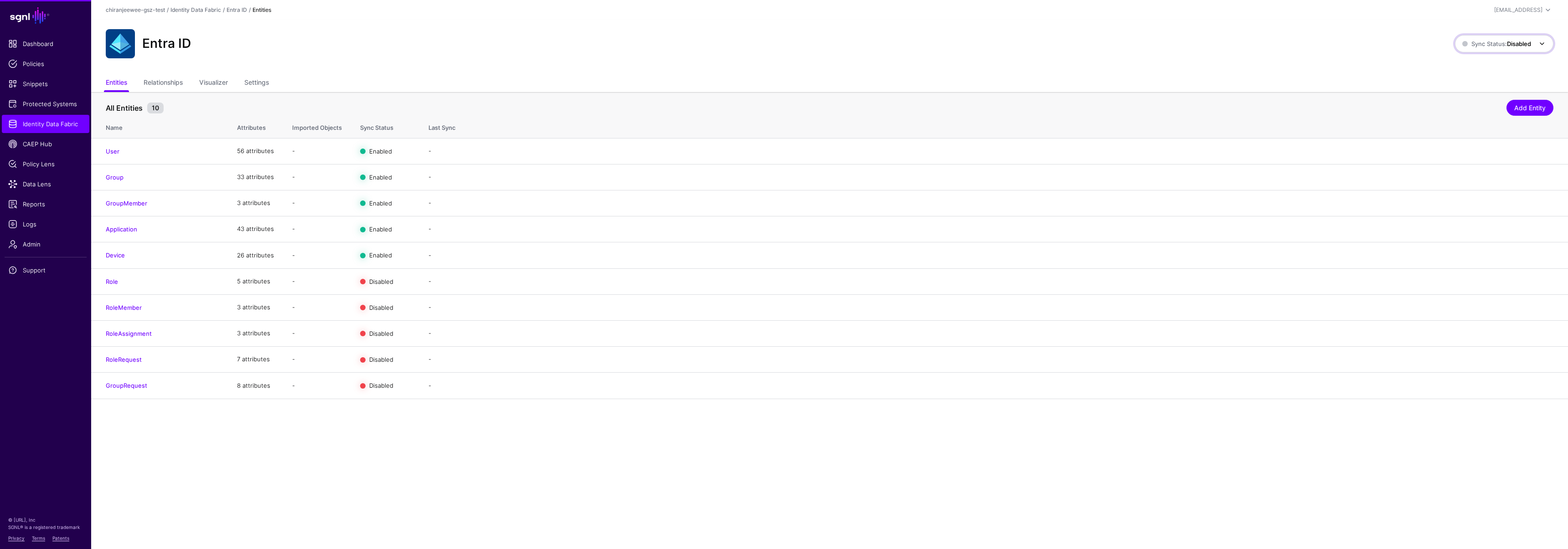
click at [1478, 45] on span "Sync Status: Disabled" at bounding box center [1497, 43] width 69 height 7
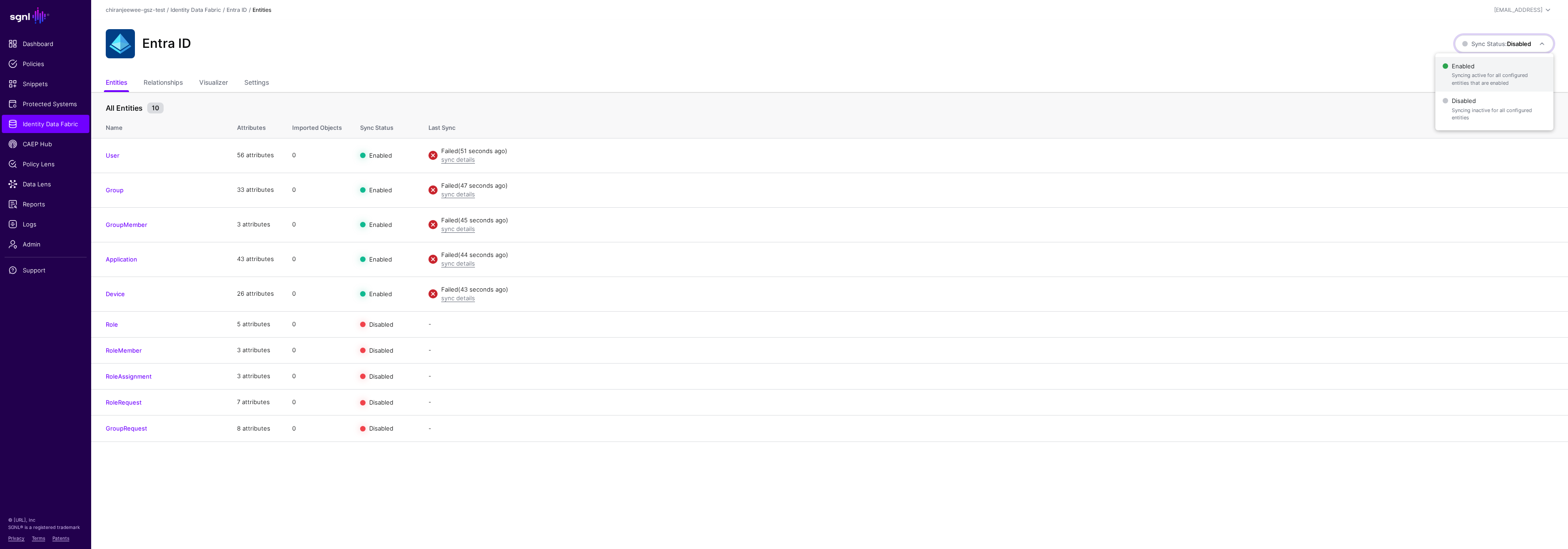
click at [1477, 70] on span "Enabled Syncing active for all configured entities that are enabled" at bounding box center [1494, 75] width 104 height 30
click at [455, 161] on link "sync details" at bounding box center [458, 159] width 34 height 7
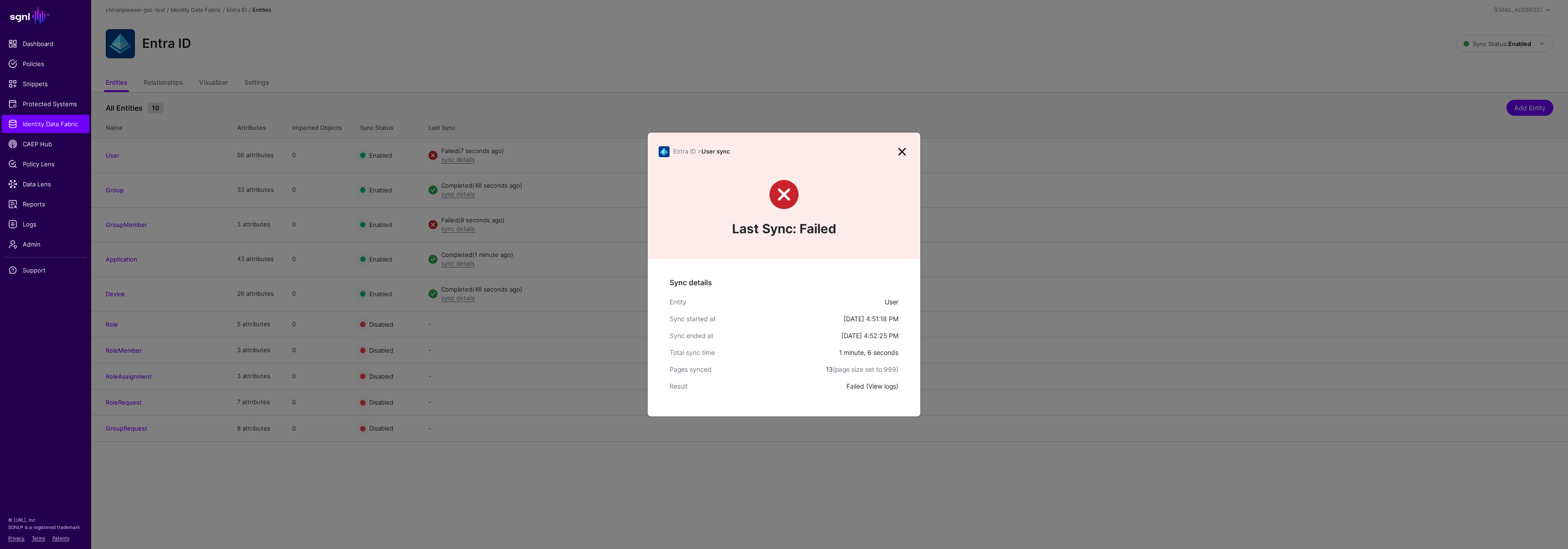
click at [872, 385] on link "View logs" at bounding box center [882, 385] width 27 height 7
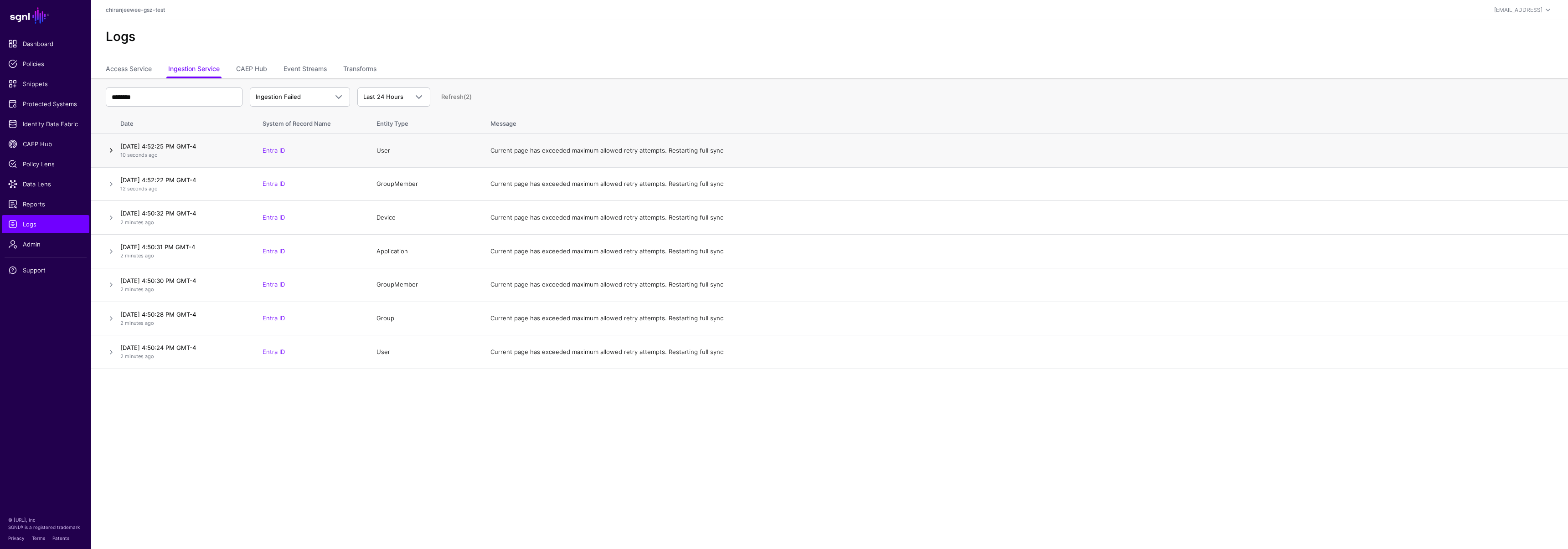
click at [109, 147] on link at bounding box center [111, 150] width 11 height 11
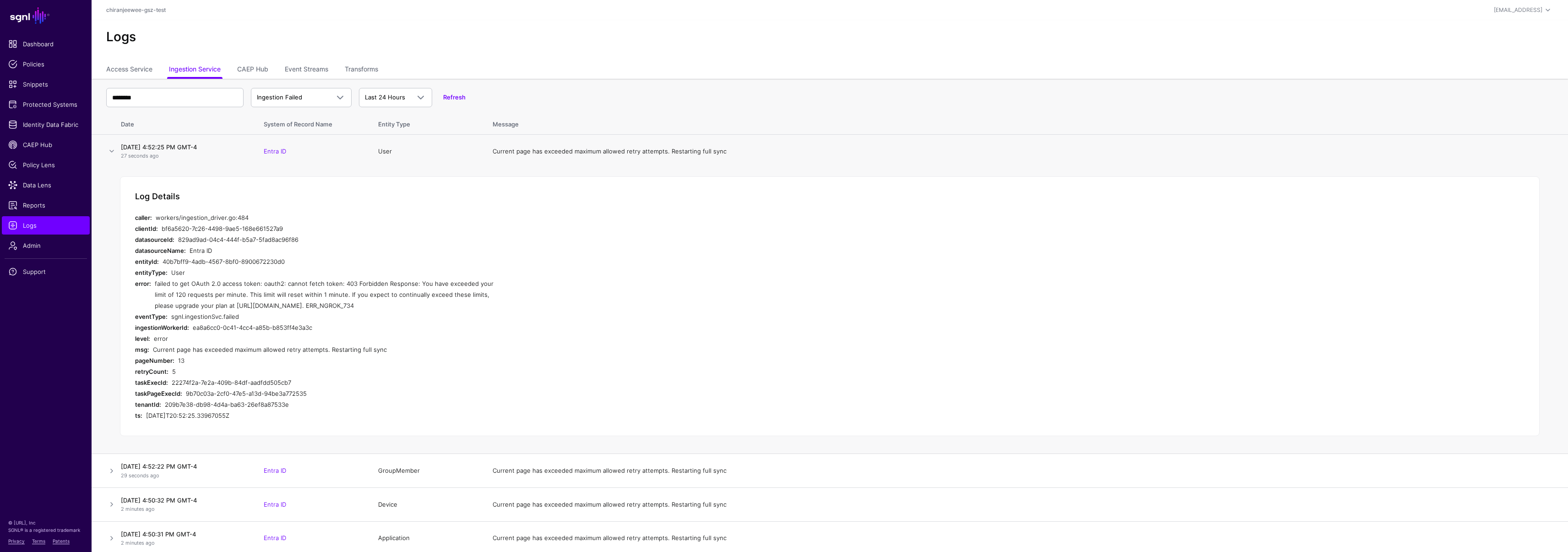
drag, startPoint x: 162, startPoint y: 283, endPoint x: 516, endPoint y: 303, distance: 354.6
click at [516, 303] on div "Log Details caller: workers/ingestion_driver.go:484 clientId: bf6a5620-7c26-449…" at bounding box center [829, 306] width 1419 height 261
copy div "failed to get OAuth 2.0 access token: oauth2: cannot fetch token: 403 Forbidden…"
click at [121, 70] on link "Access Service" at bounding box center [129, 70] width 46 height 18
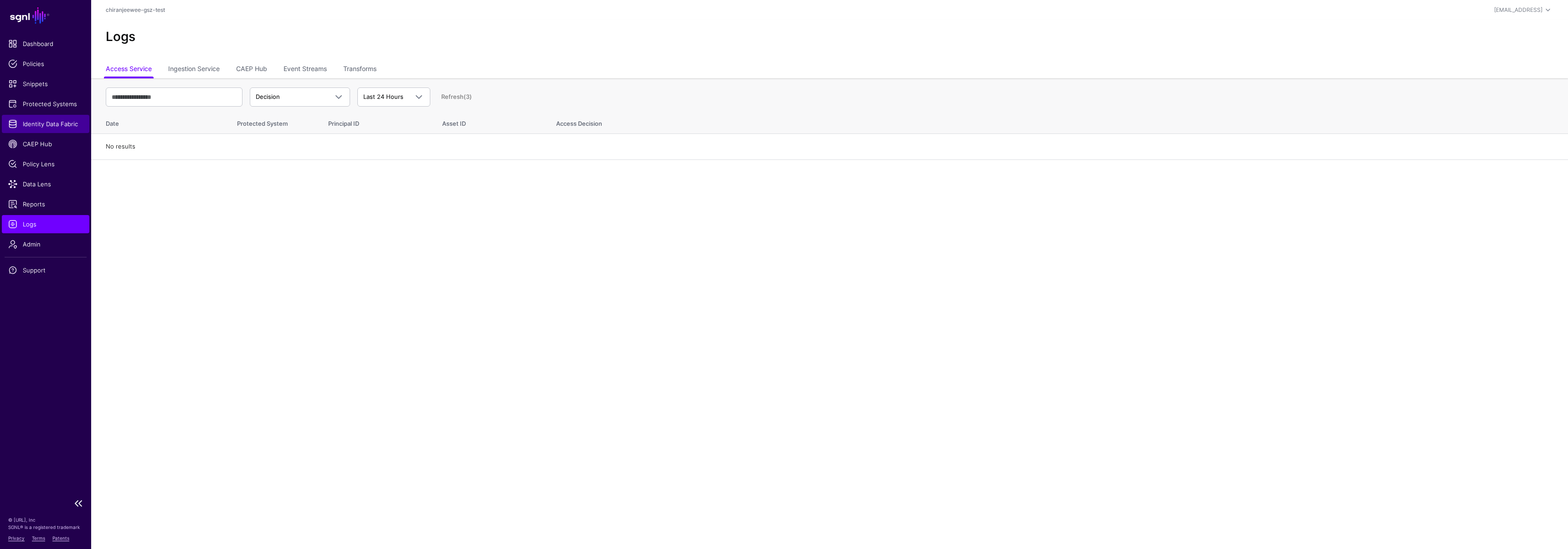
click at [46, 126] on span "Identity Data Fabric" at bounding box center [46, 124] width 75 height 9
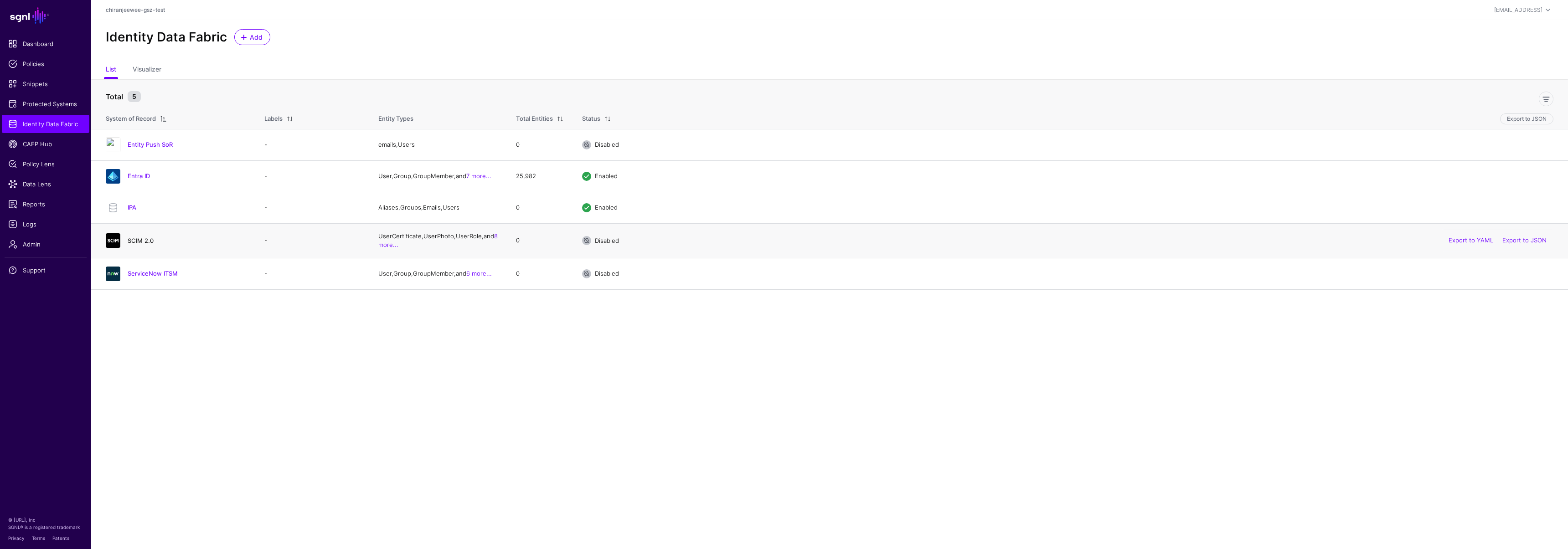
click at [141, 242] on link "SCIM 2.0" at bounding box center [140, 240] width 26 height 7
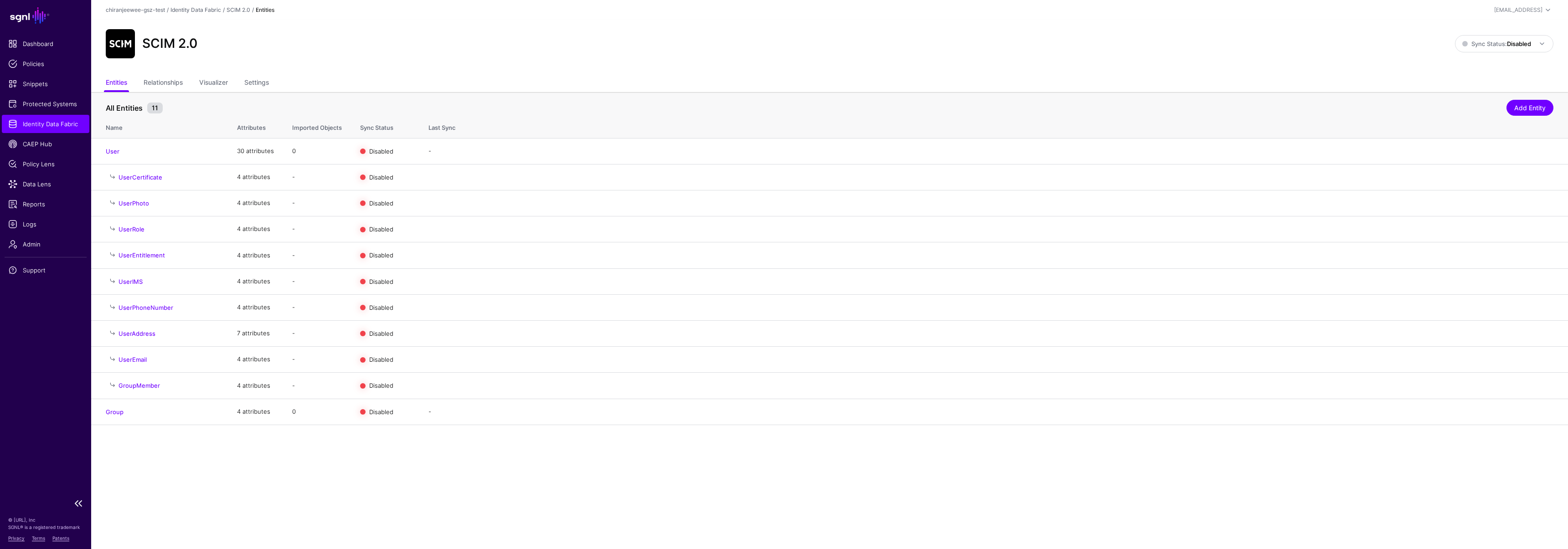
click at [64, 121] on span "Identity Data Fabric" at bounding box center [46, 124] width 75 height 9
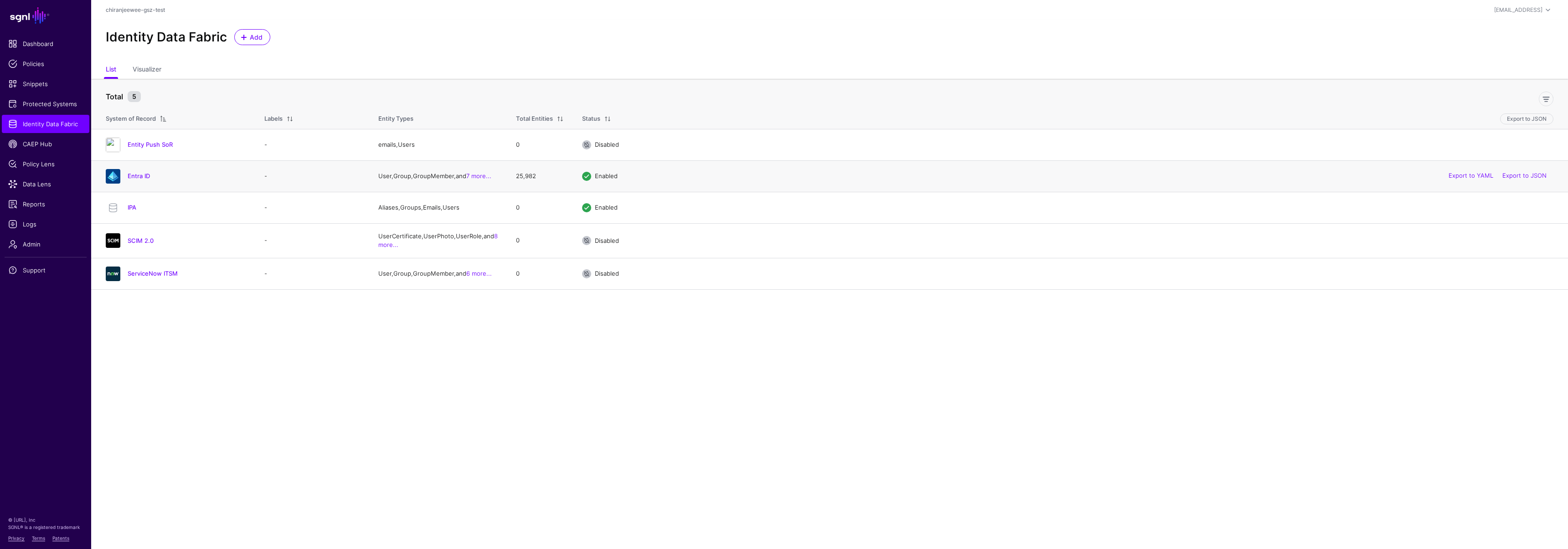
click at [136, 181] on div "Entra ID" at bounding box center [176, 177] width 148 height 15
click at [136, 179] on link "Entra ID" at bounding box center [139, 175] width 22 height 7
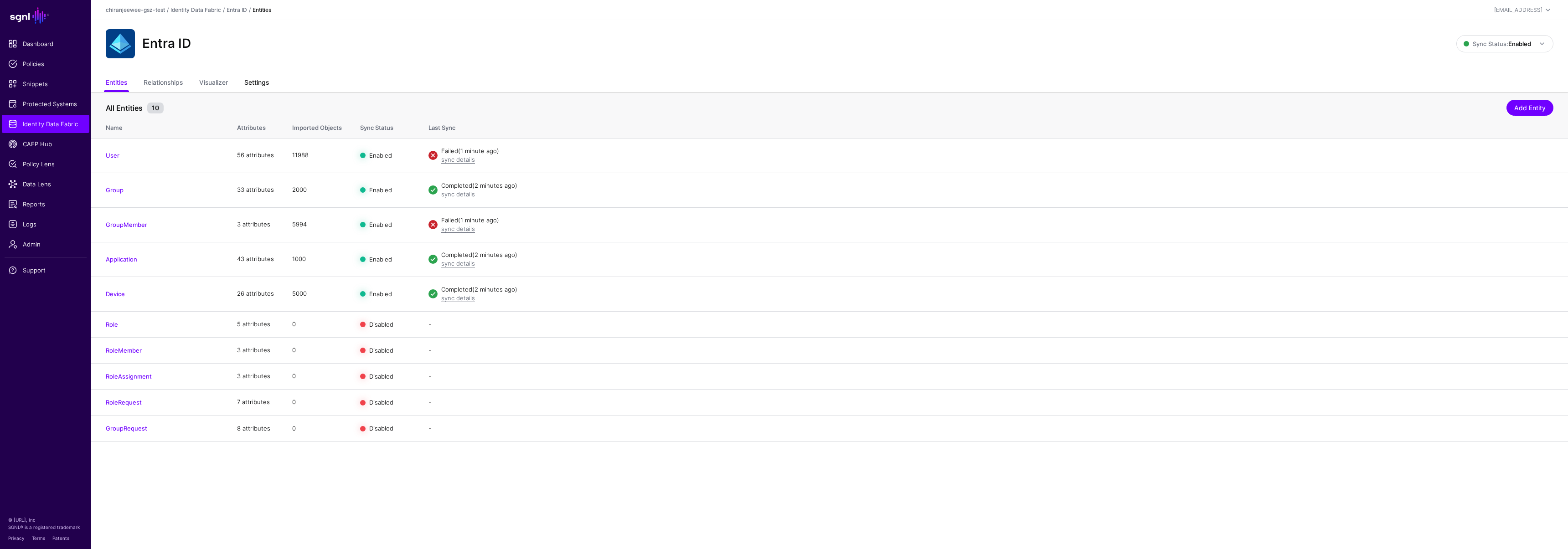
click at [262, 81] on link "Settings" at bounding box center [257, 83] width 25 height 17
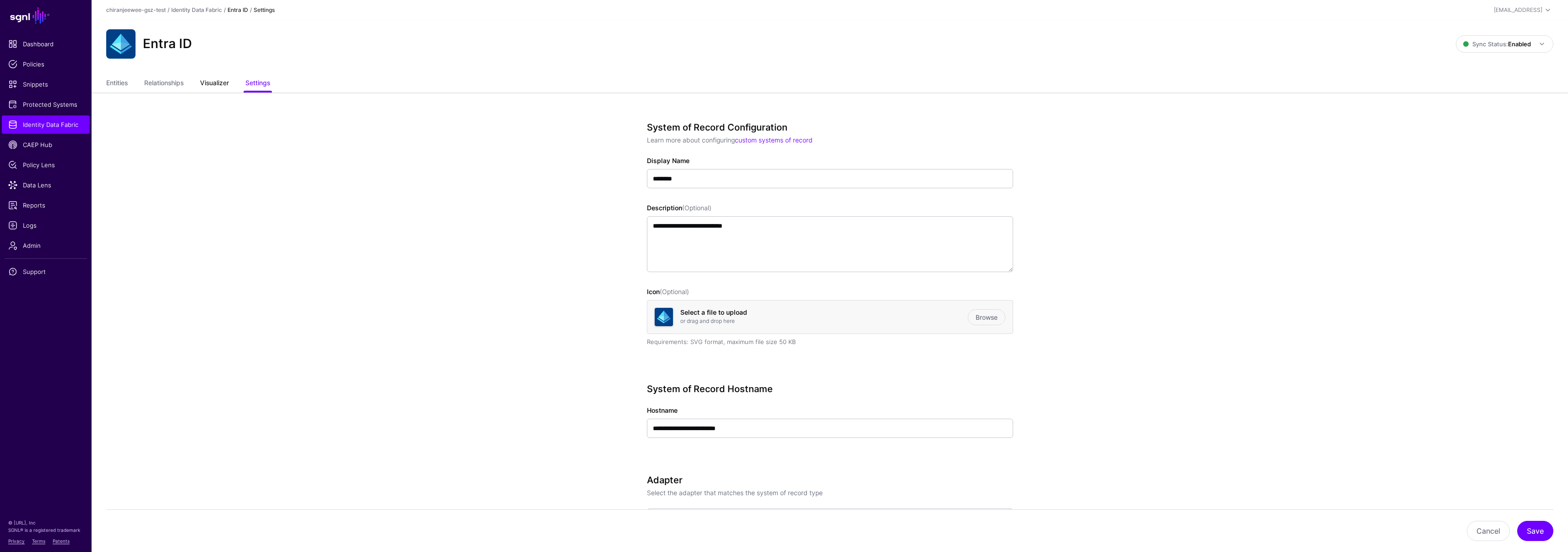
click at [227, 85] on link "Visualizer" at bounding box center [214, 84] width 29 height 18
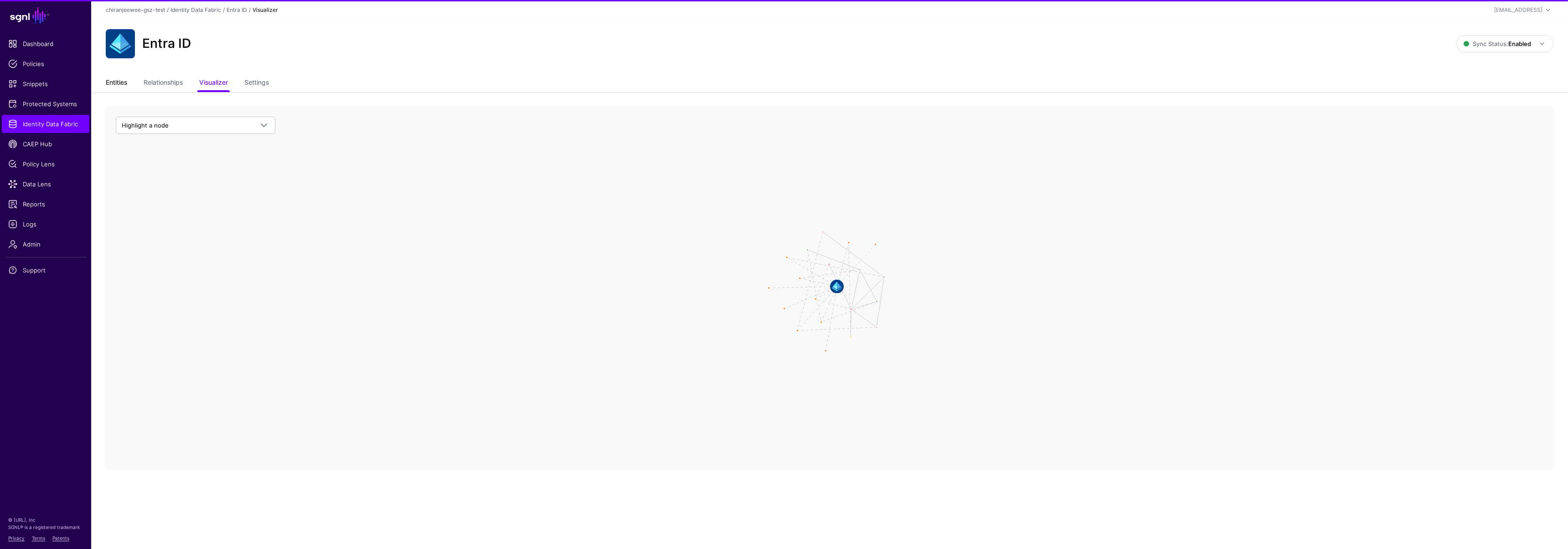
click at [125, 82] on link "Entities" at bounding box center [116, 83] width 22 height 17
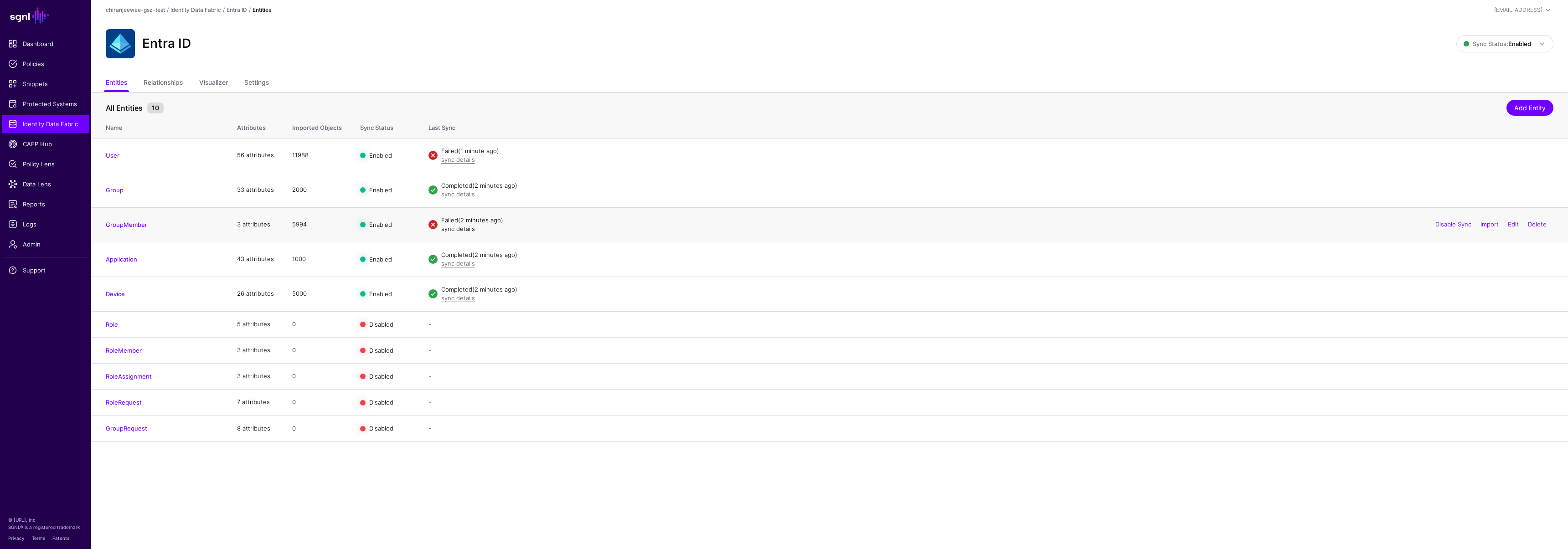
click at [455, 231] on link "sync details" at bounding box center [458, 228] width 34 height 7
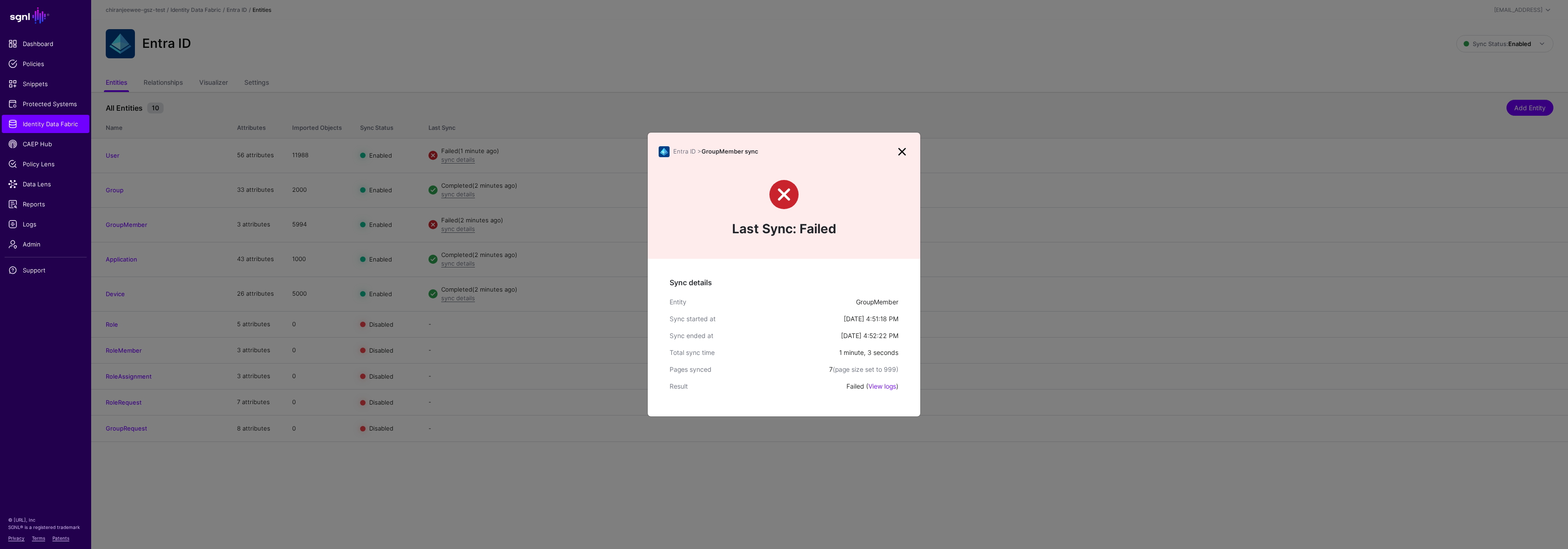
click at [884, 387] on link "View logs" at bounding box center [882, 385] width 27 height 7
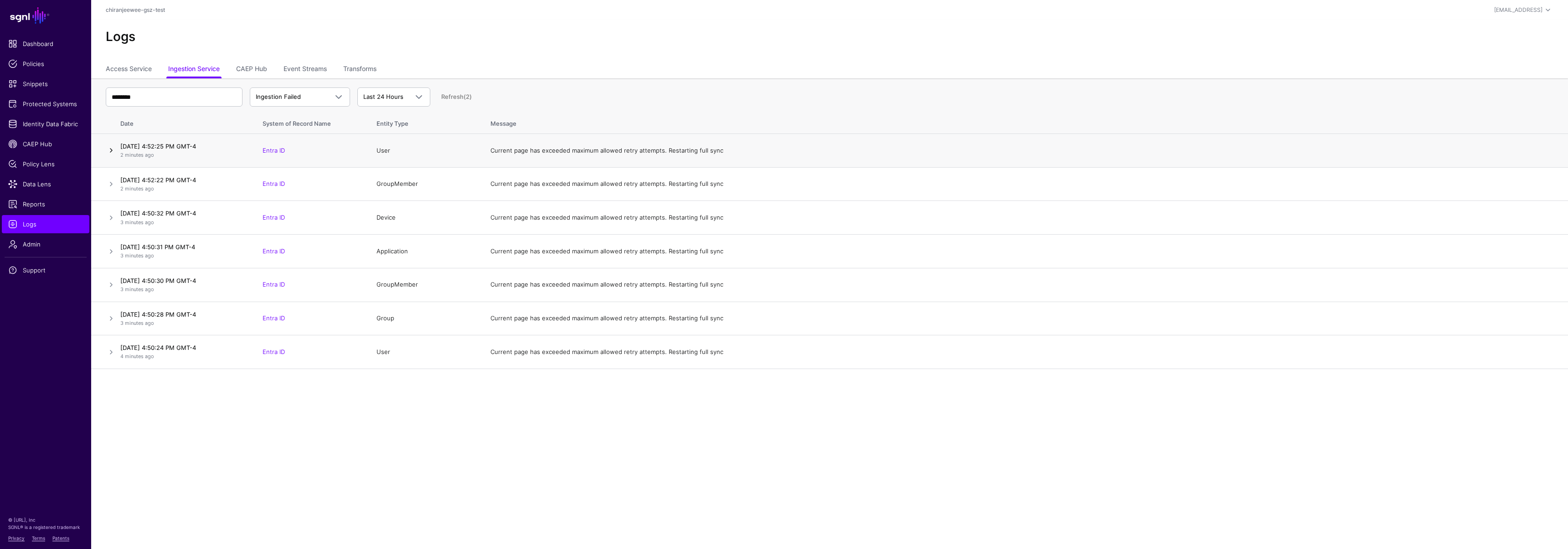
click at [114, 148] on link at bounding box center [111, 150] width 11 height 11
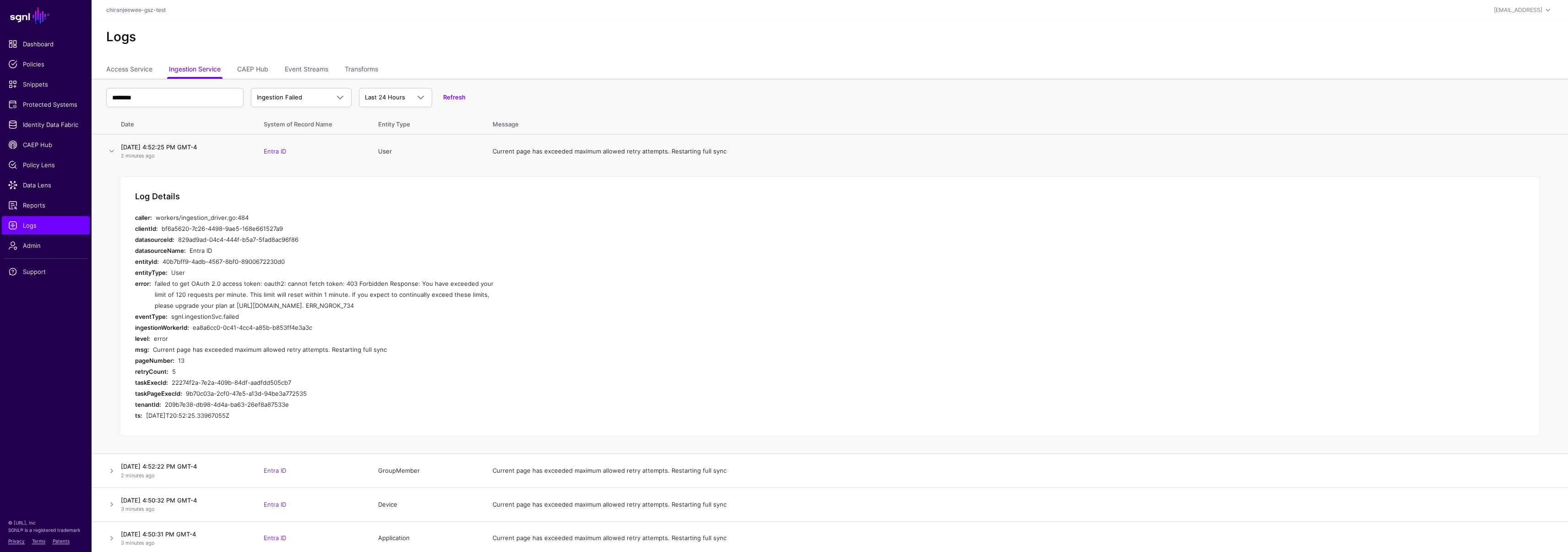
drag, startPoint x: 338, startPoint y: 281, endPoint x: 368, endPoint y: 305, distance: 38.4
click at [368, 305] on div "failed to get OAuth 2.0 access token: oauth2: cannot fetch token: 403 Forbidden…" at bounding box center [327, 295] width 346 height 33
copy div "403 Forbidden Response: You have exceeded your limit of 120 requests per minute…"
click at [48, 130] on link "Identity Data Fabric" at bounding box center [45, 124] width 88 height 18
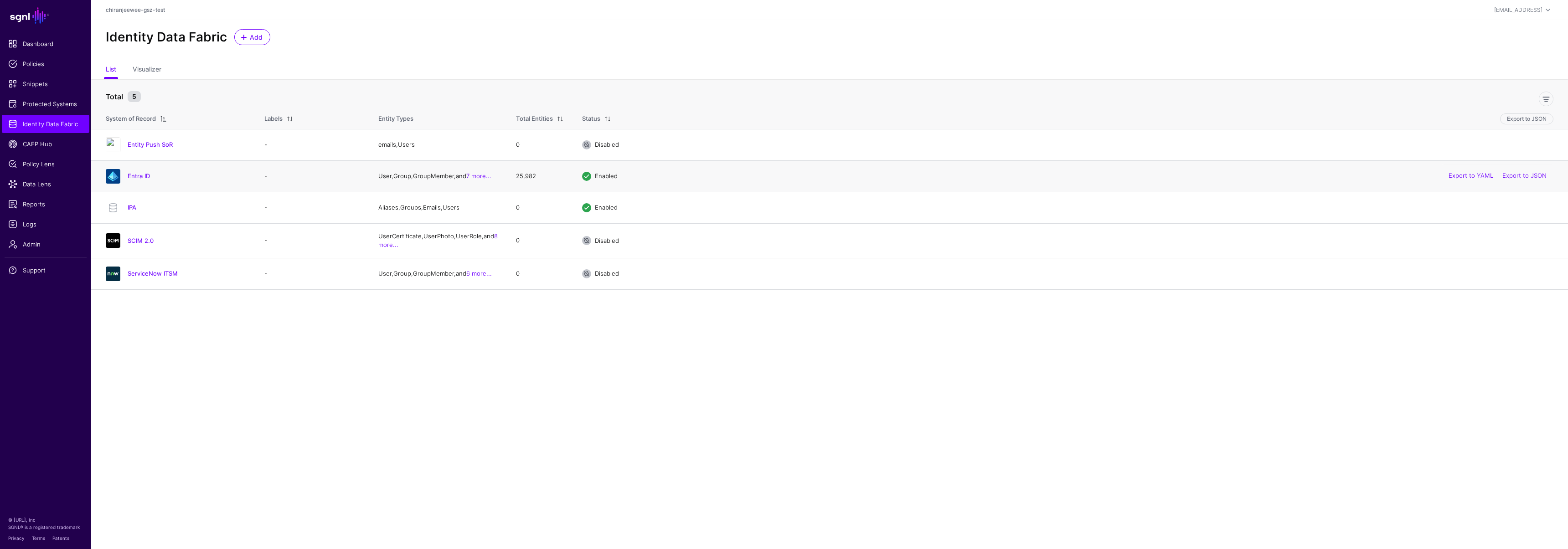
click at [137, 180] on h4 "Entra ID" at bounding box center [187, 176] width 119 height 8
click at [137, 176] on link "Entra ID" at bounding box center [139, 175] width 22 height 7
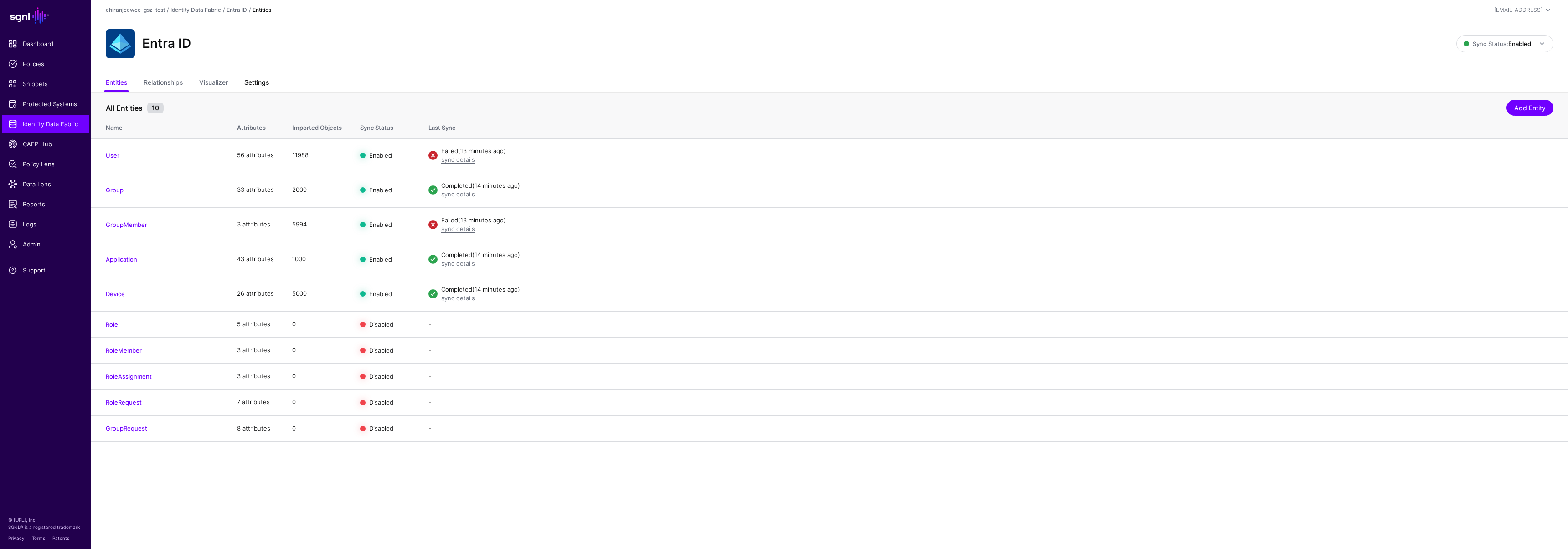
click at [260, 76] on link "Settings" at bounding box center [257, 83] width 25 height 17
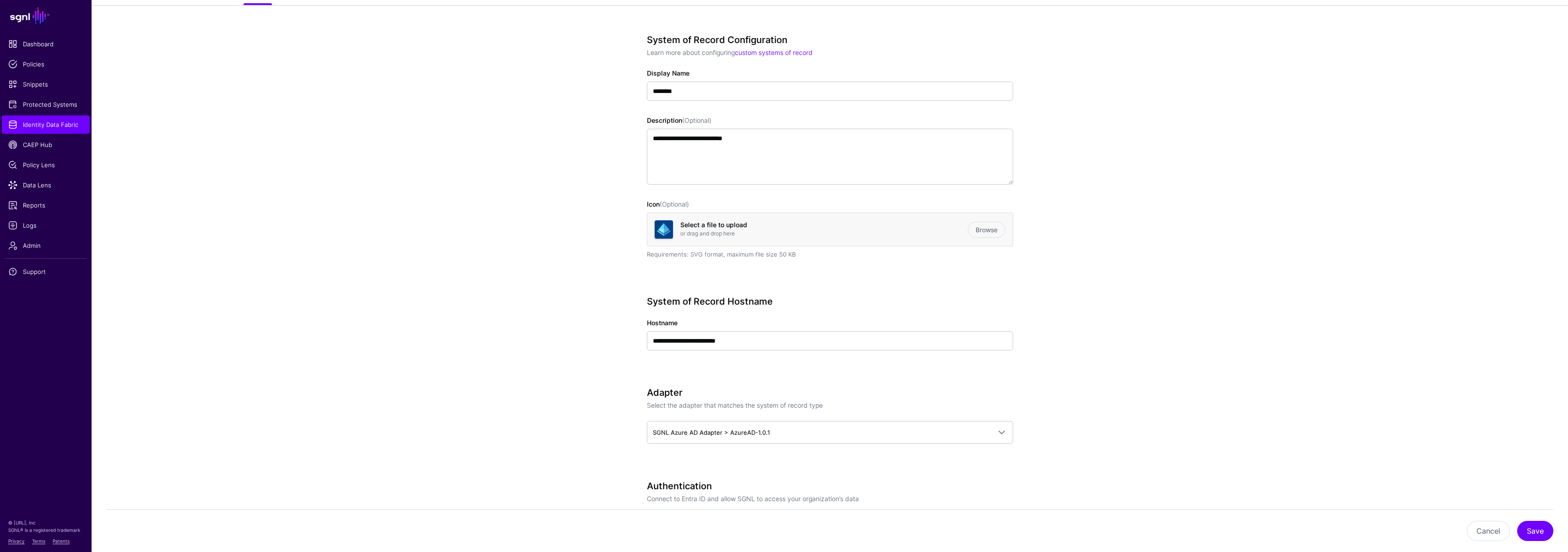
scroll to position [184, 0]
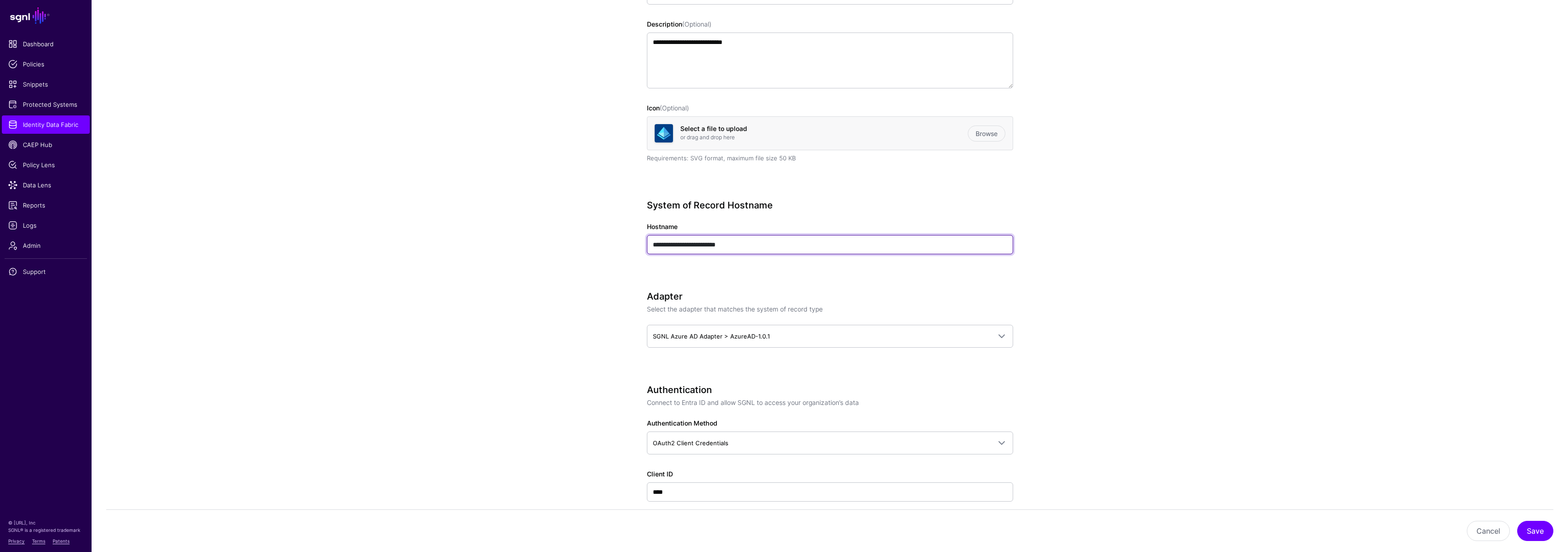
drag, startPoint x: 751, startPoint y: 242, endPoint x: 583, endPoint y: 242, distance: 168.0
paste input "**********"
drag, startPoint x: 645, startPoint y: 244, endPoint x: 619, endPoint y: 243, distance: 26.0
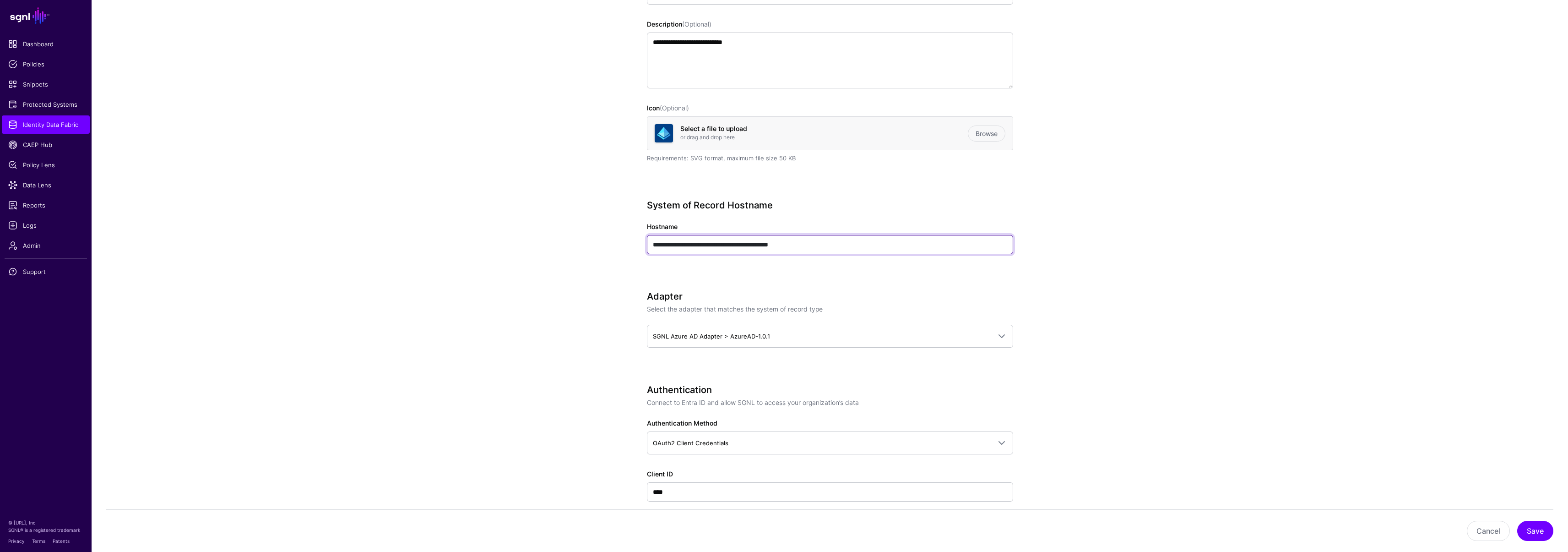
drag, startPoint x: 806, startPoint y: 246, endPoint x: 643, endPoint y: 245, distance: 163.0
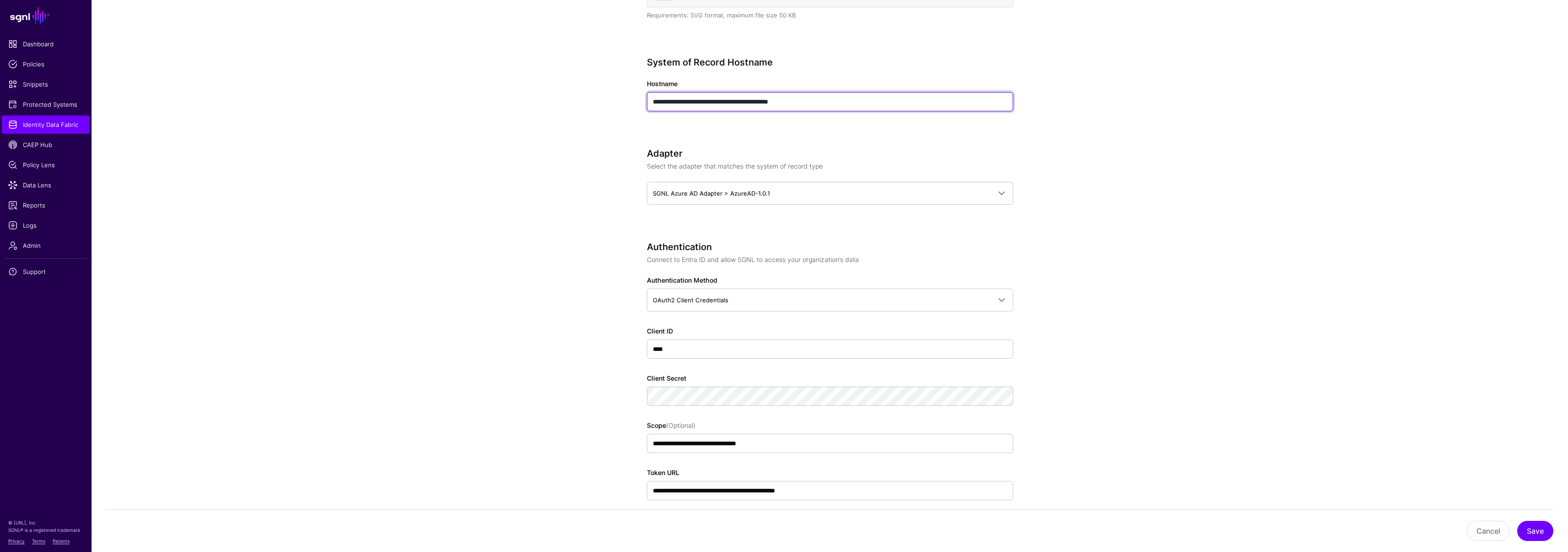
scroll to position [482, 0]
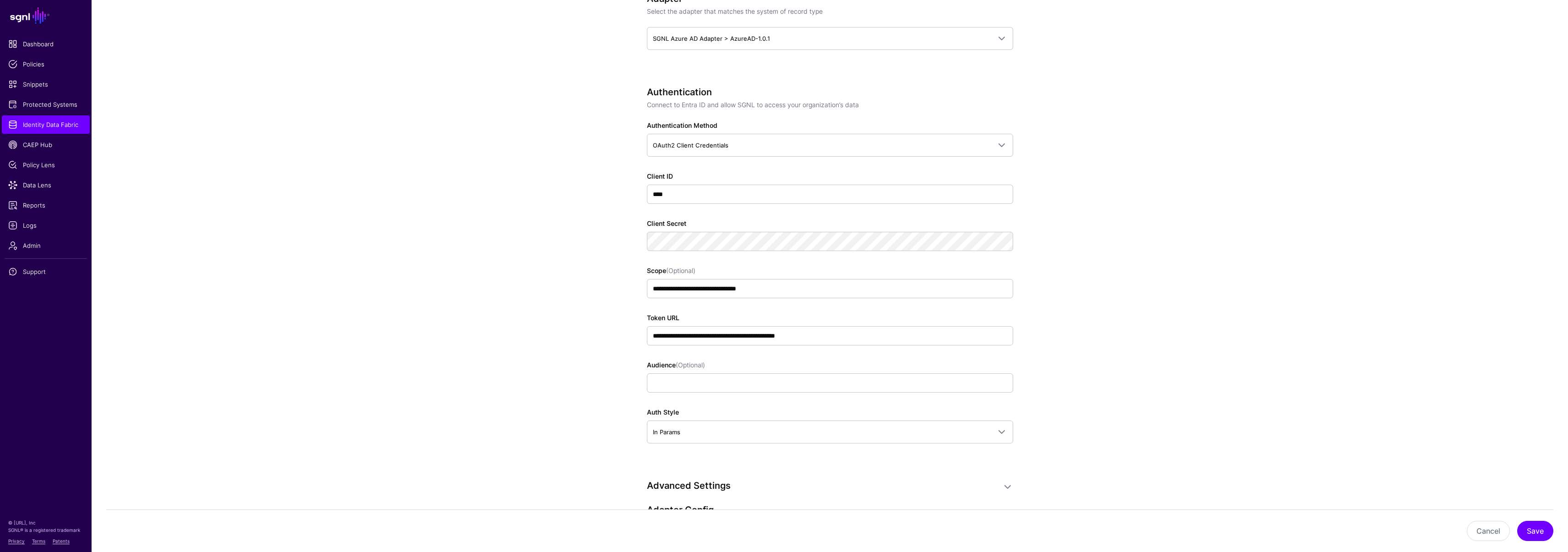
type input "**********"
drag, startPoint x: 674, startPoint y: 336, endPoint x: 764, endPoint y: 337, distance: 90.0
click at [764, 337] on input "**********" at bounding box center [829, 336] width 366 height 19
paste input "**********"
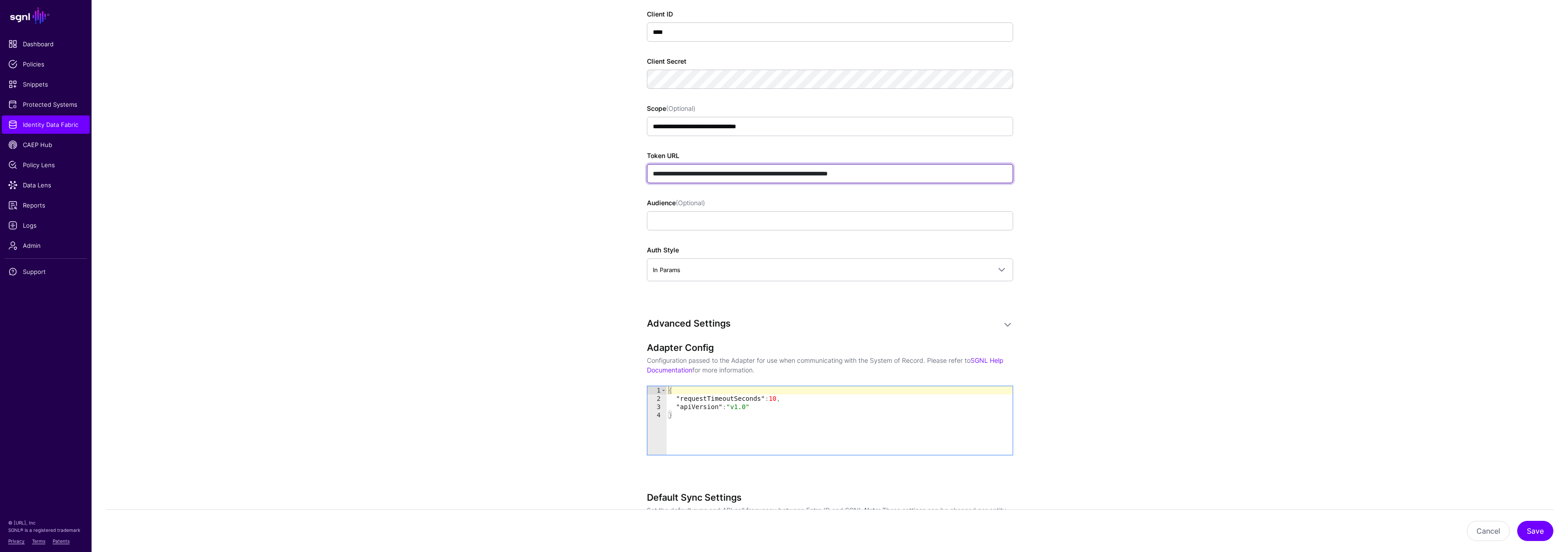
scroll to position [642, 0]
drag, startPoint x: 891, startPoint y: 174, endPoint x: 632, endPoint y: 172, distance: 259.0
click at [632, 172] on div "**********" at bounding box center [829, 174] width 425 height 1446
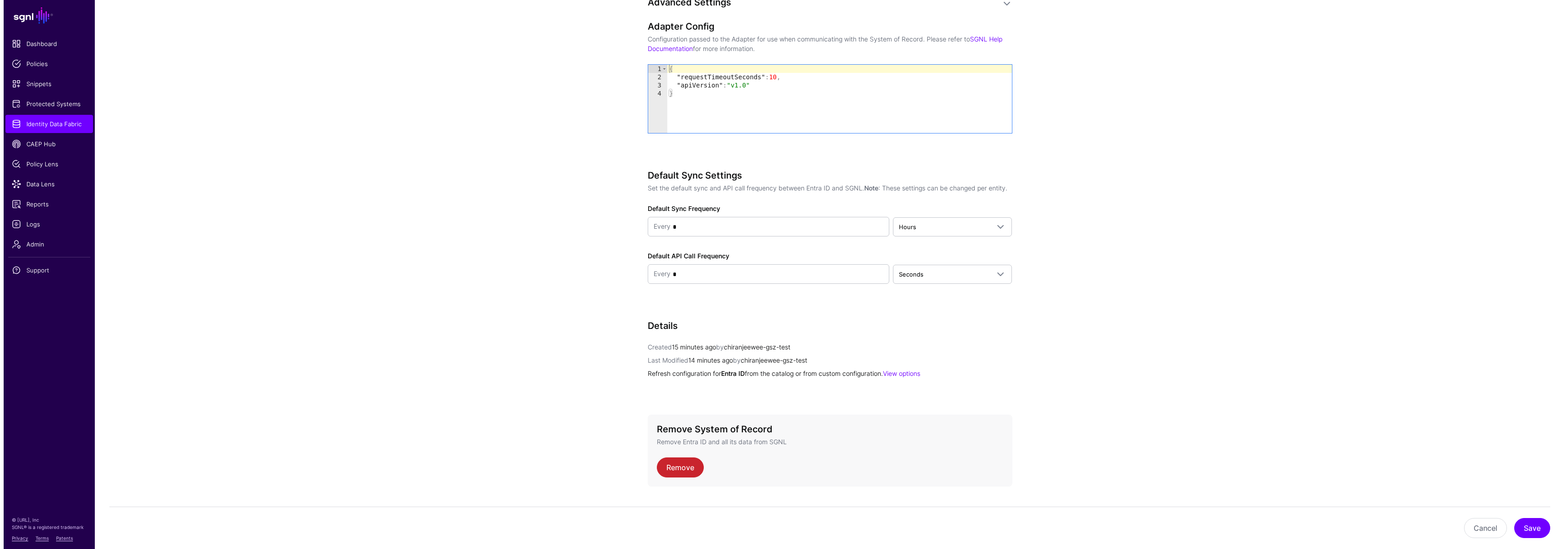
scroll to position [980, 0]
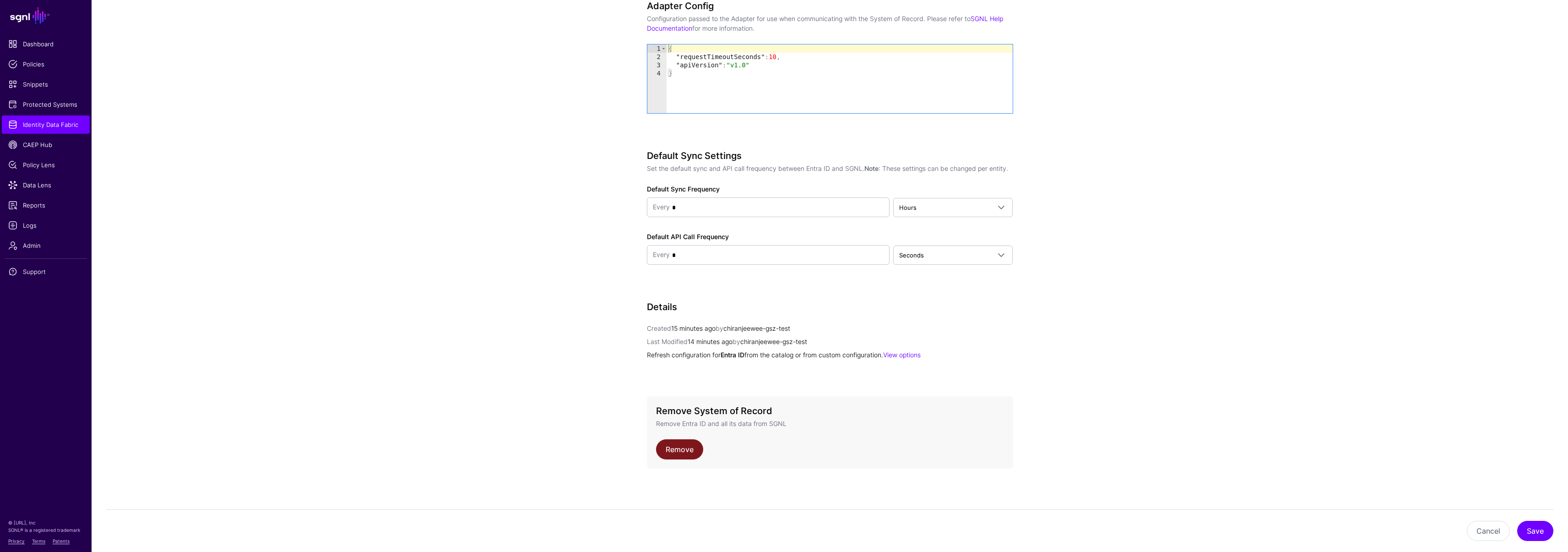
type input "**********"
click at [679, 454] on link "Remove" at bounding box center [679, 449] width 48 height 20
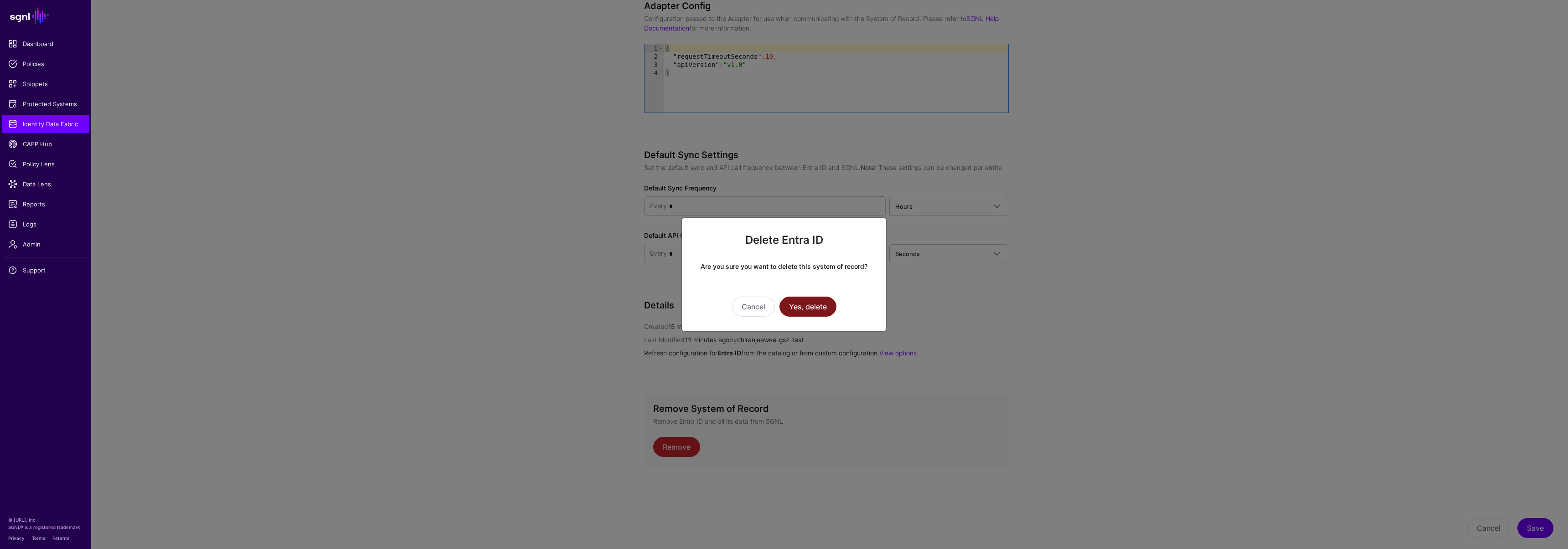
click at [815, 306] on button "Yes, delete" at bounding box center [808, 306] width 57 height 20
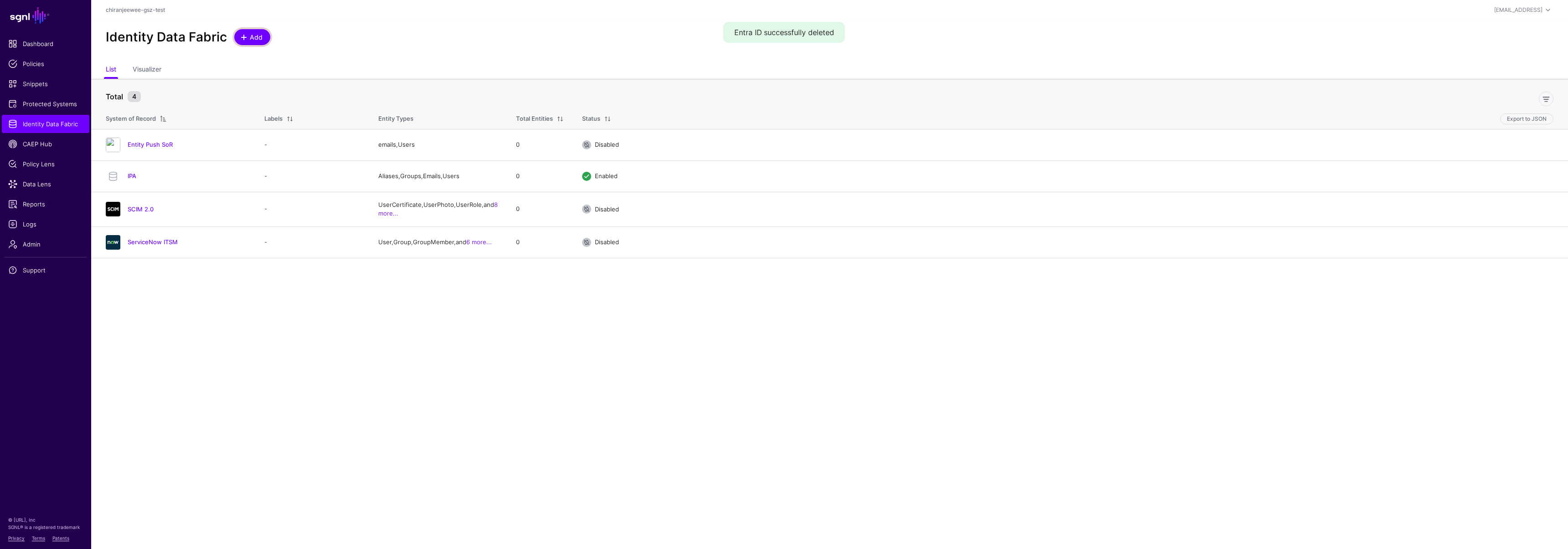
click at [257, 33] on span "Add" at bounding box center [257, 37] width 15 height 10
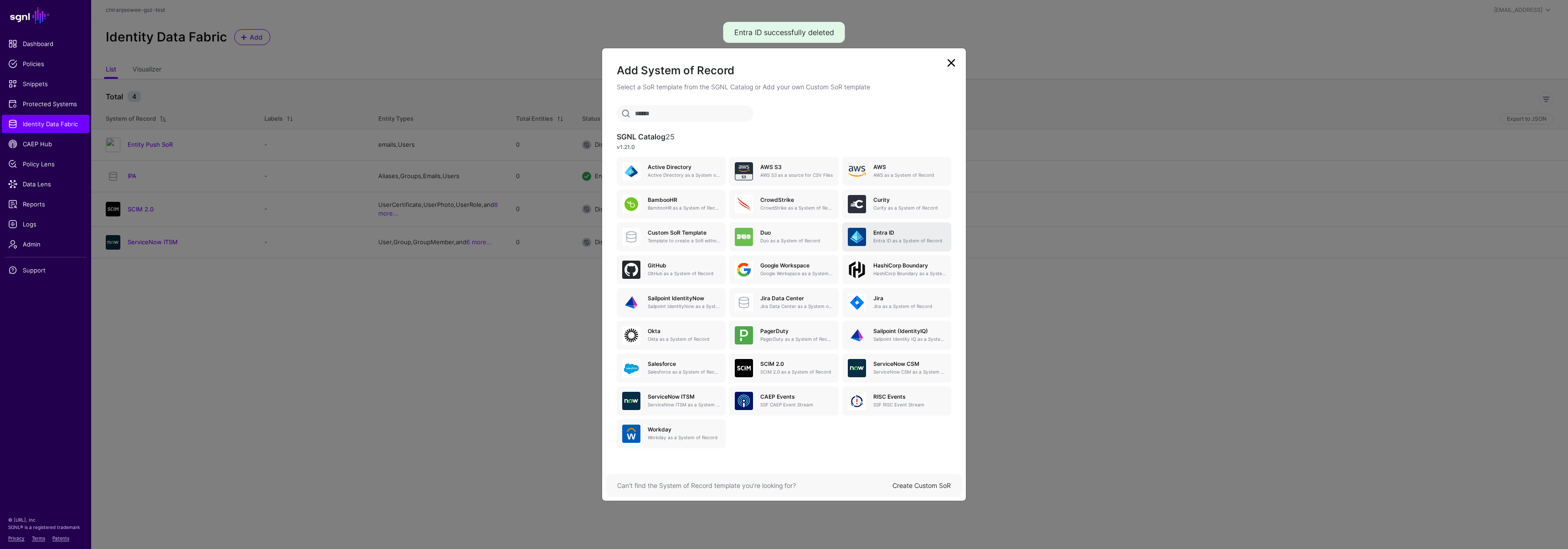
click at [912, 240] on p "Entra ID as a System of Record" at bounding box center [909, 241] width 72 height 7
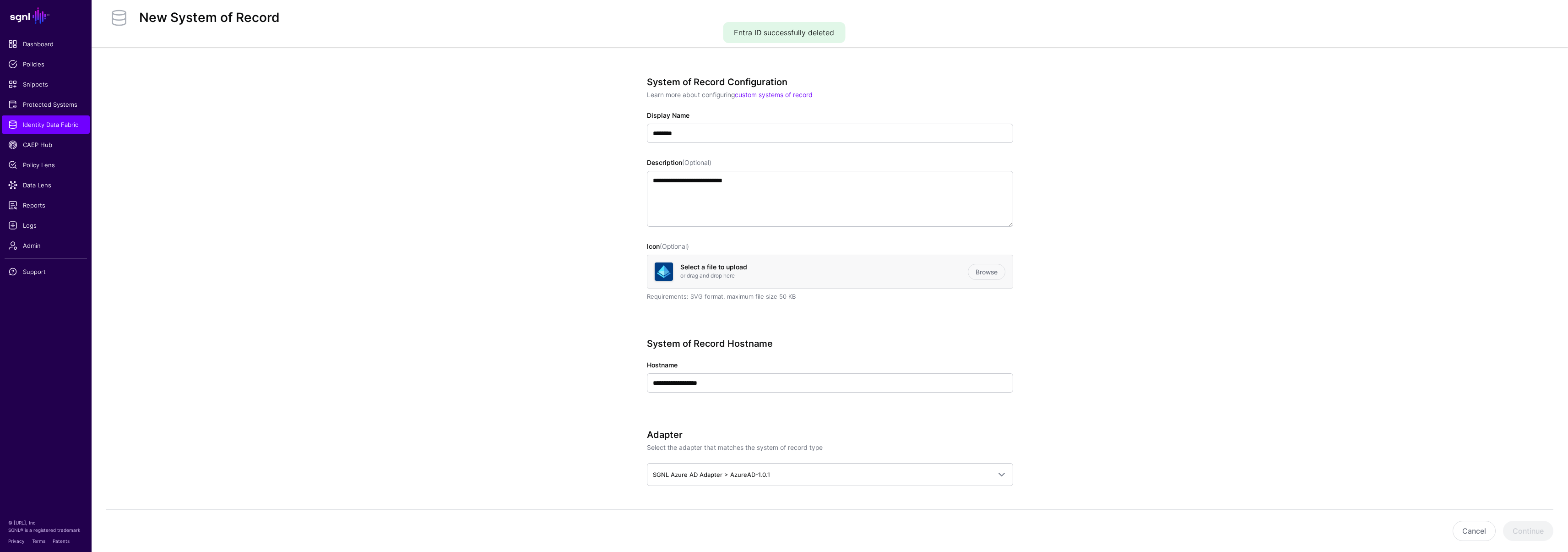
scroll to position [78, 0]
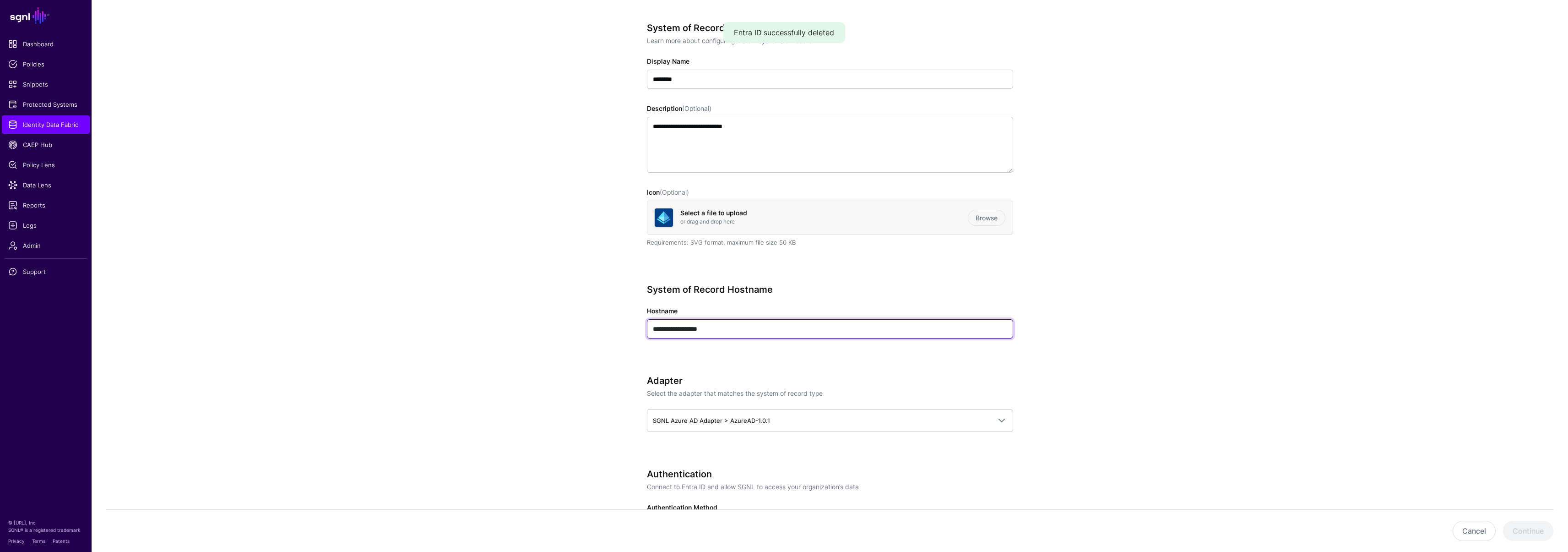
drag, startPoint x: 714, startPoint y: 328, endPoint x: 595, endPoint y: 328, distance: 119.0
paste input "**********"
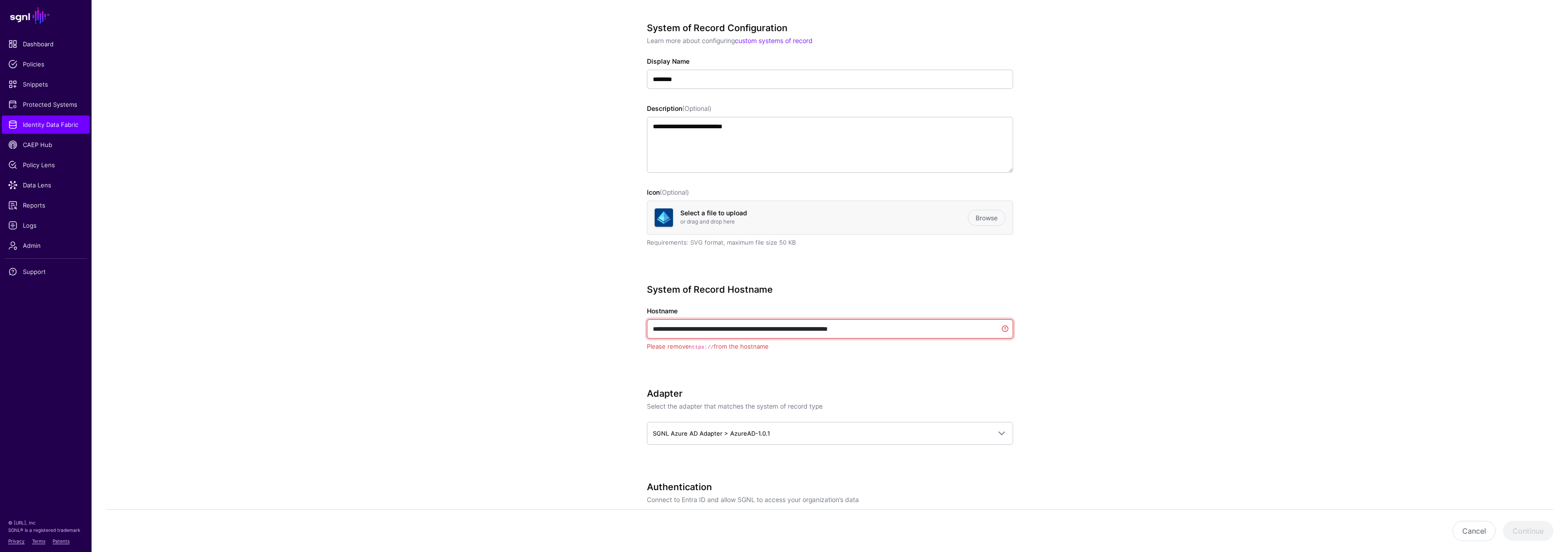
drag, startPoint x: 674, startPoint y: 329, endPoint x: 596, endPoint y: 329, distance: 78.0
drag, startPoint x: 848, startPoint y: 327, endPoint x: 901, endPoint y: 328, distance: 53.0
click at [901, 328] on input "**********" at bounding box center [829, 328] width 366 height 19
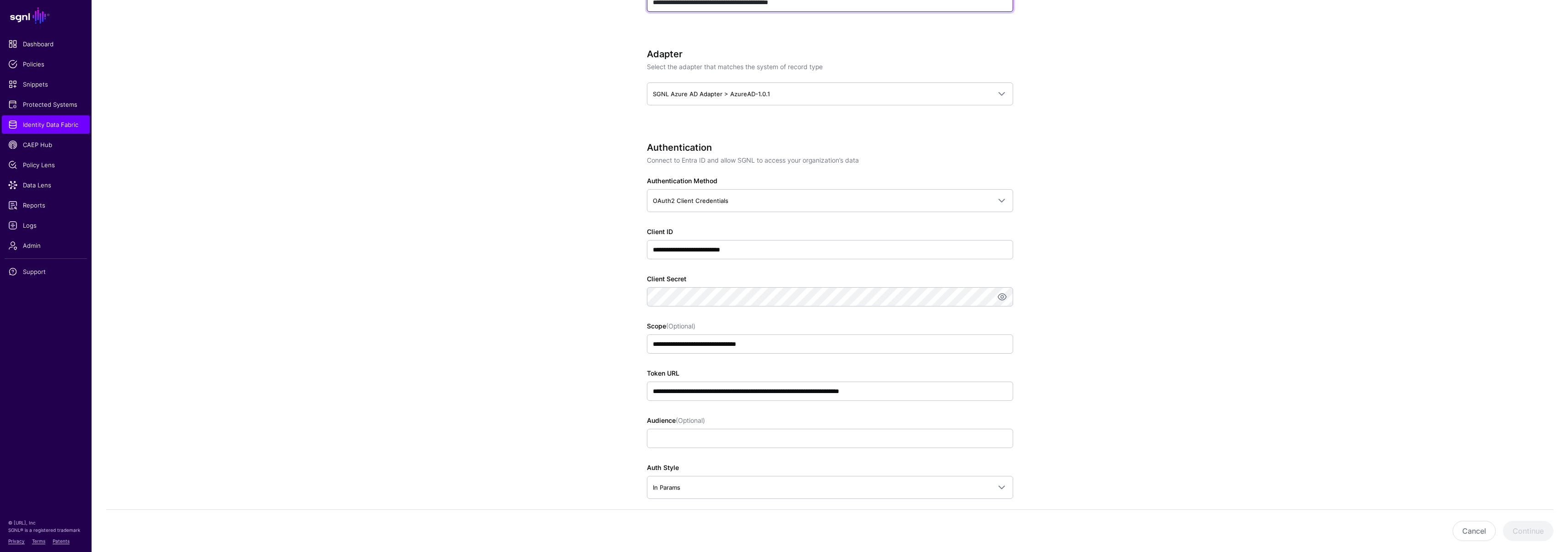
scroll to position [411, 0]
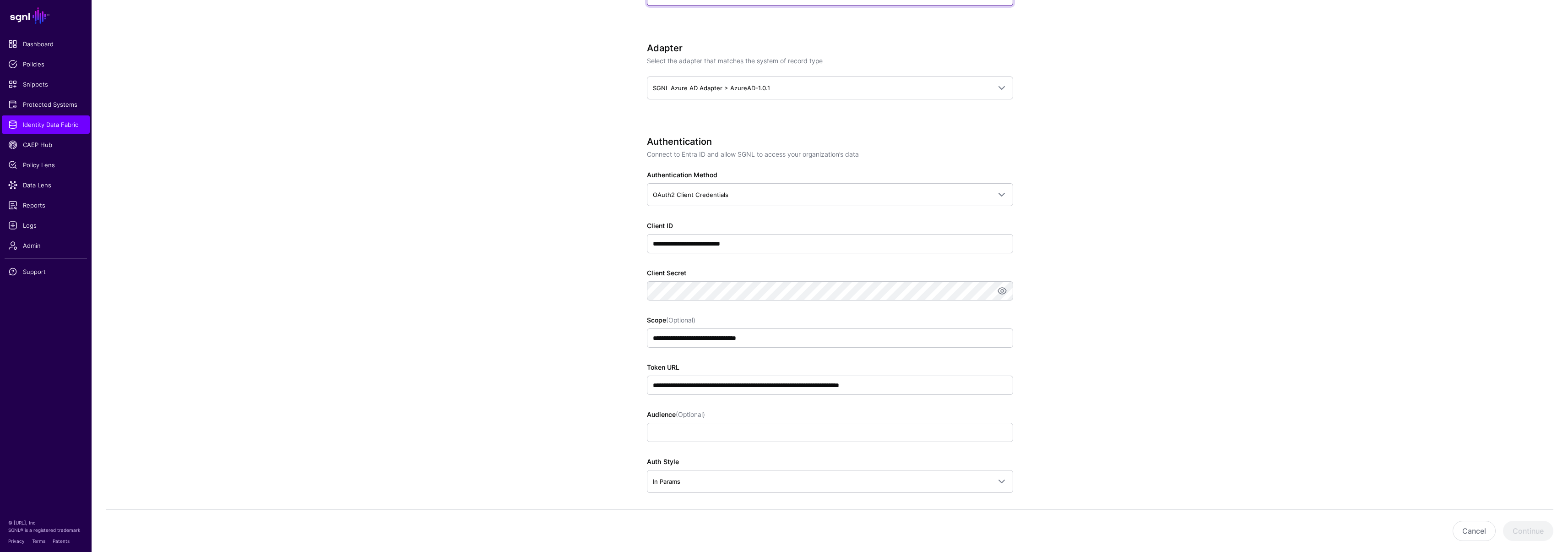
type input "**********"
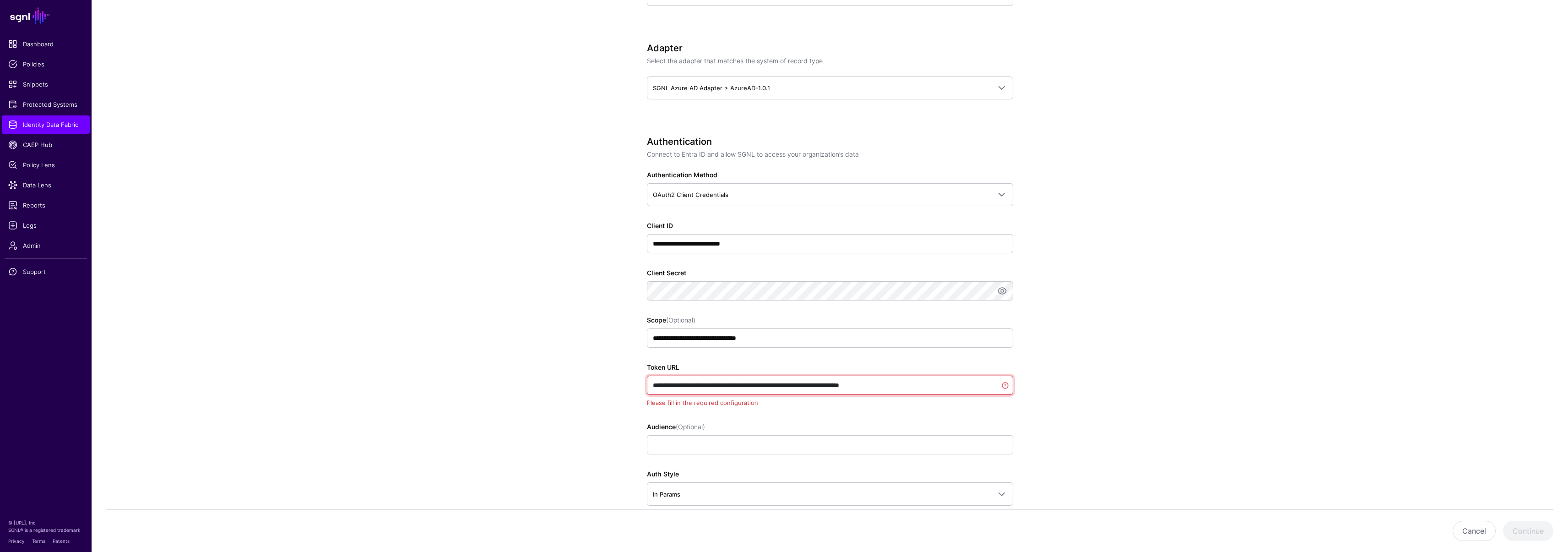
drag, startPoint x: 910, startPoint y: 387, endPoint x: 758, endPoint y: 392, distance: 152.1
click at [623, 387] on div "**********" at bounding box center [829, 293] width 425 height 1266
drag, startPoint x: 941, startPoint y: 383, endPoint x: 633, endPoint y: 382, distance: 308.0
click at [633, 382] on div "**********" at bounding box center [829, 293] width 425 height 1266
paste input "text"
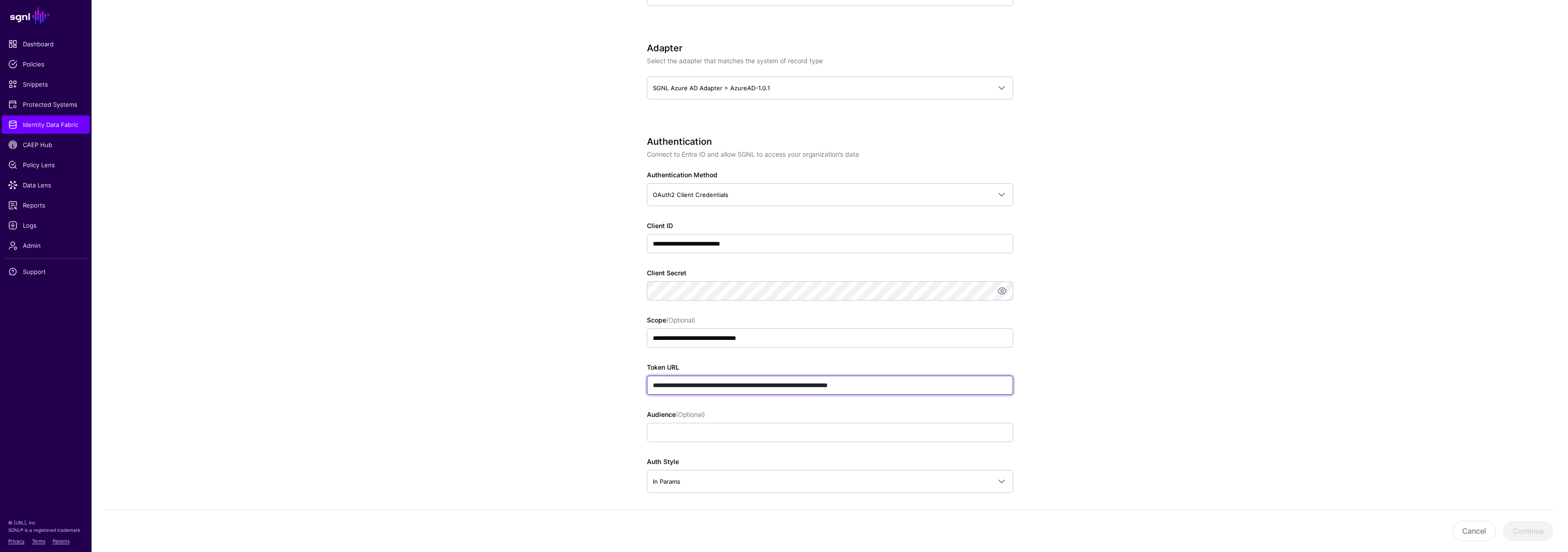
type input "**********"
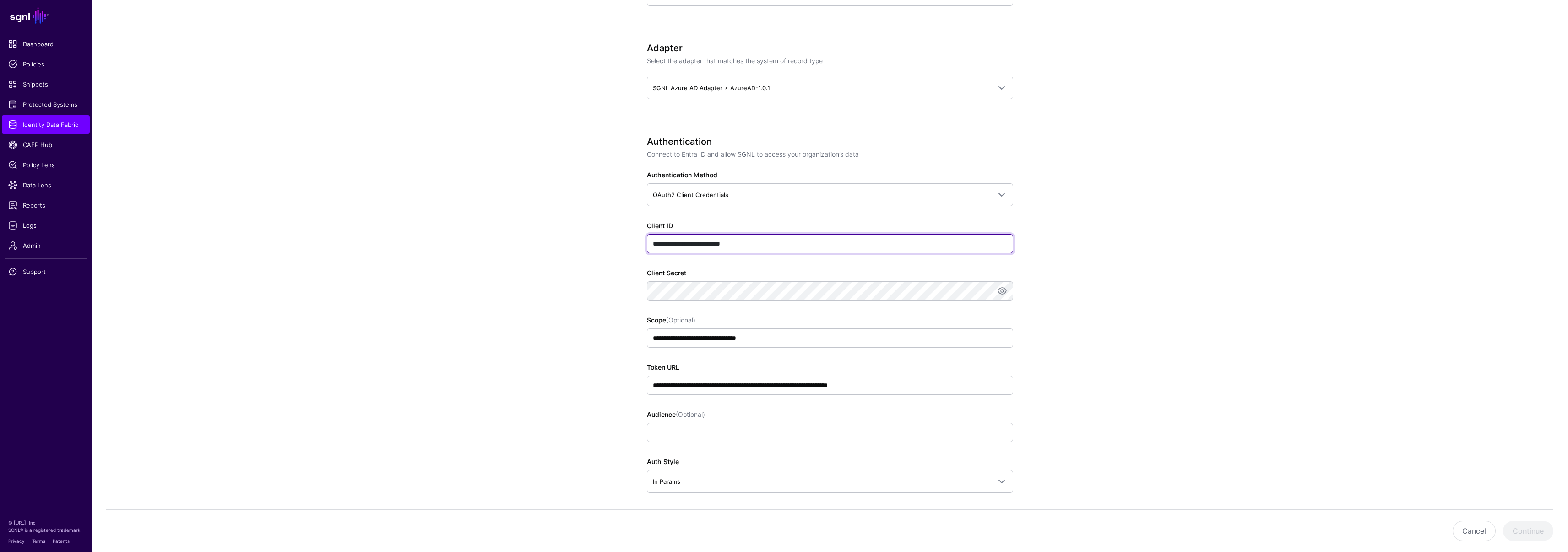
click at [759, 246] on input "**********" at bounding box center [829, 243] width 366 height 19
type input "****"
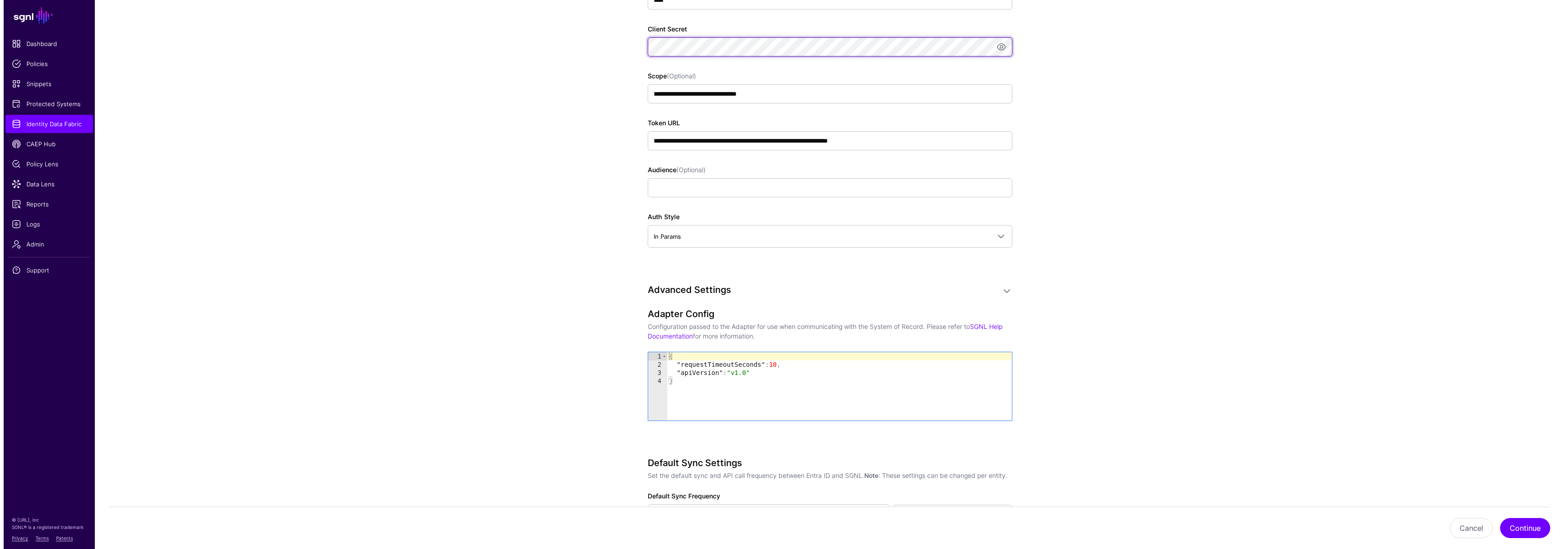
scroll to position [767, 0]
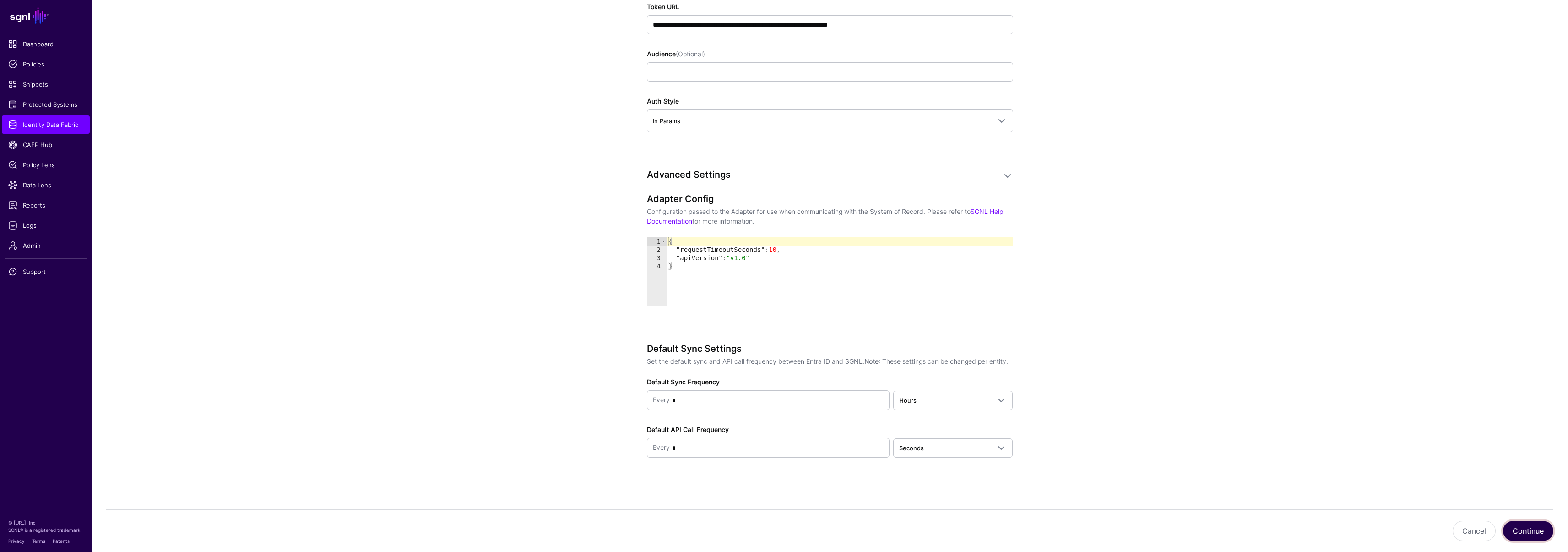
click at [1519, 531] on button "Continue" at bounding box center [1528, 531] width 50 height 20
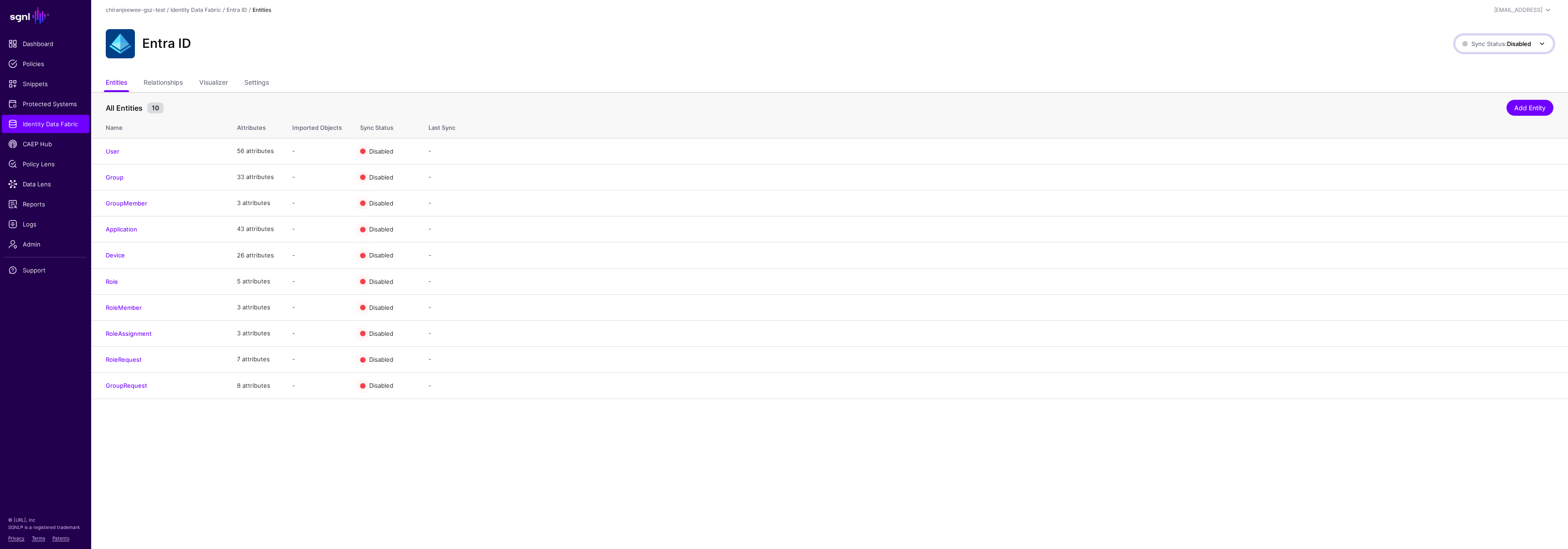
click at [1496, 43] on span "Sync Status: Disabled" at bounding box center [1497, 43] width 69 height 7
click at [1462, 79] on span "Syncing active for all configured entities that are enabled" at bounding box center [1499, 79] width 95 height 15
click at [1451, 151] on link "Enable Sync" at bounding box center [1454, 150] width 35 height 7
click at [1446, 175] on link "Enable Sync" at bounding box center [1454, 176] width 35 height 7
click at [1448, 205] on link "Enable Sync" at bounding box center [1454, 203] width 35 height 7
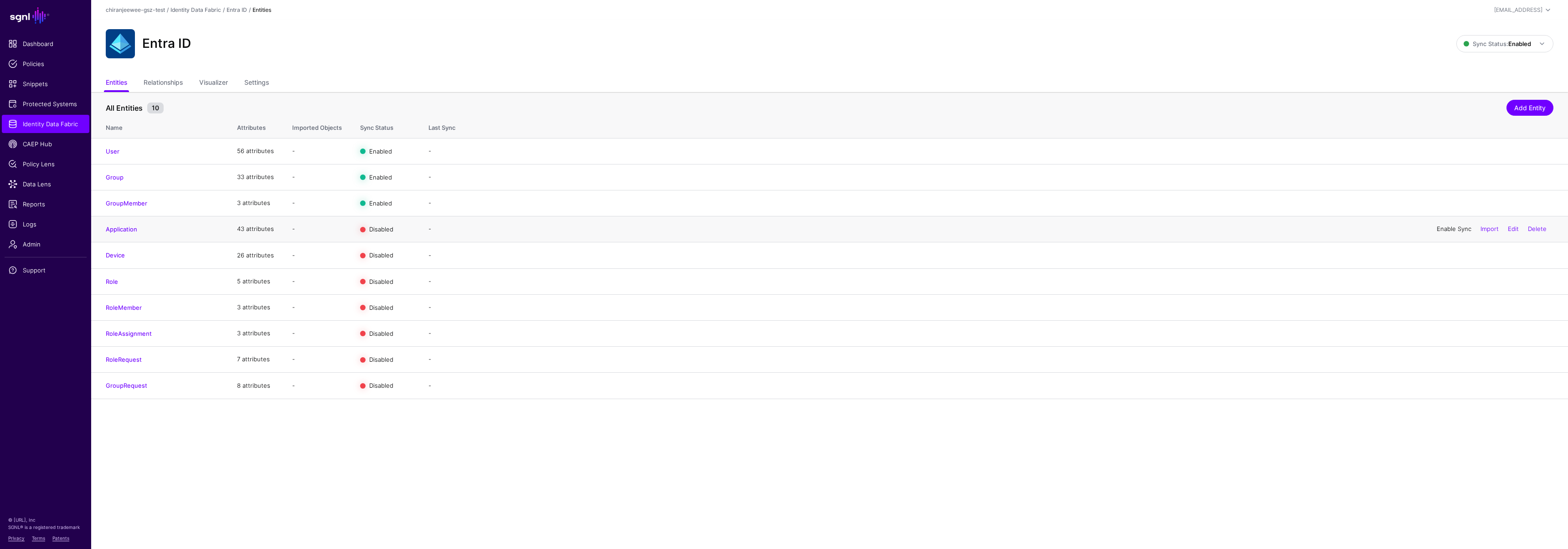
click at [1453, 231] on link "Enable Sync" at bounding box center [1454, 228] width 35 height 7
click at [1452, 256] on link "Enable Sync" at bounding box center [1454, 255] width 35 height 7
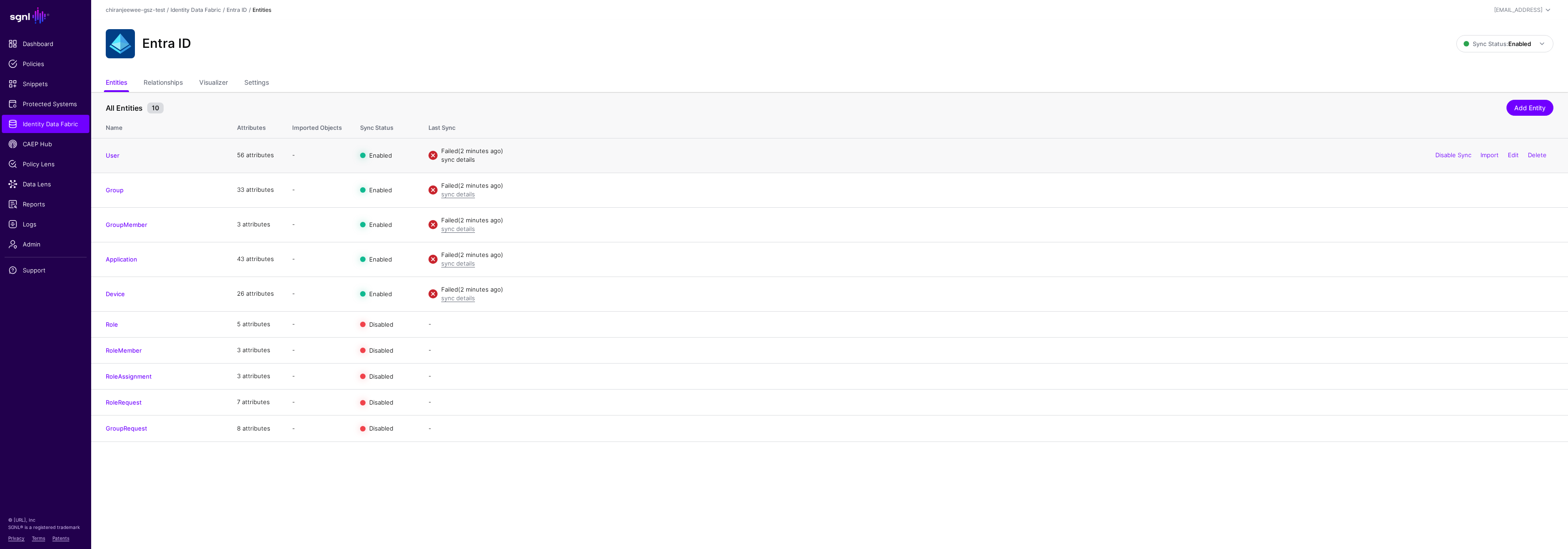
click at [455, 162] on link "sync details" at bounding box center [458, 159] width 34 height 7
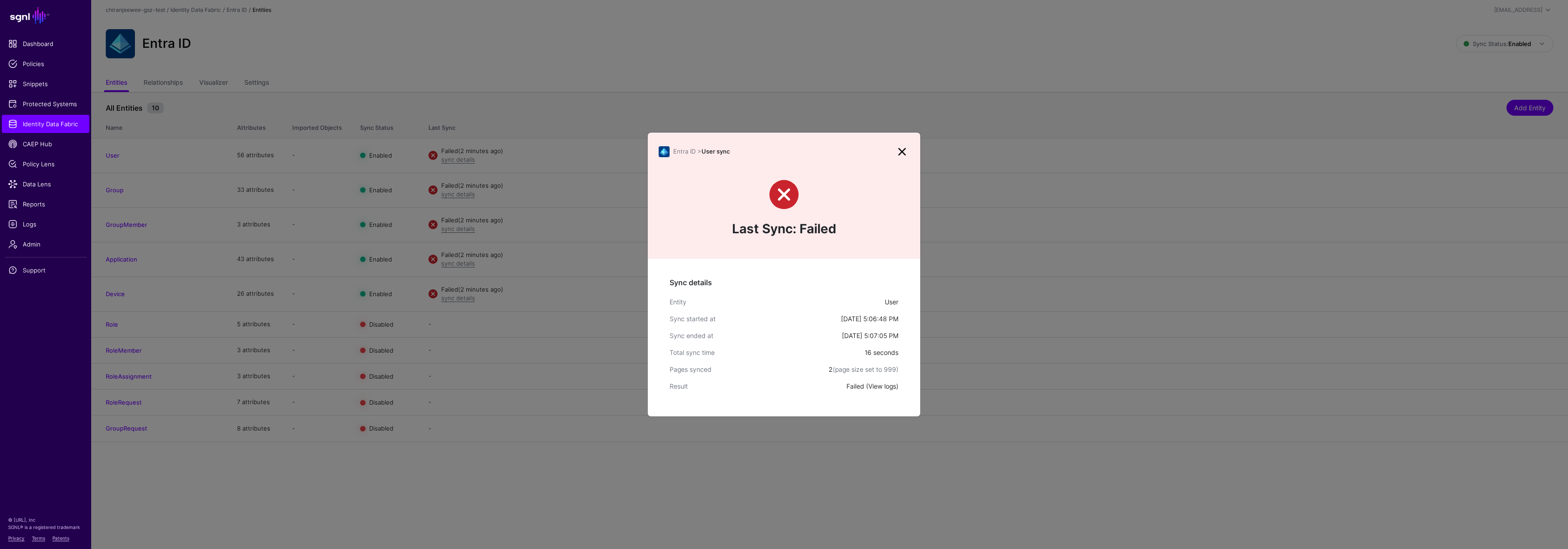
click at [882, 388] on link "View logs" at bounding box center [882, 385] width 27 height 7
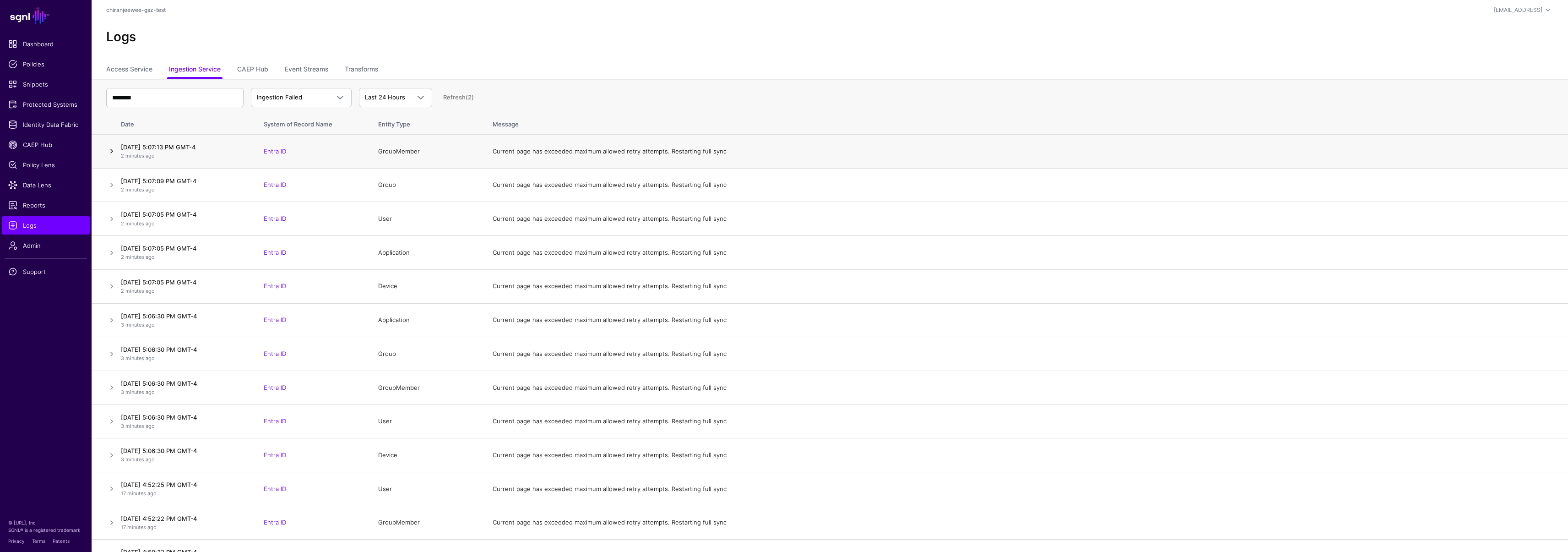
click at [111, 149] on link at bounding box center [111, 150] width 11 height 11
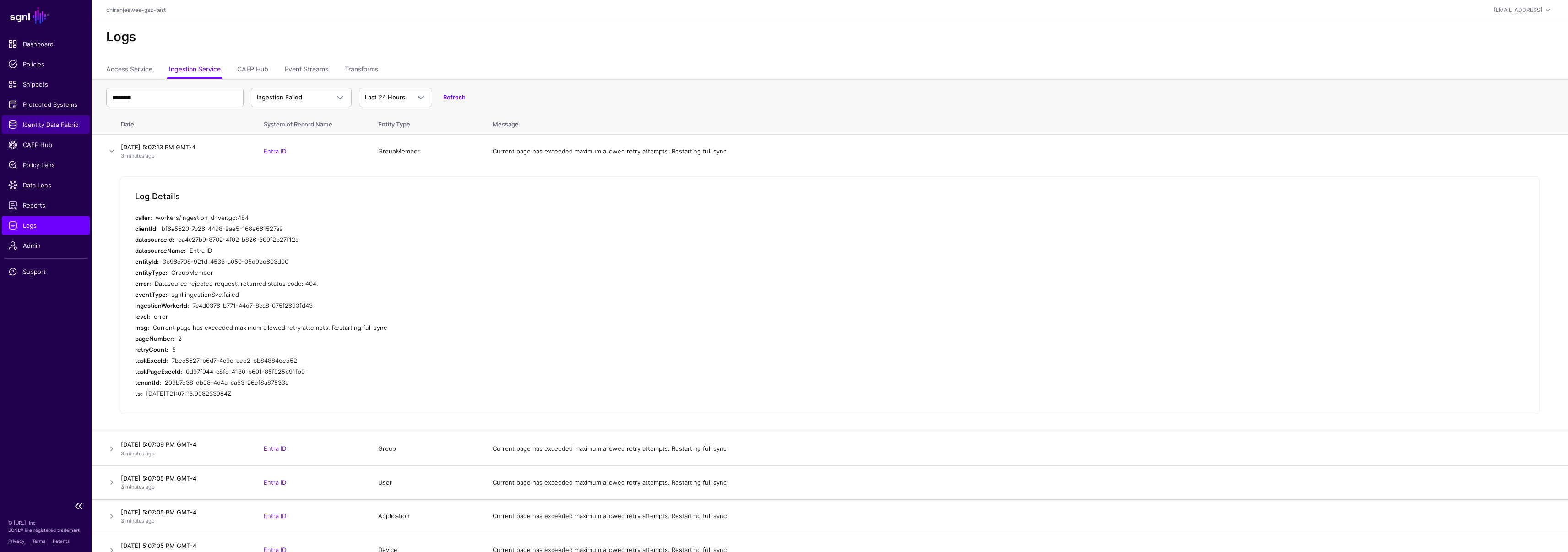
click at [51, 124] on span "Identity Data Fabric" at bounding box center [46, 124] width 75 height 9
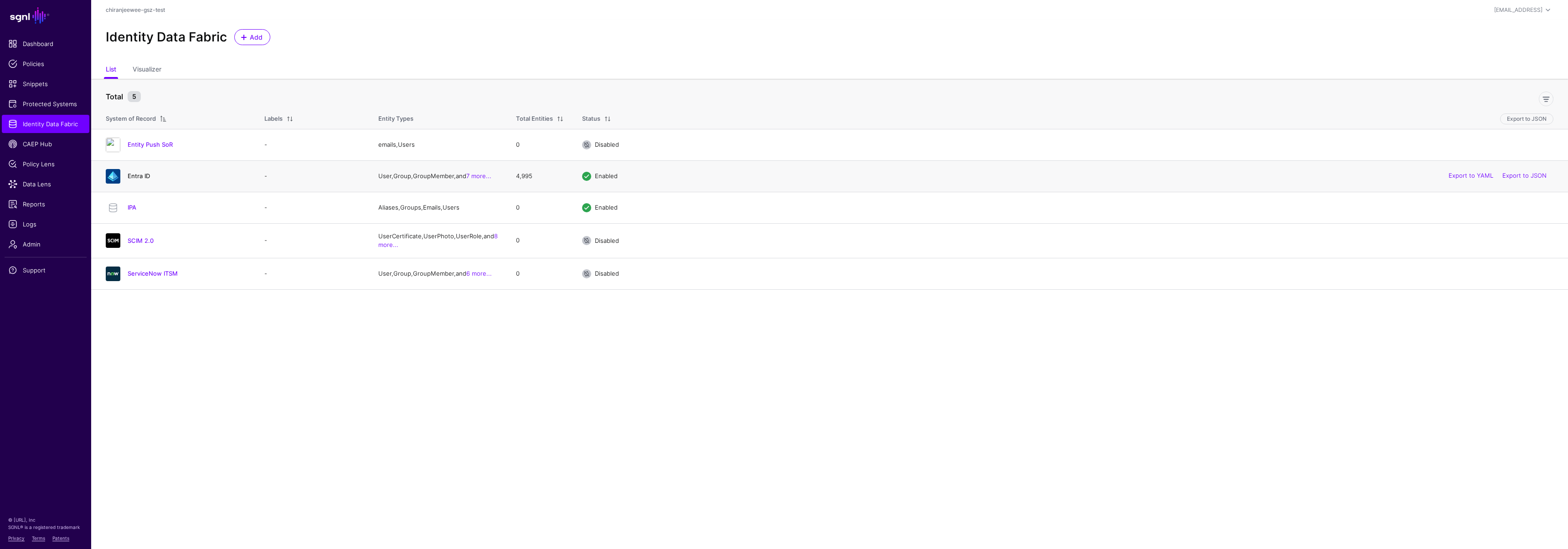
click at [145, 178] on link "Entra ID" at bounding box center [139, 175] width 22 height 7
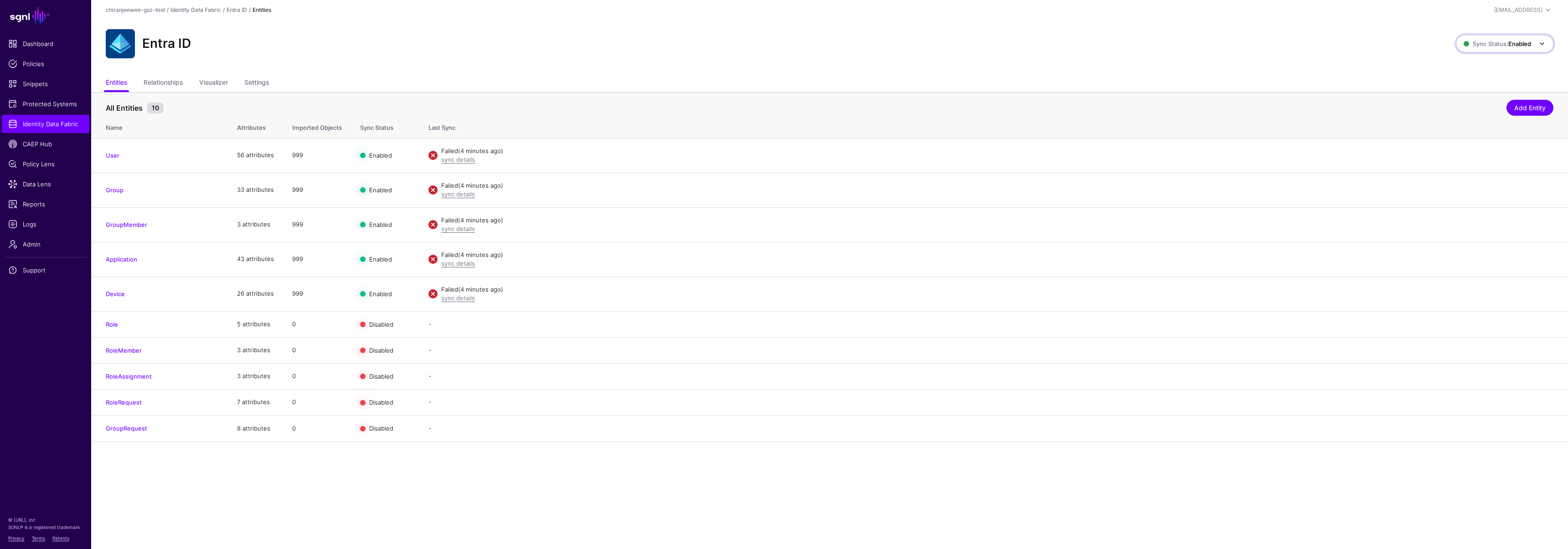
click at [1502, 43] on span "Sync Status: Enabled" at bounding box center [1497, 43] width 67 height 7
click at [1477, 111] on span "Syncing inactive for all configured entities" at bounding box center [1500, 114] width 93 height 15
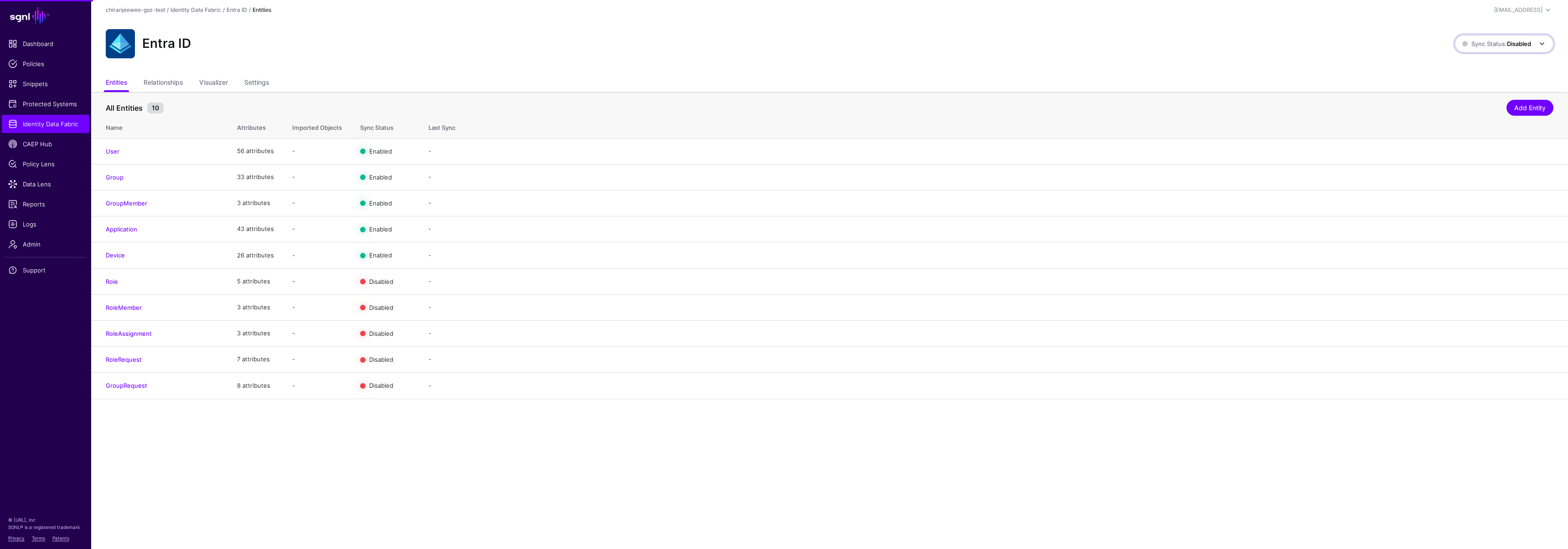
click at [1487, 44] on span "Sync Status: Disabled" at bounding box center [1497, 43] width 69 height 7
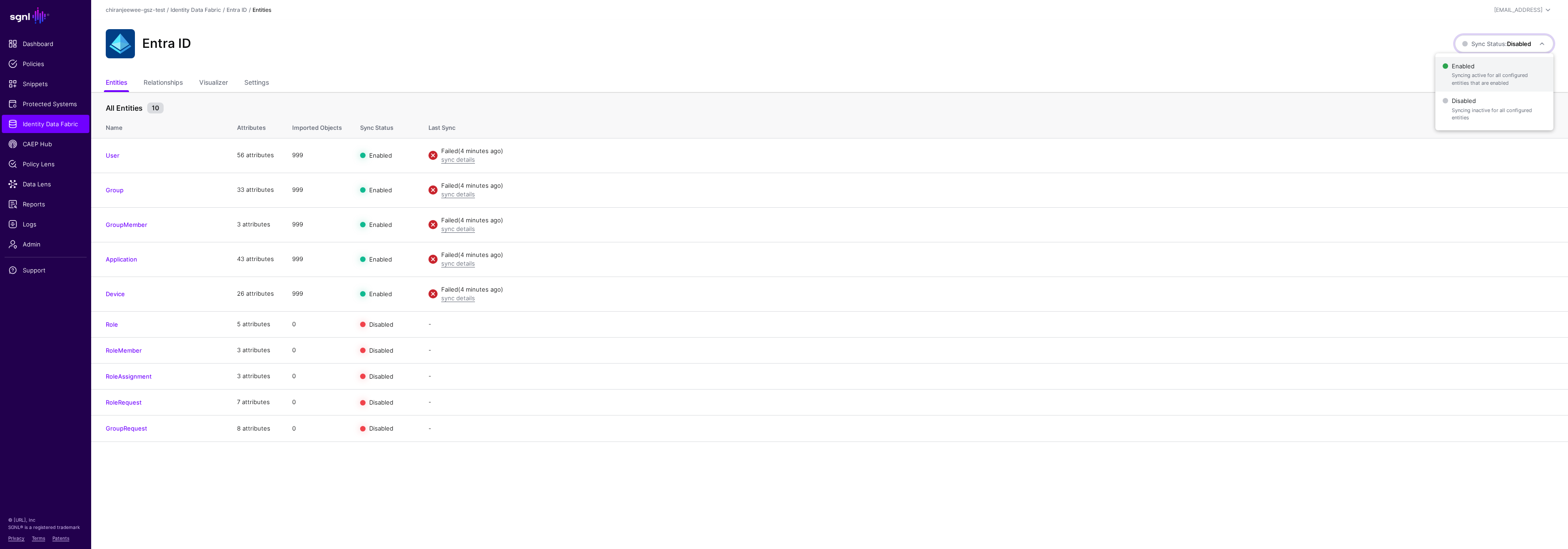
click at [1480, 66] on span "Enabled Syncing active for all configured entities that are enabled" at bounding box center [1494, 75] width 104 height 30
click at [450, 161] on link "sync details" at bounding box center [458, 159] width 34 height 7
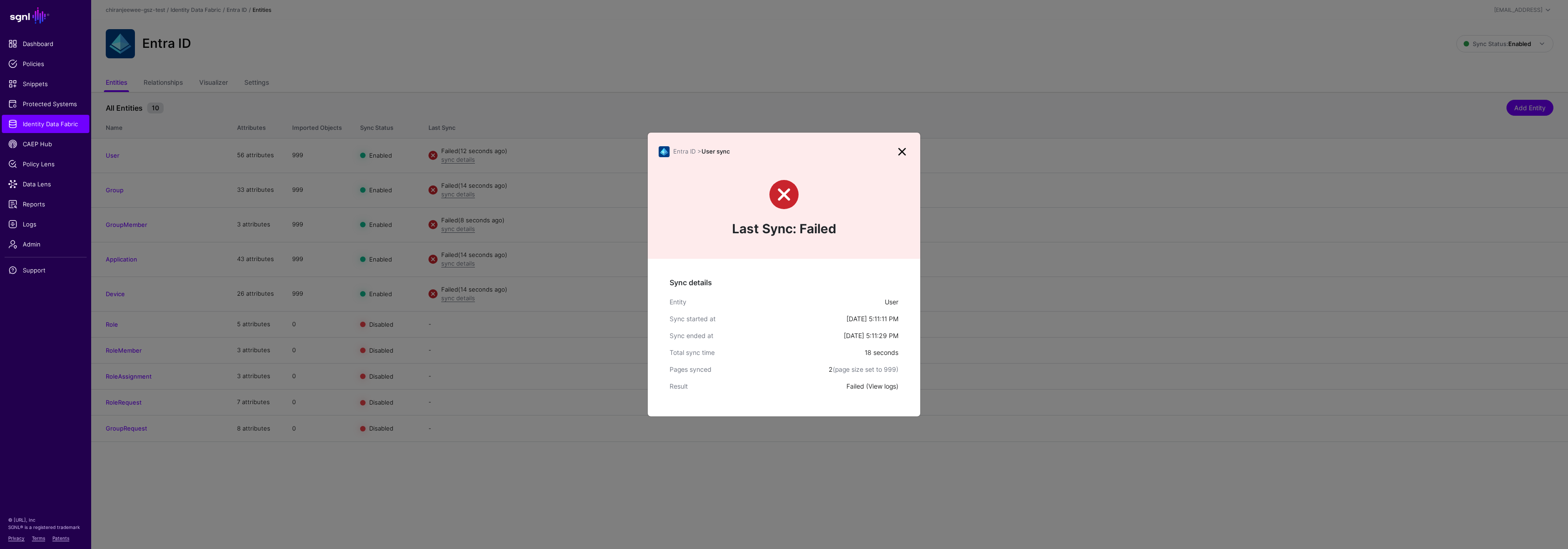
click at [871, 385] on link "View logs" at bounding box center [882, 385] width 27 height 7
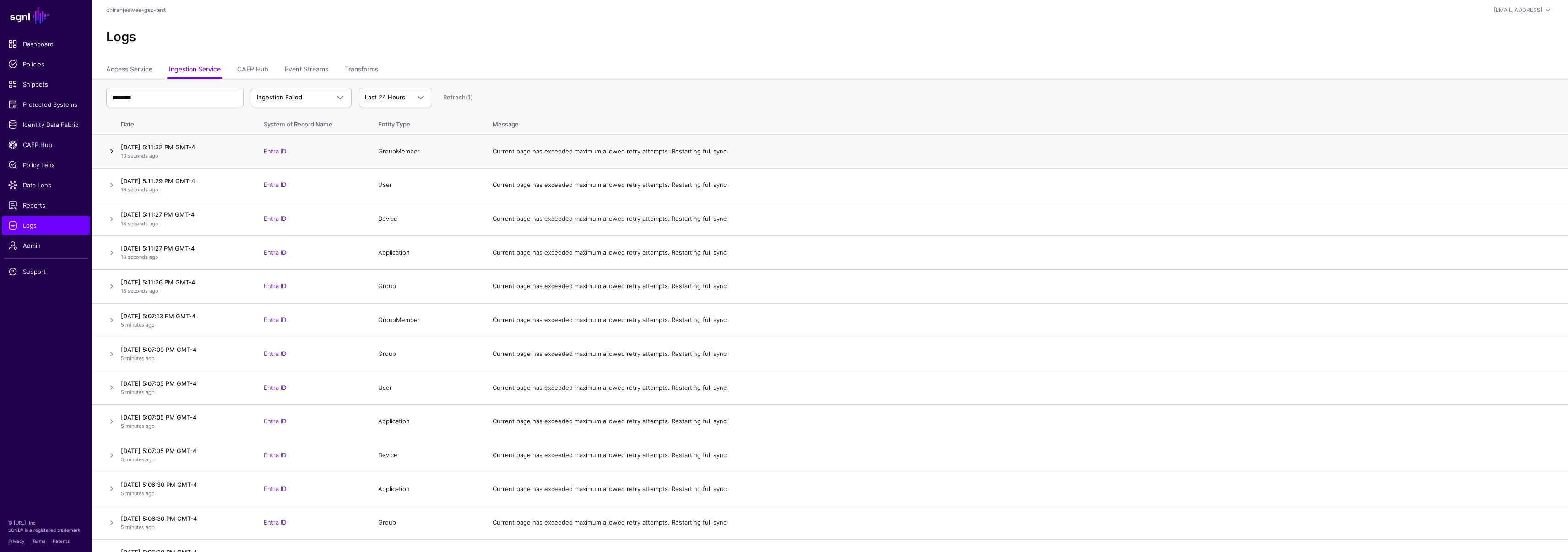
click at [110, 151] on link at bounding box center [111, 150] width 11 height 11
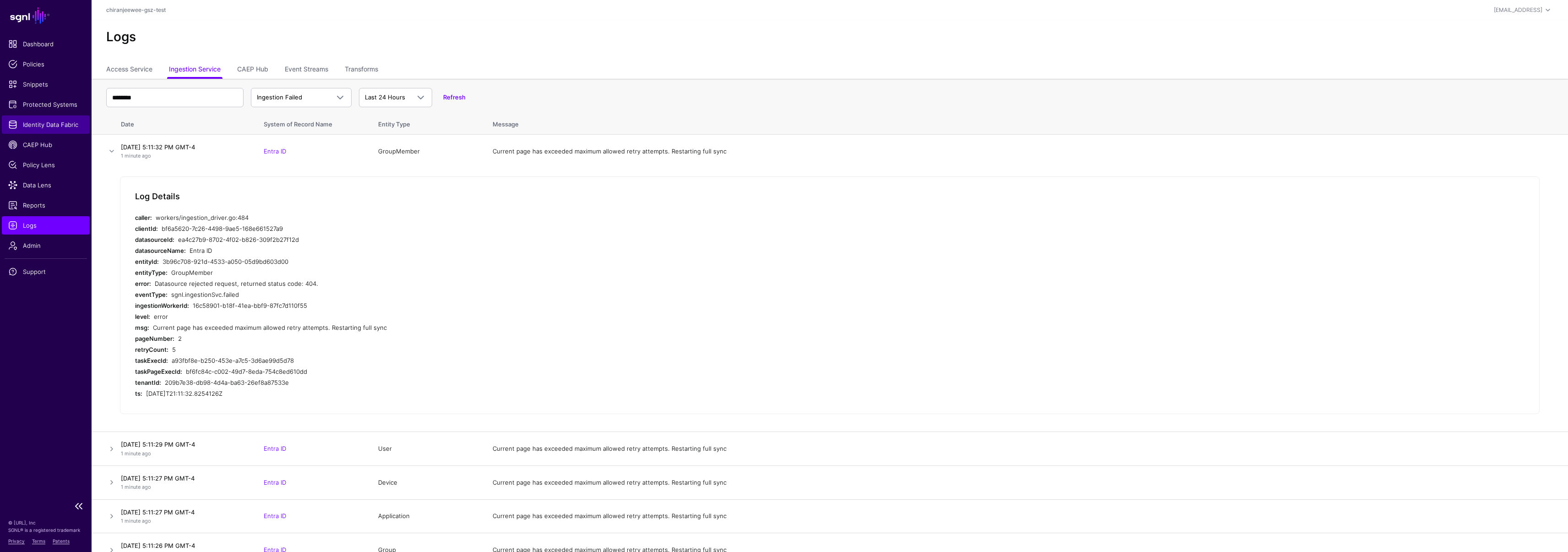
click at [35, 119] on link "Identity Data Fabric" at bounding box center [45, 124] width 88 height 18
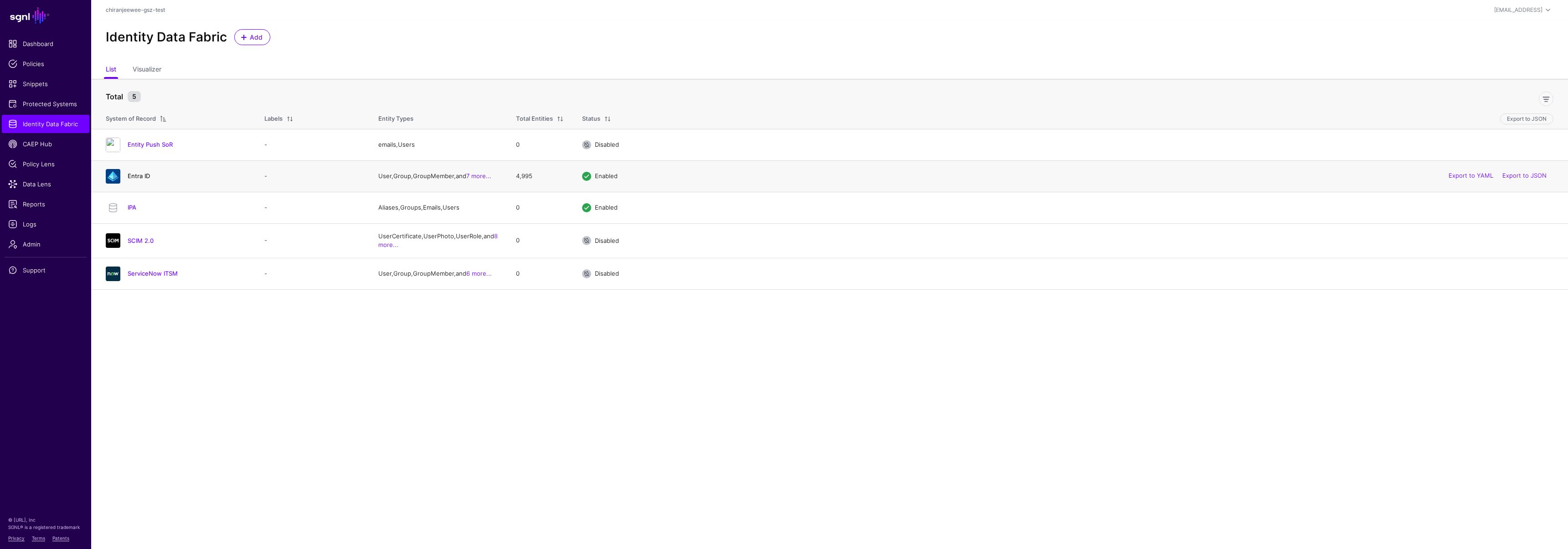
click at [140, 178] on link "Entra ID" at bounding box center [139, 175] width 22 height 7
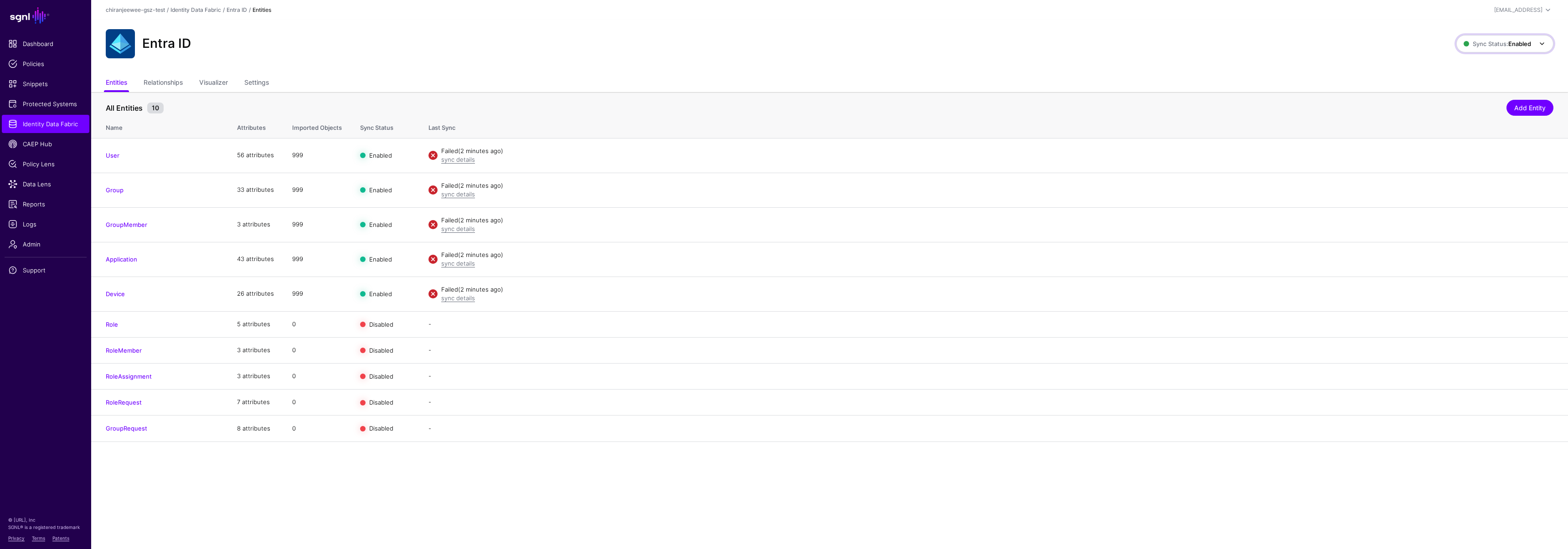
click at [1472, 43] on span "Sync Status: Enabled" at bounding box center [1497, 43] width 67 height 7
click at [1466, 110] on span "Syncing inactive for all configured entities" at bounding box center [1500, 114] width 93 height 15
click at [1473, 46] on span "Sync Status: Disabled" at bounding box center [1497, 43] width 69 height 7
click at [1472, 65] on span "Enabled Syncing active for all configured entities that are enabled" at bounding box center [1494, 75] width 104 height 30
click at [456, 231] on link "sync details" at bounding box center [458, 228] width 34 height 7
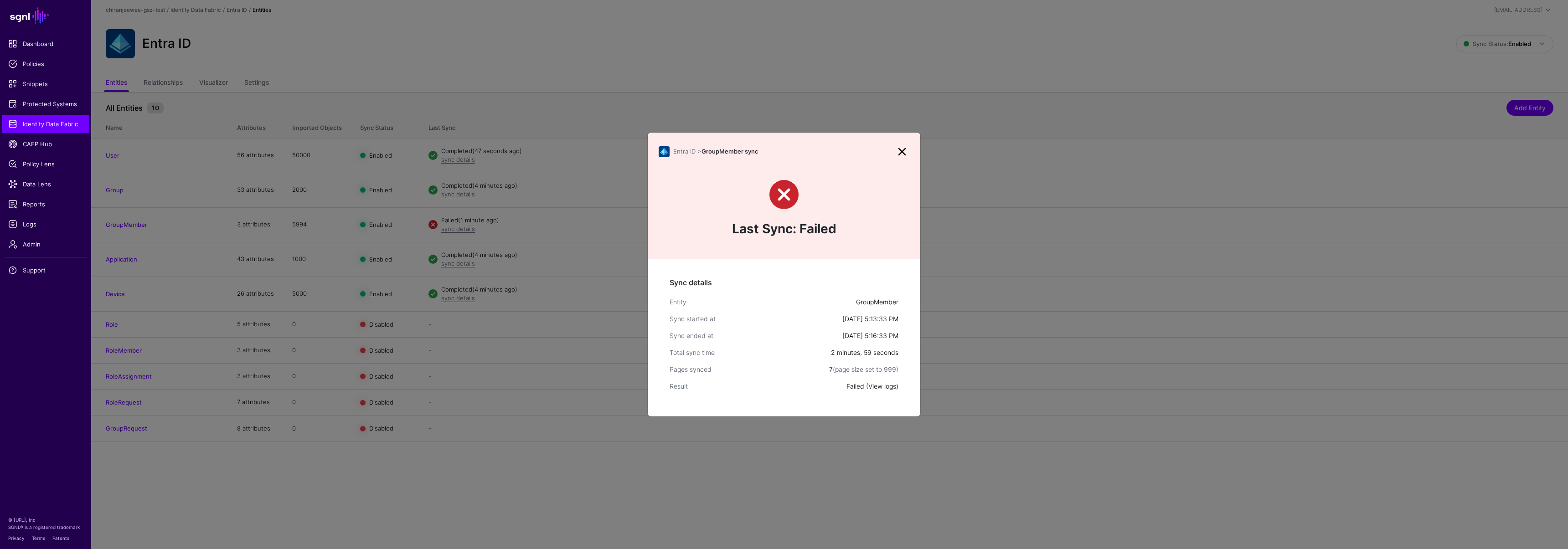
click at [884, 386] on link "View logs" at bounding box center [882, 385] width 27 height 7
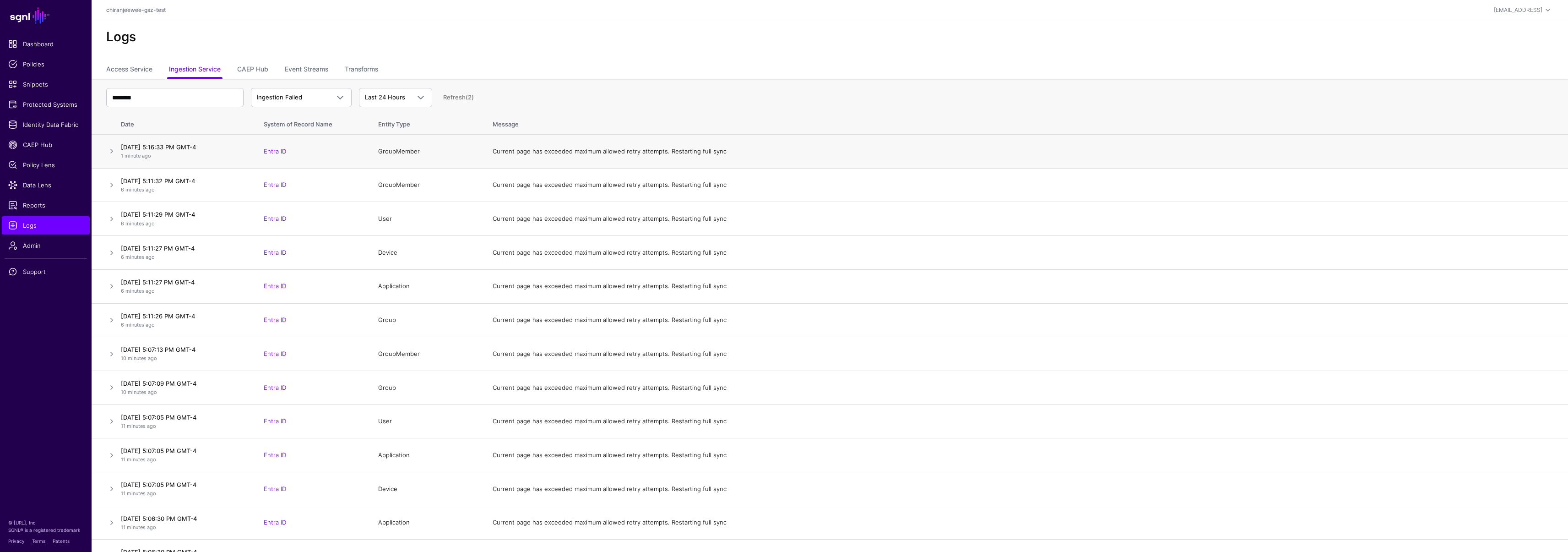
click at [118, 152] on td "[DATE] 5:16:33 PM GMT-4 1 minute ago" at bounding box center [185, 151] width 138 height 34
click at [113, 149] on link at bounding box center [111, 150] width 11 height 11
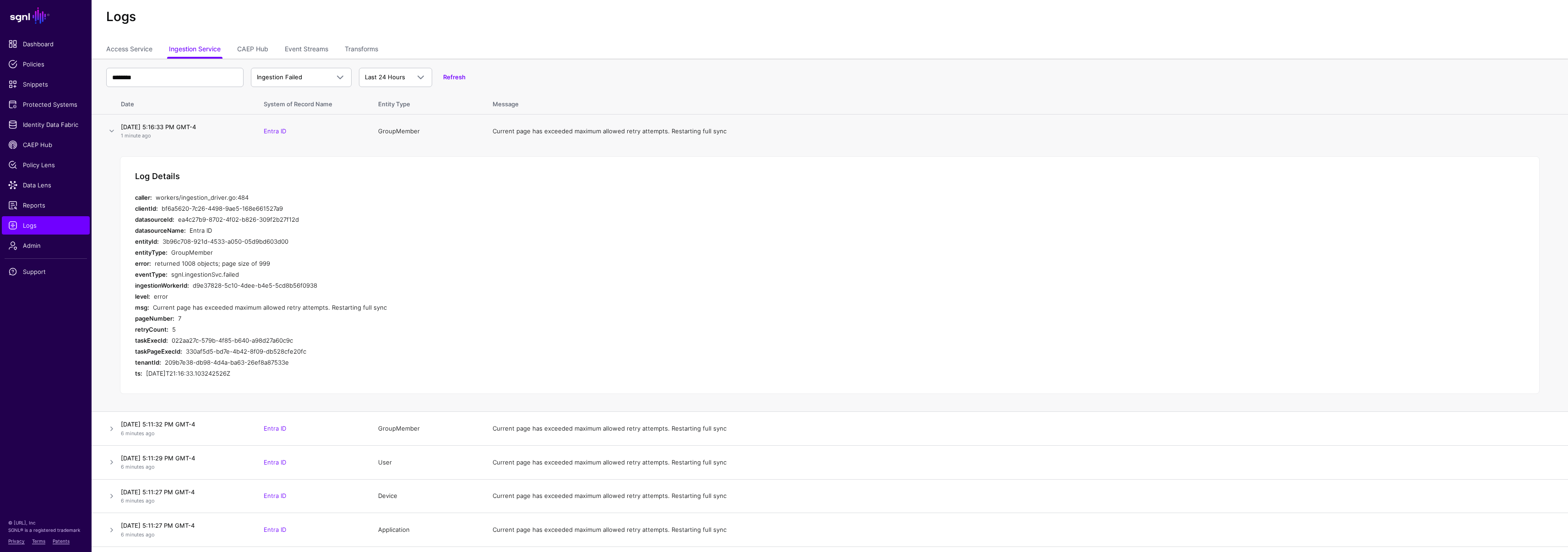
scroll to position [171, 0]
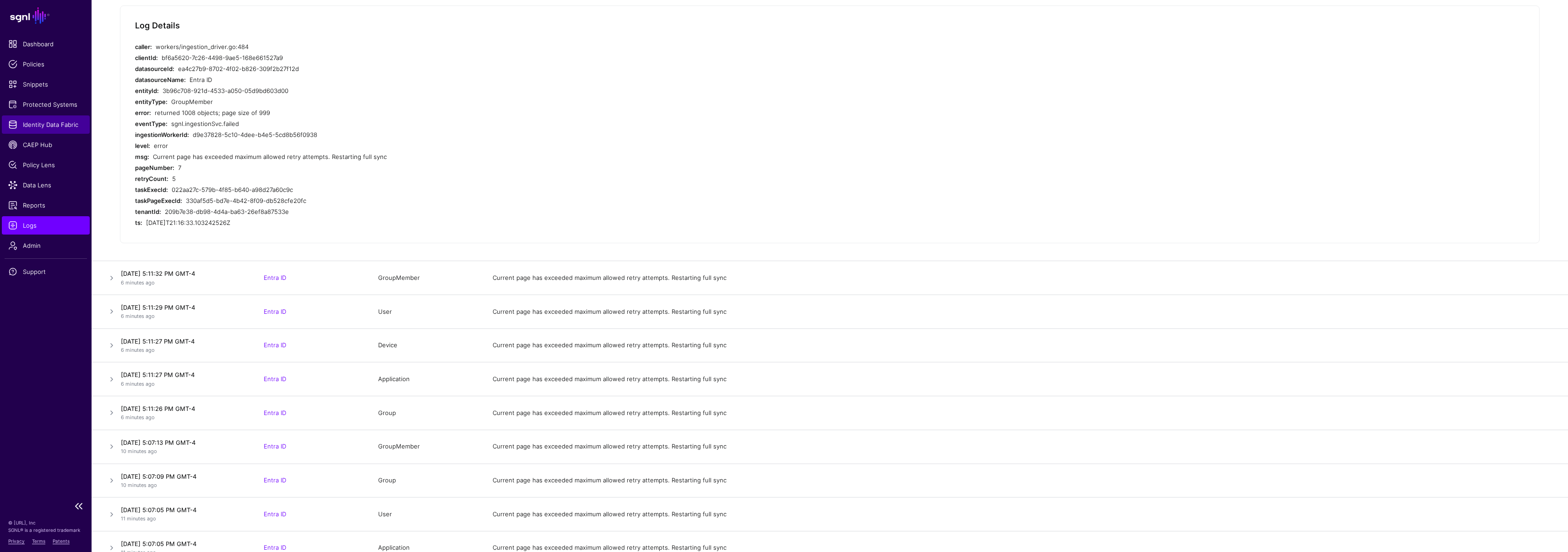
click at [35, 122] on span "Identity Data Fabric" at bounding box center [46, 124] width 75 height 9
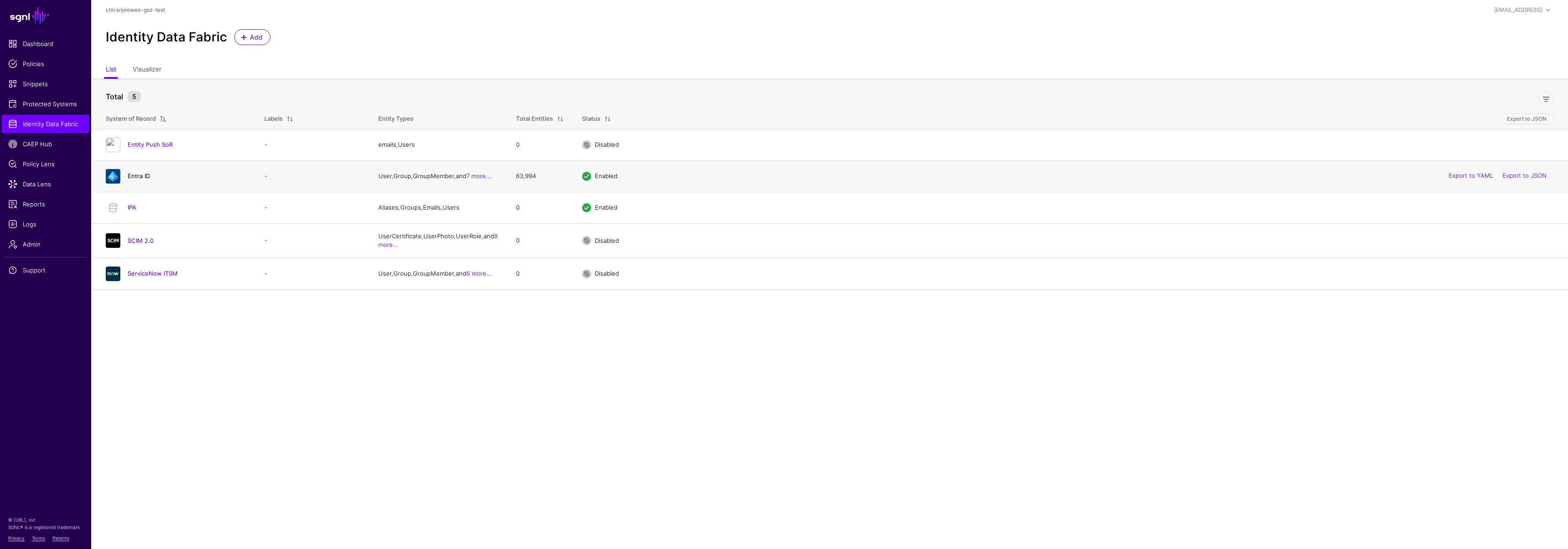
click at [136, 174] on link "Entra ID" at bounding box center [139, 175] width 22 height 7
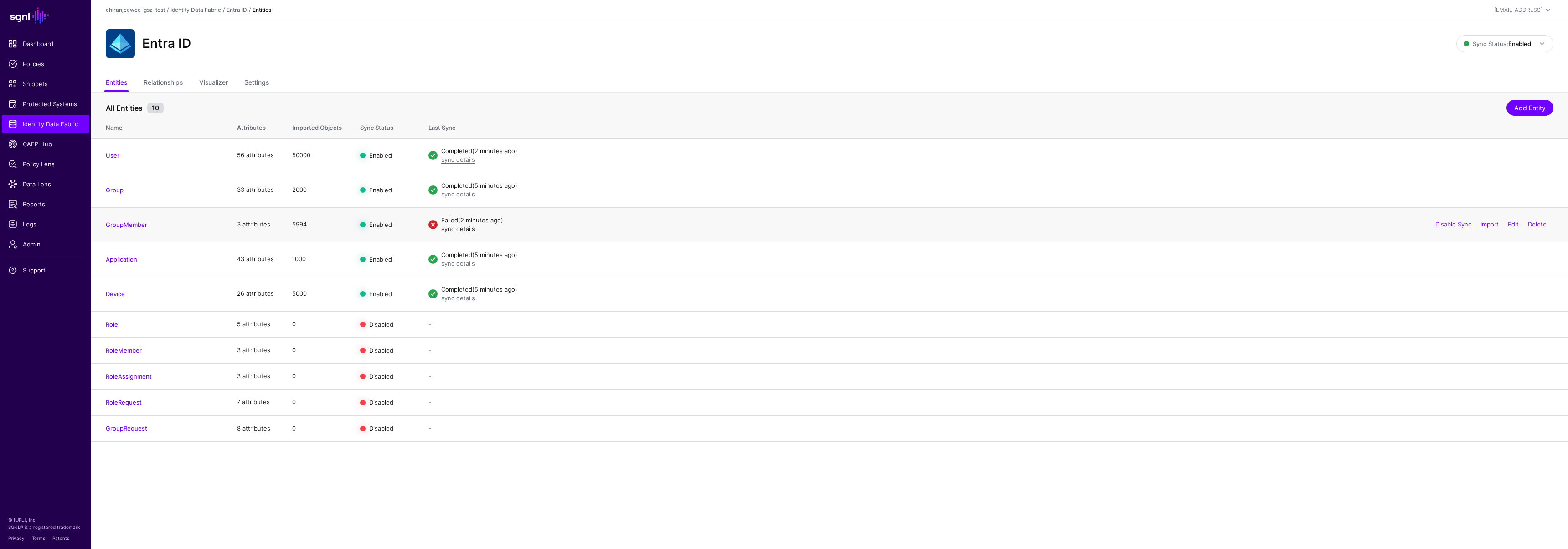
click at [465, 230] on link "sync details" at bounding box center [458, 228] width 34 height 7
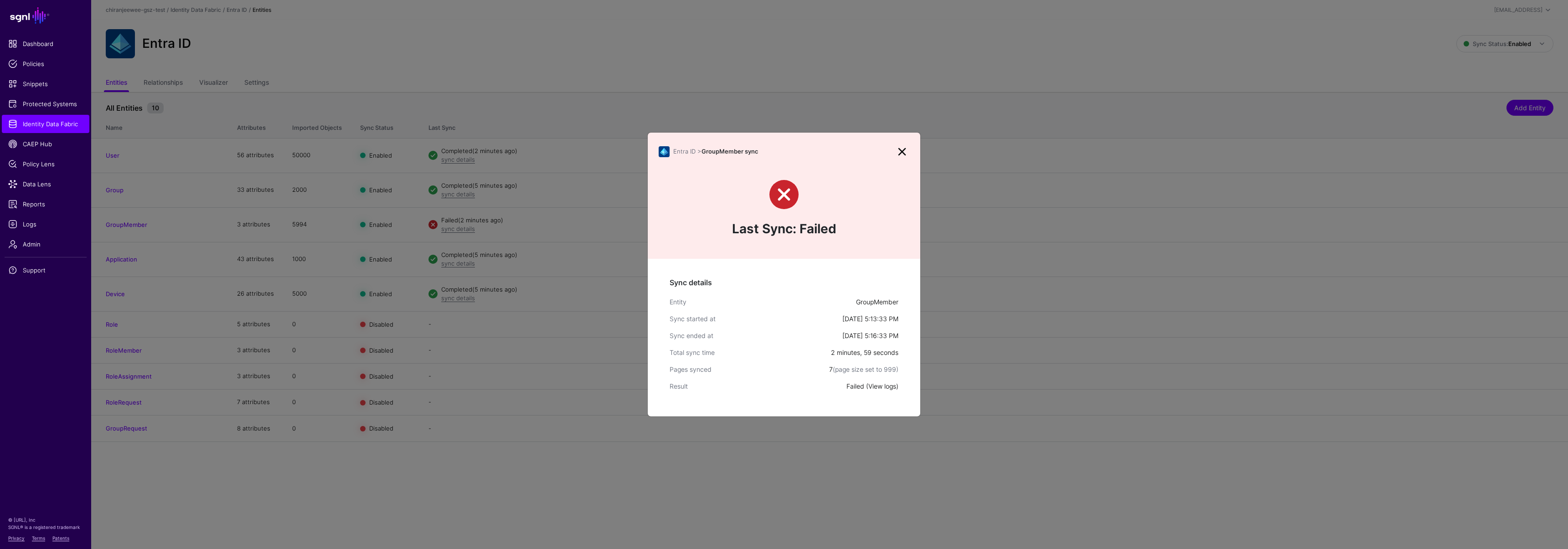
click at [876, 385] on link "View logs" at bounding box center [882, 385] width 27 height 7
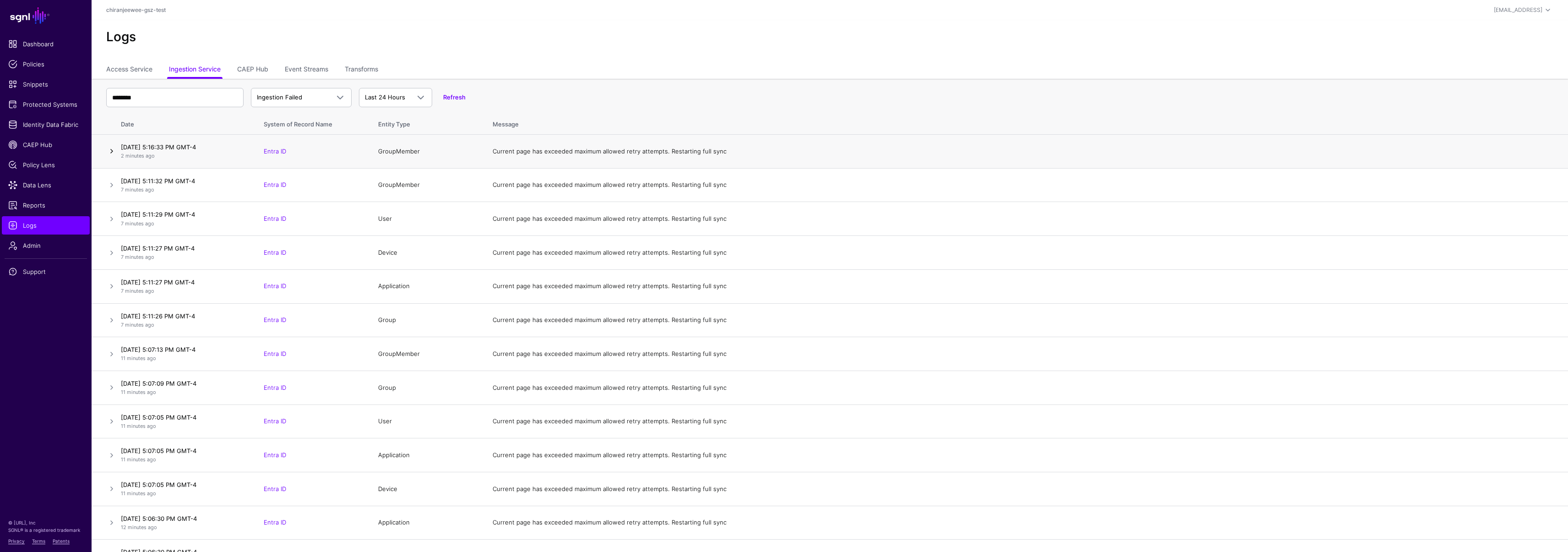
click at [111, 150] on link at bounding box center [111, 150] width 11 height 11
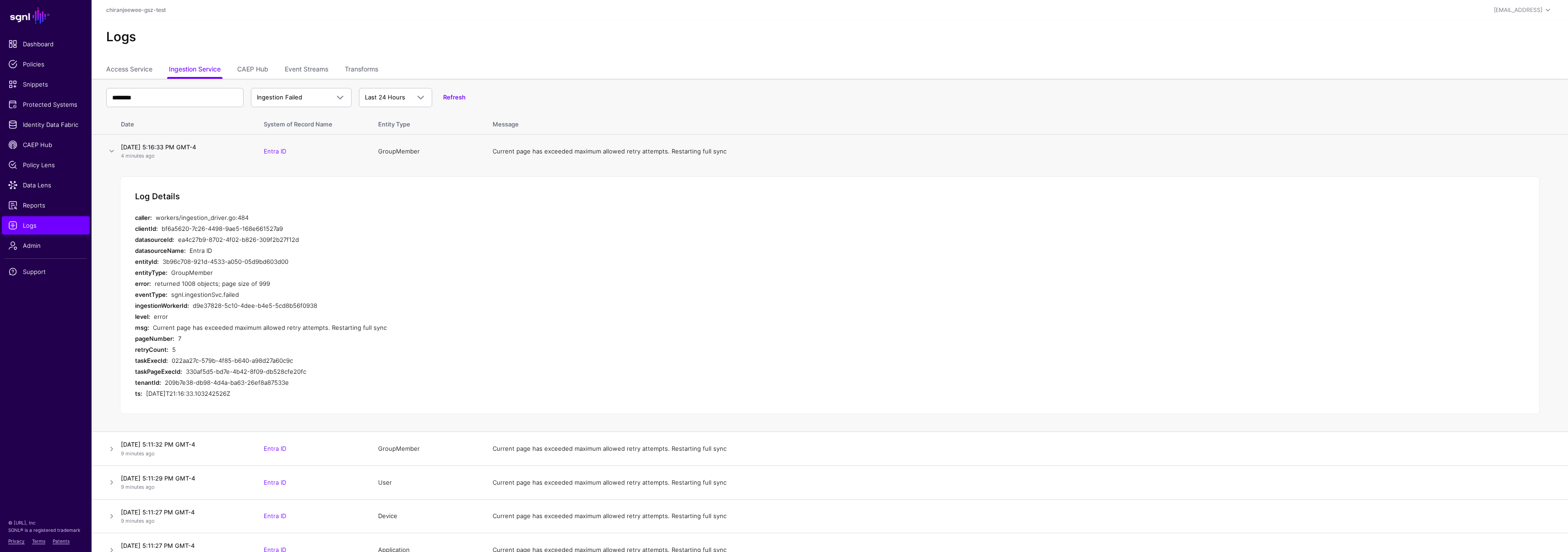
click at [403, 151] on td "GroupMember" at bounding box center [426, 151] width 114 height 33
copy td "GroupMember"
click at [401, 154] on td "GroupMember" at bounding box center [426, 151] width 114 height 33
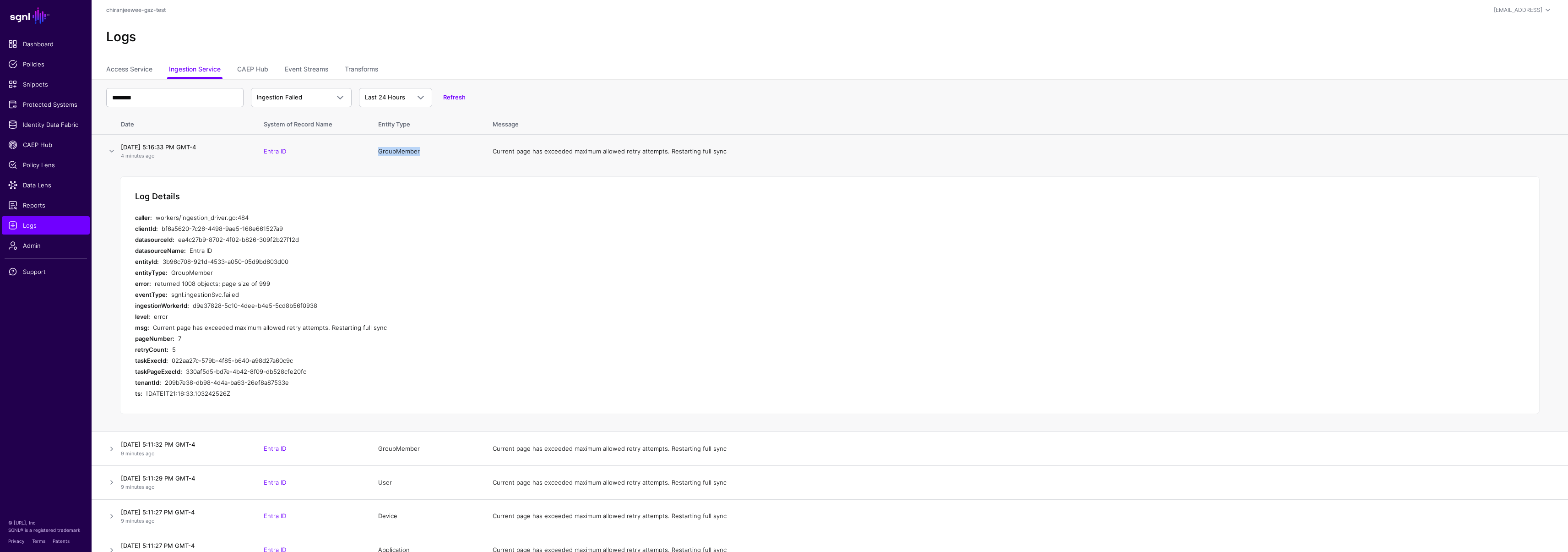
click at [401, 154] on td "GroupMember" at bounding box center [426, 151] width 114 height 33
click at [48, 117] on link "Identity Data Fabric" at bounding box center [45, 124] width 88 height 18
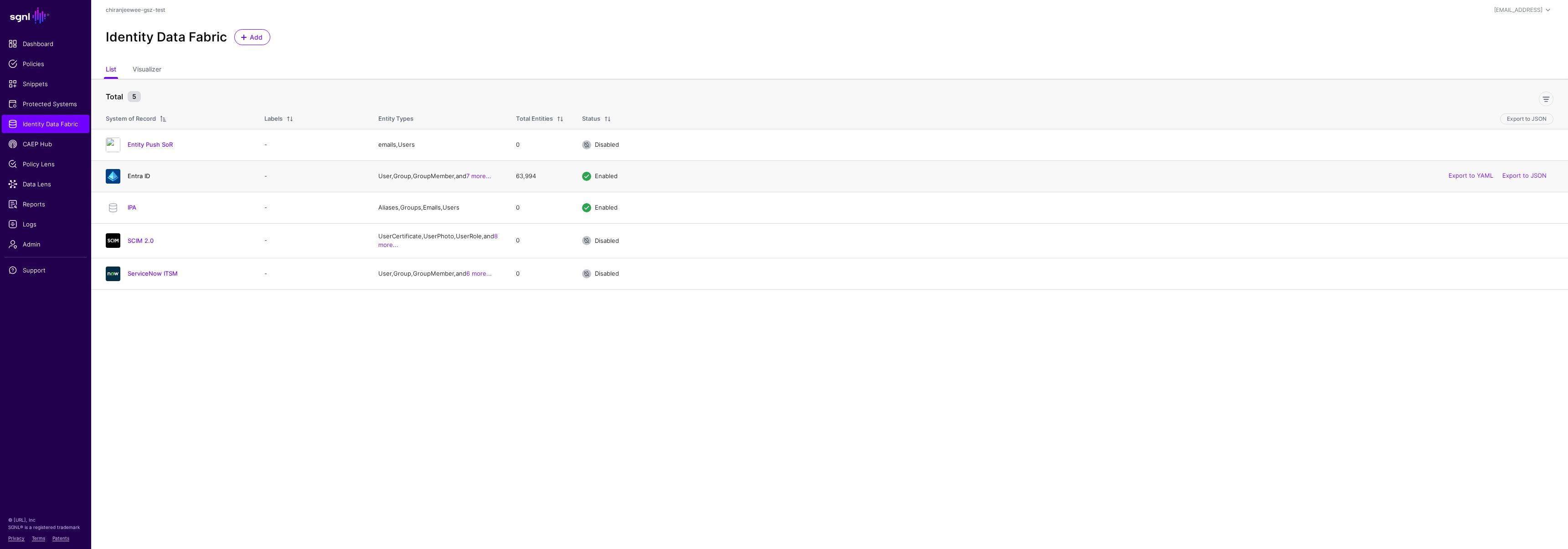
click at [136, 177] on link "Entra ID" at bounding box center [139, 175] width 22 height 7
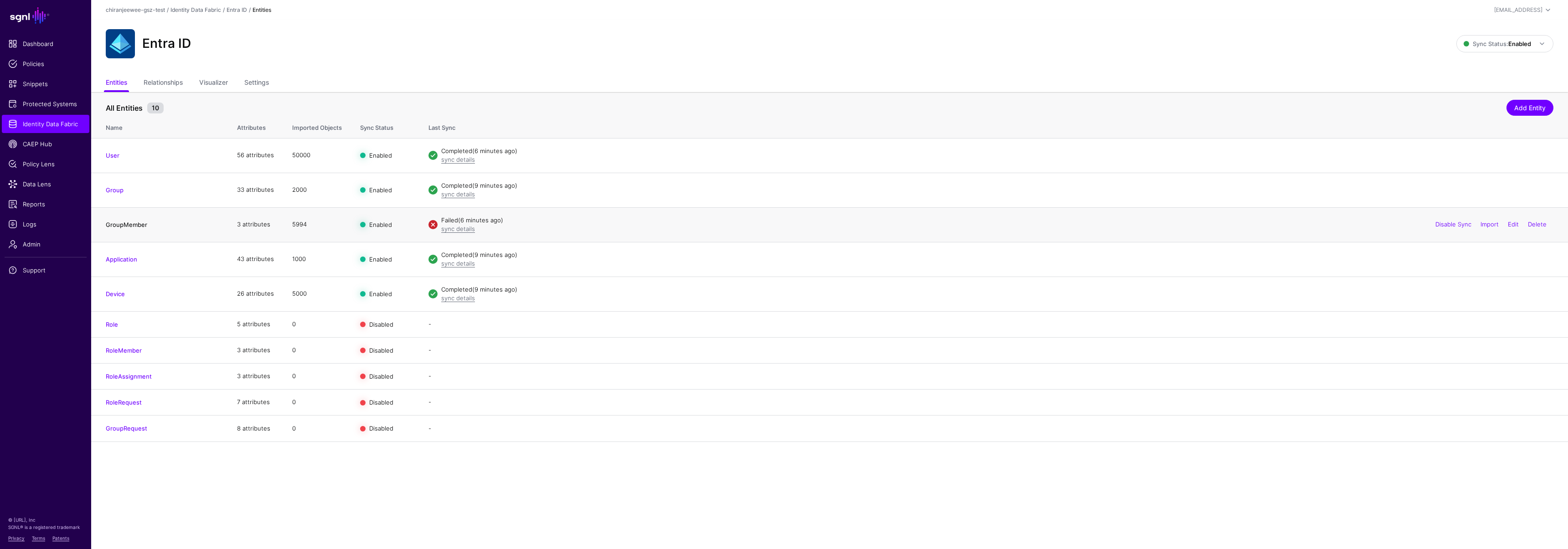
click at [135, 223] on link "GroupMember" at bounding box center [126, 224] width 42 height 7
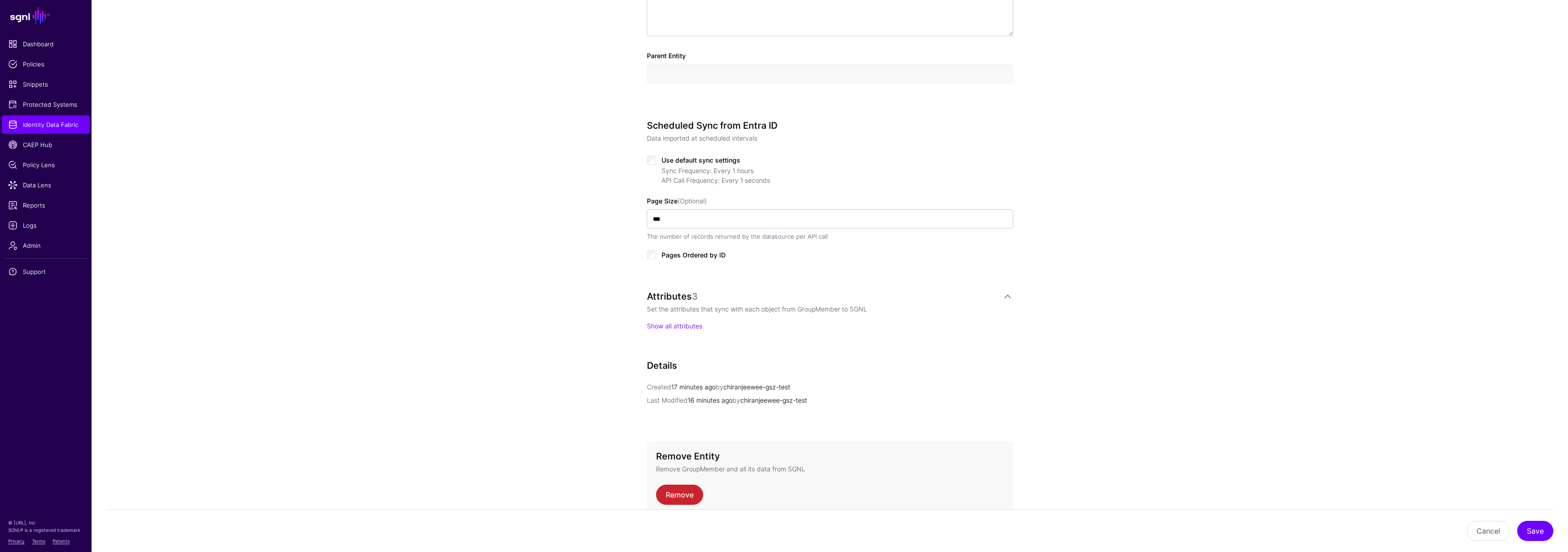
scroll to position [398, 0]
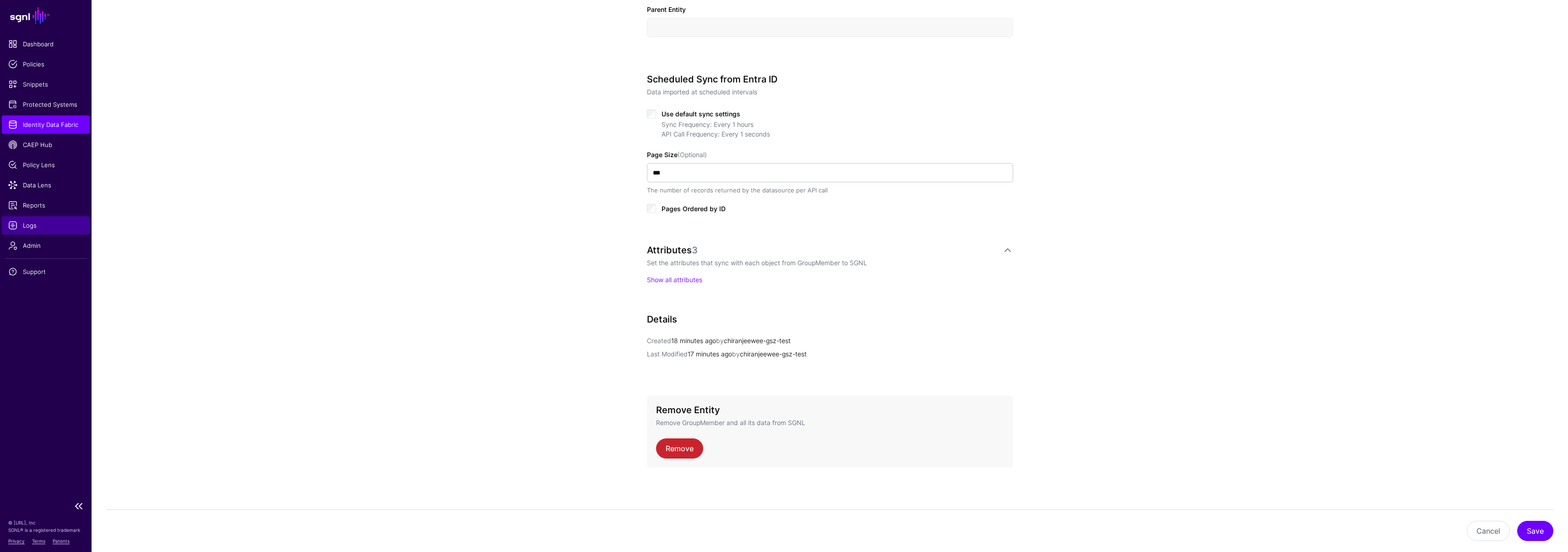
click at [40, 224] on span "Logs" at bounding box center [46, 225] width 75 height 9
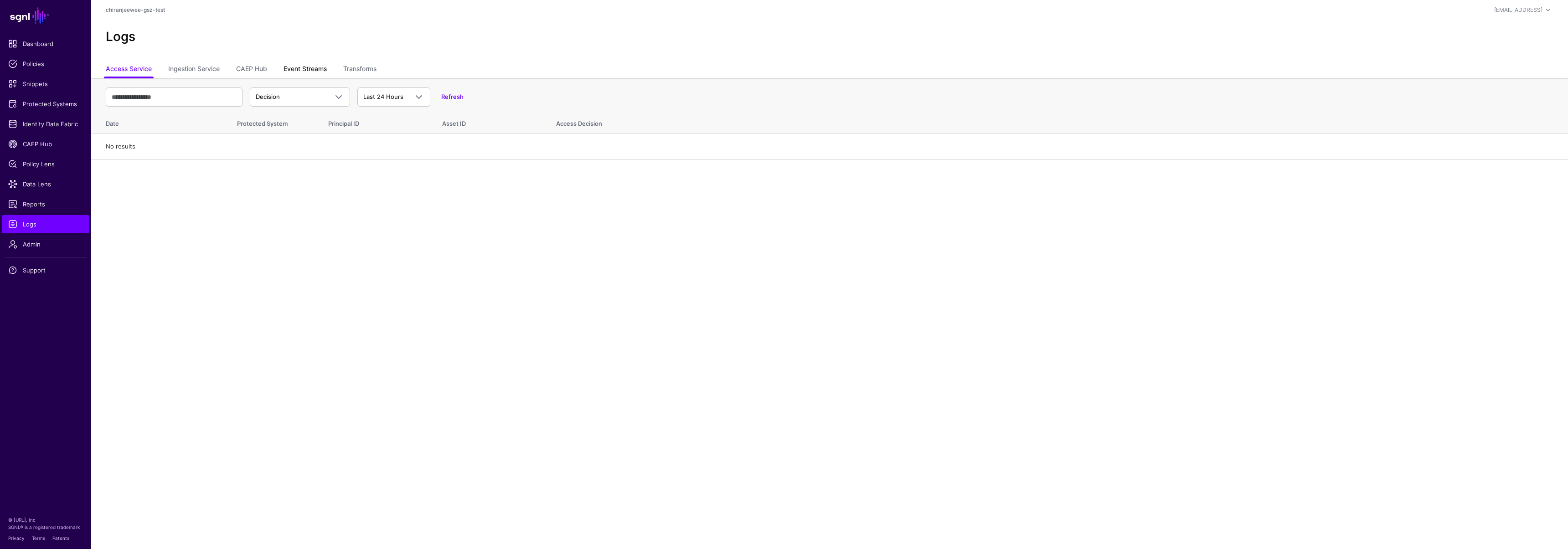
click at [304, 67] on link "Event Streams" at bounding box center [305, 70] width 43 height 17
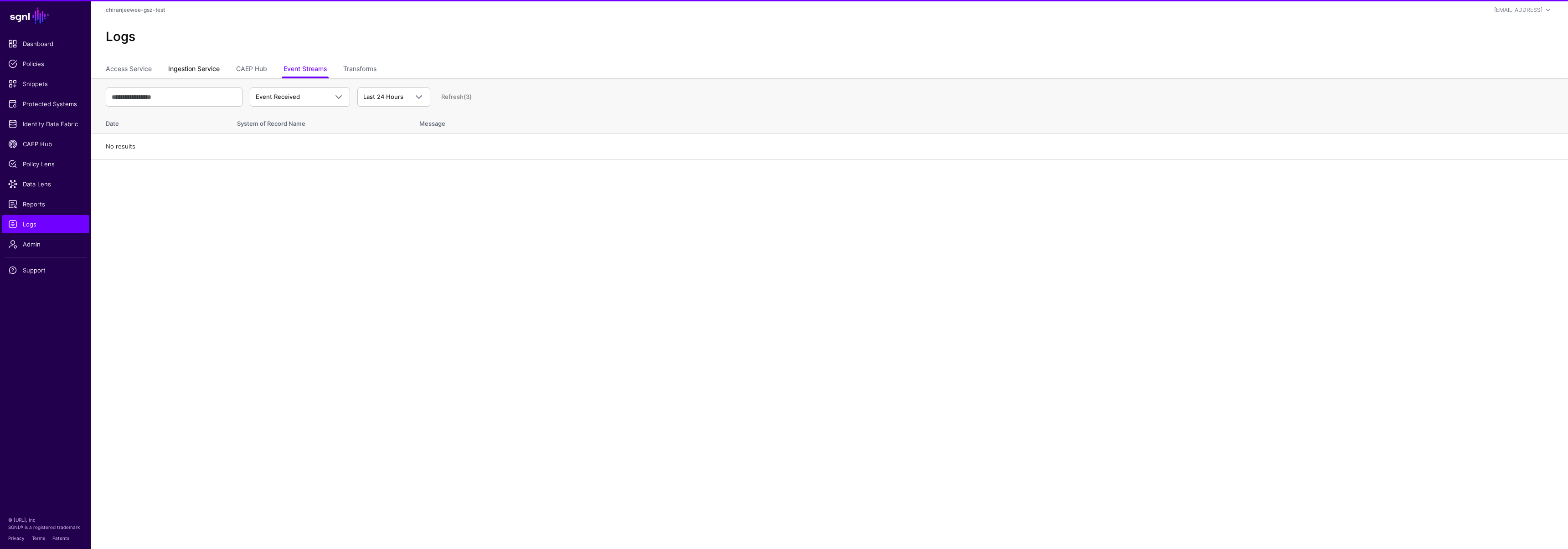
click at [184, 65] on link "Ingestion Service" at bounding box center [194, 70] width 52 height 17
